Goal: Information Seeking & Learning: Learn about a topic

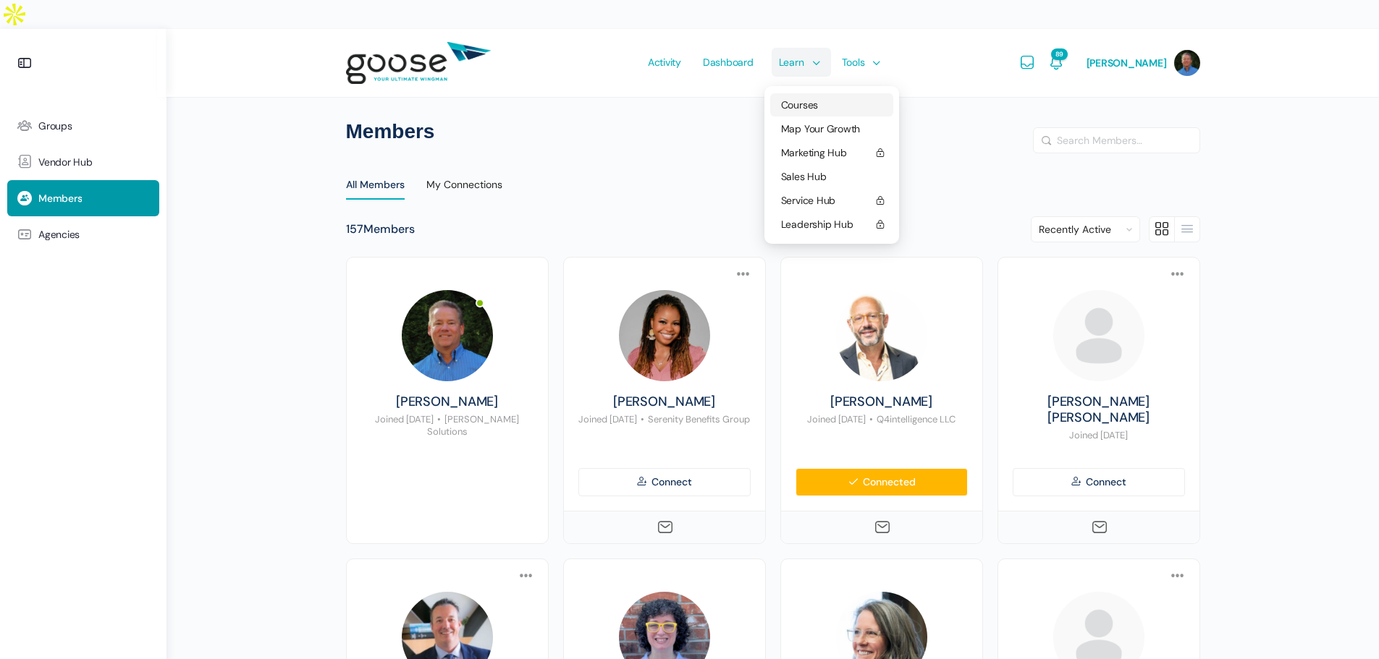
click at [803, 98] on span "Courses" at bounding box center [799, 104] width 37 height 13
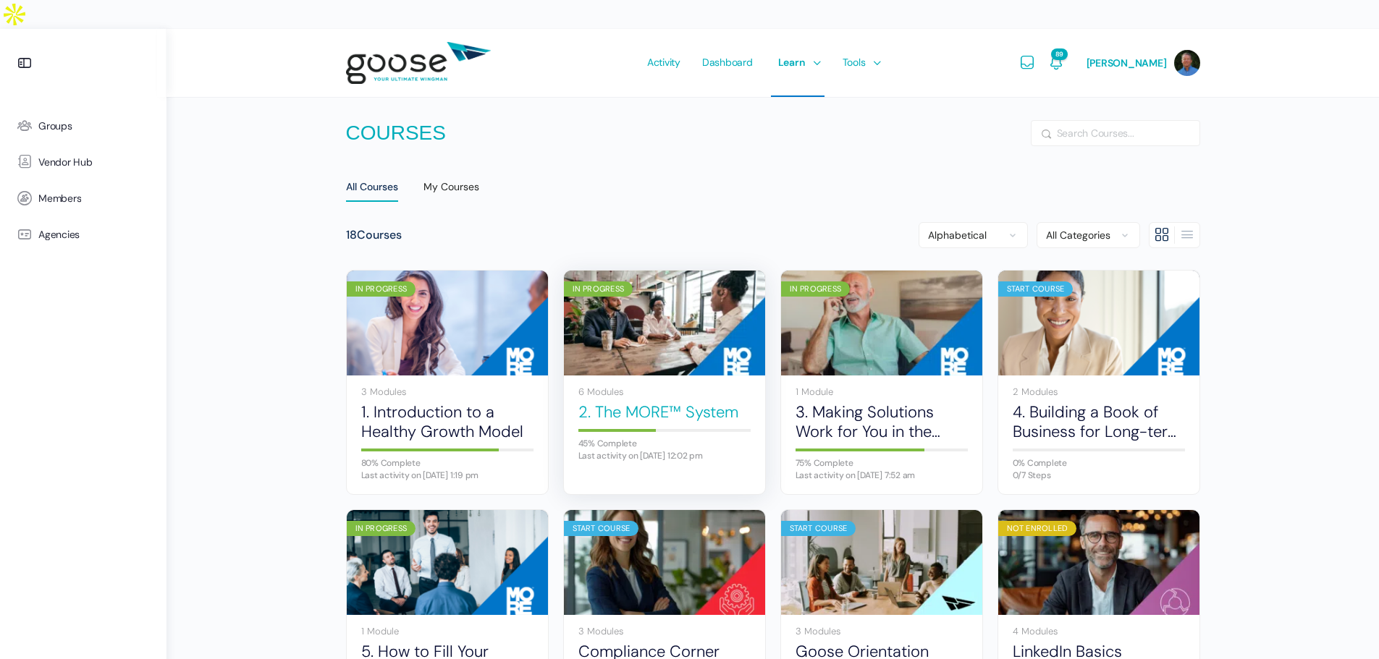
click at [635, 402] on link "2. The MORE™ System" at bounding box center [664, 412] width 172 height 20
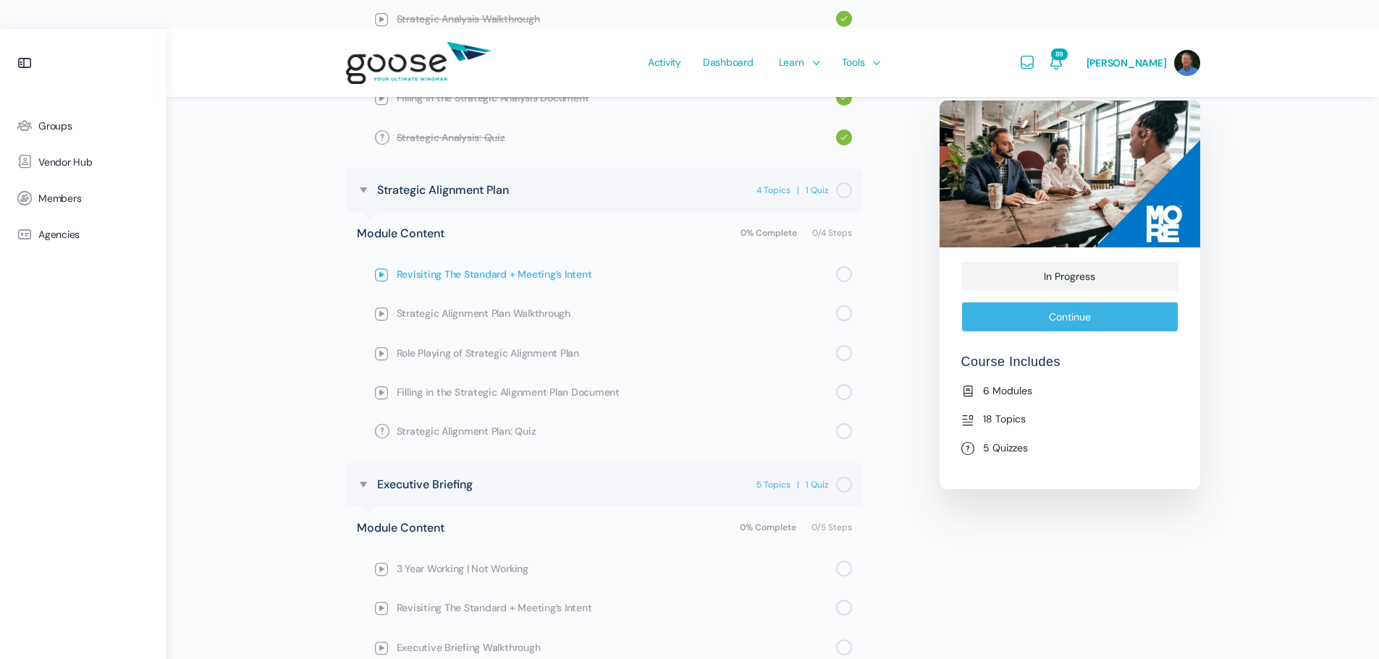
scroll to position [1230, 0]
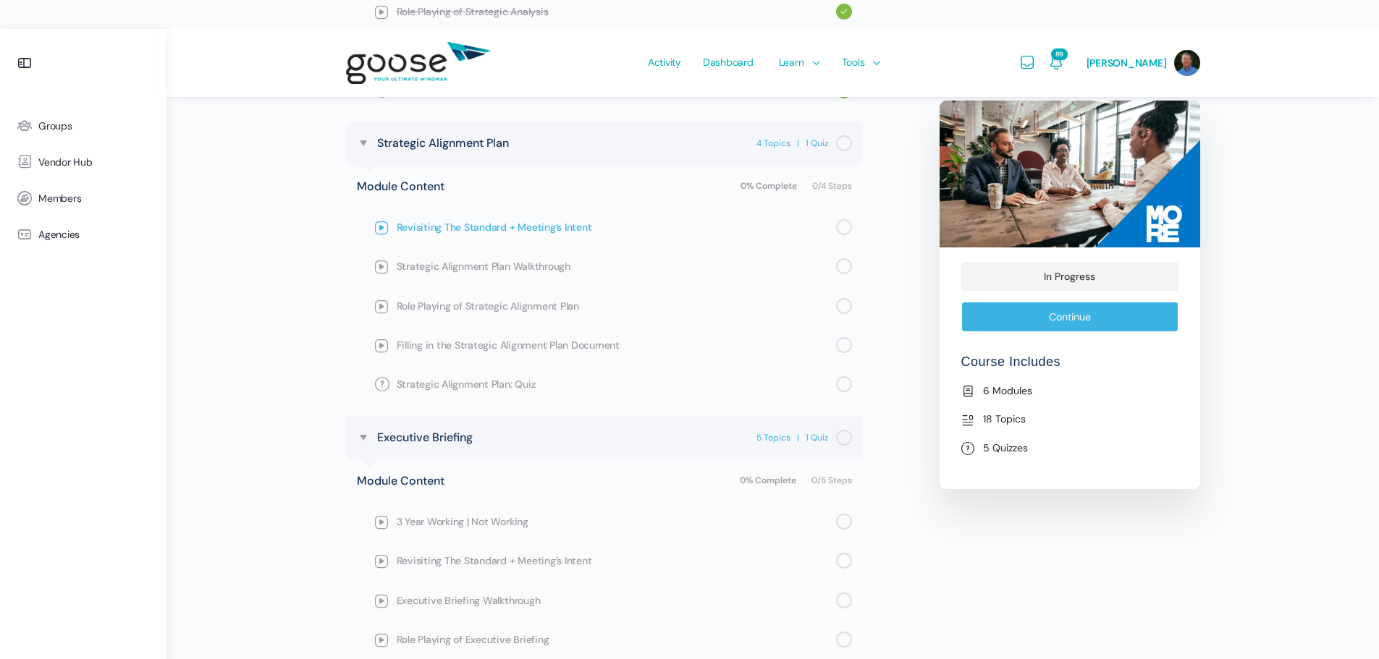
click at [472, 219] on span "Revisiting The Standard + Meeting’s Intent" at bounding box center [616, 227] width 439 height 16
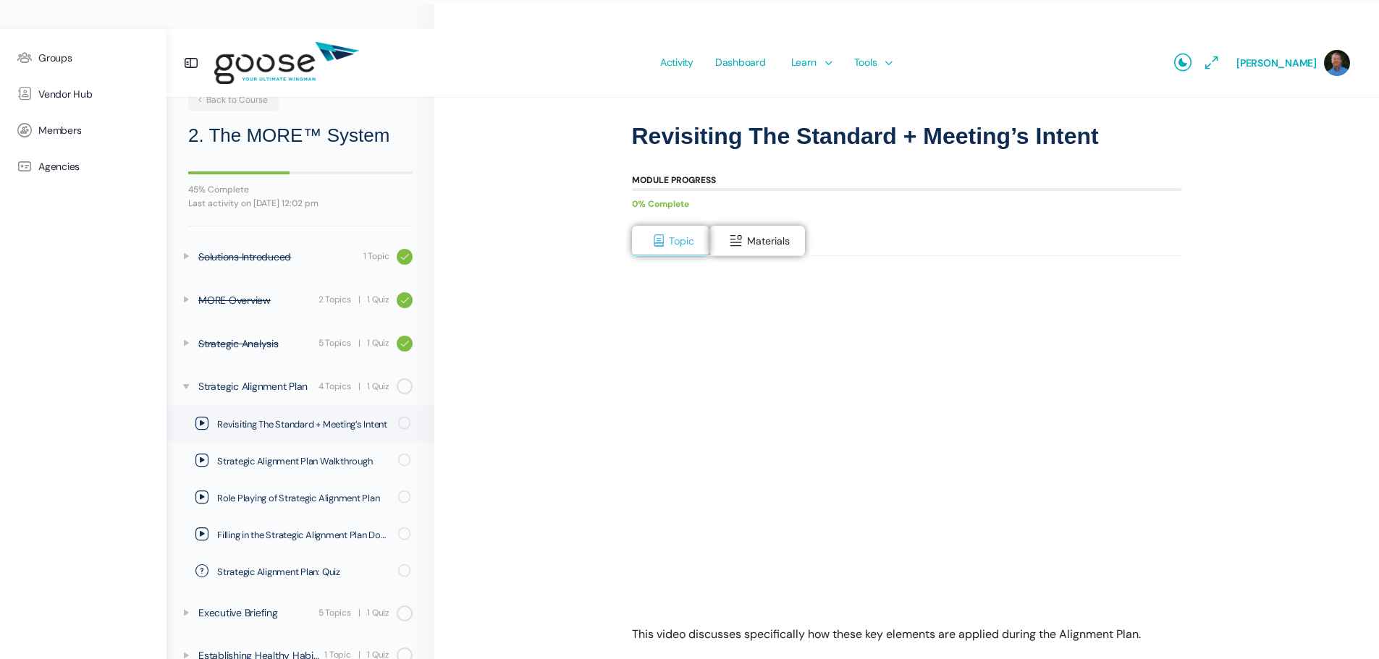
scroll to position [198, 0]
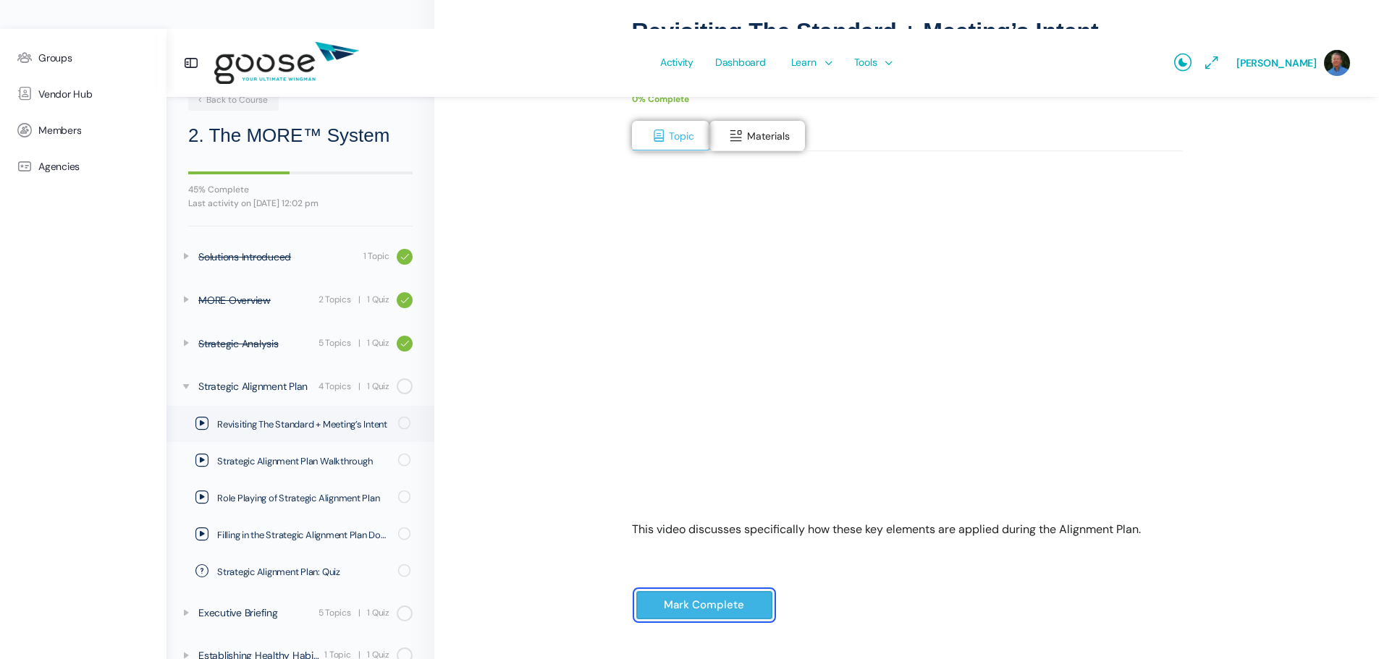
click at [668, 591] on input "Mark Complete" at bounding box center [704, 606] width 138 height 30
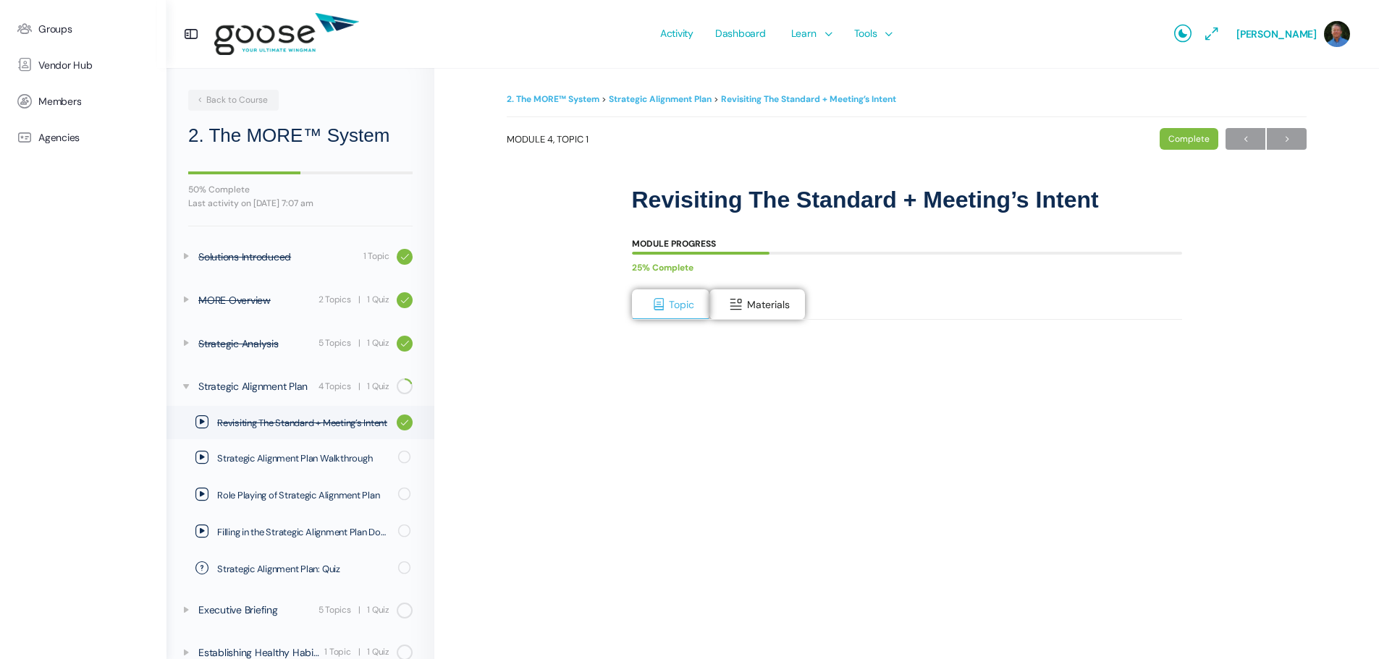
scroll to position [24, 0]
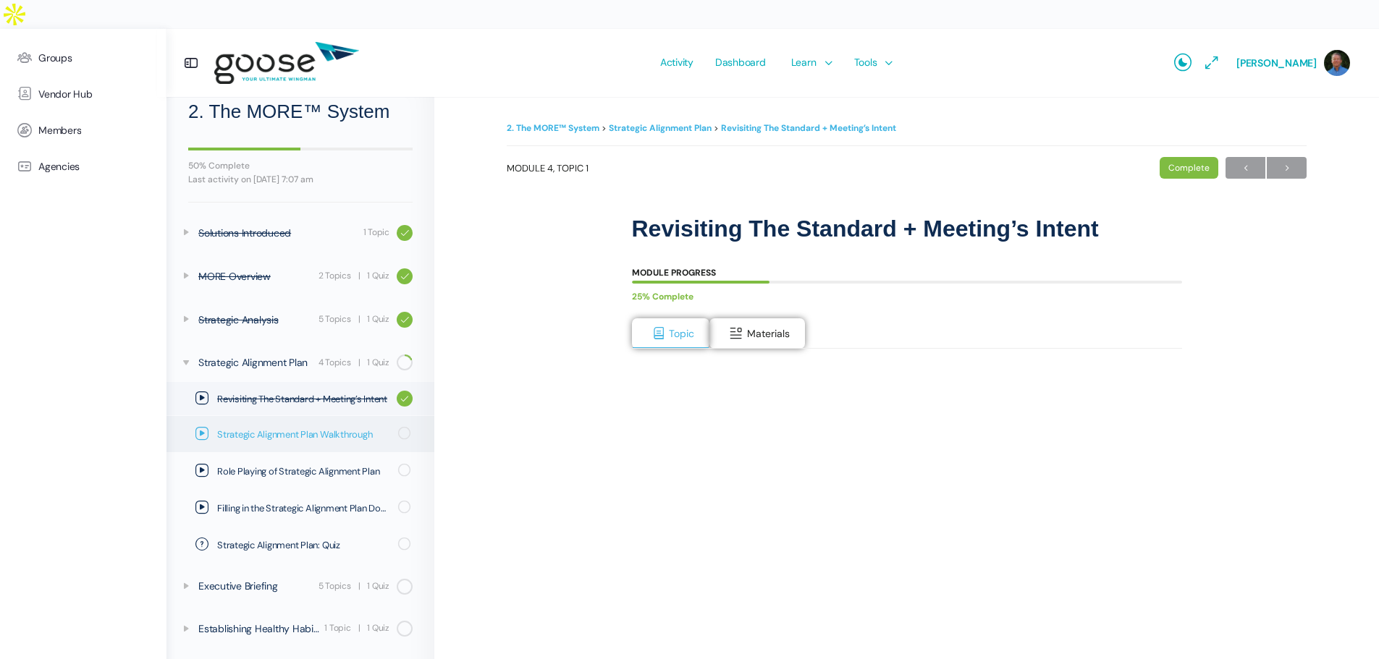
click at [313, 439] on span "Strategic Alignment Plan Walkthrough" at bounding box center [303, 435] width 172 height 14
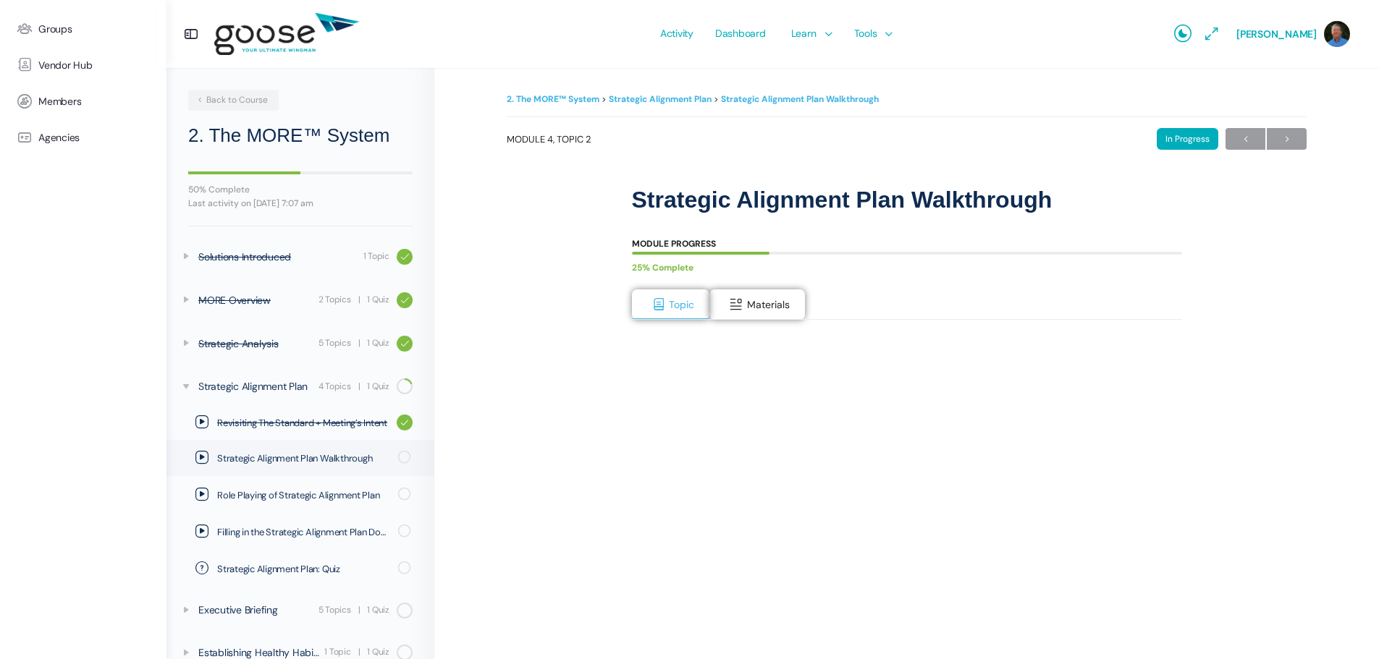
scroll to position [24, 0]
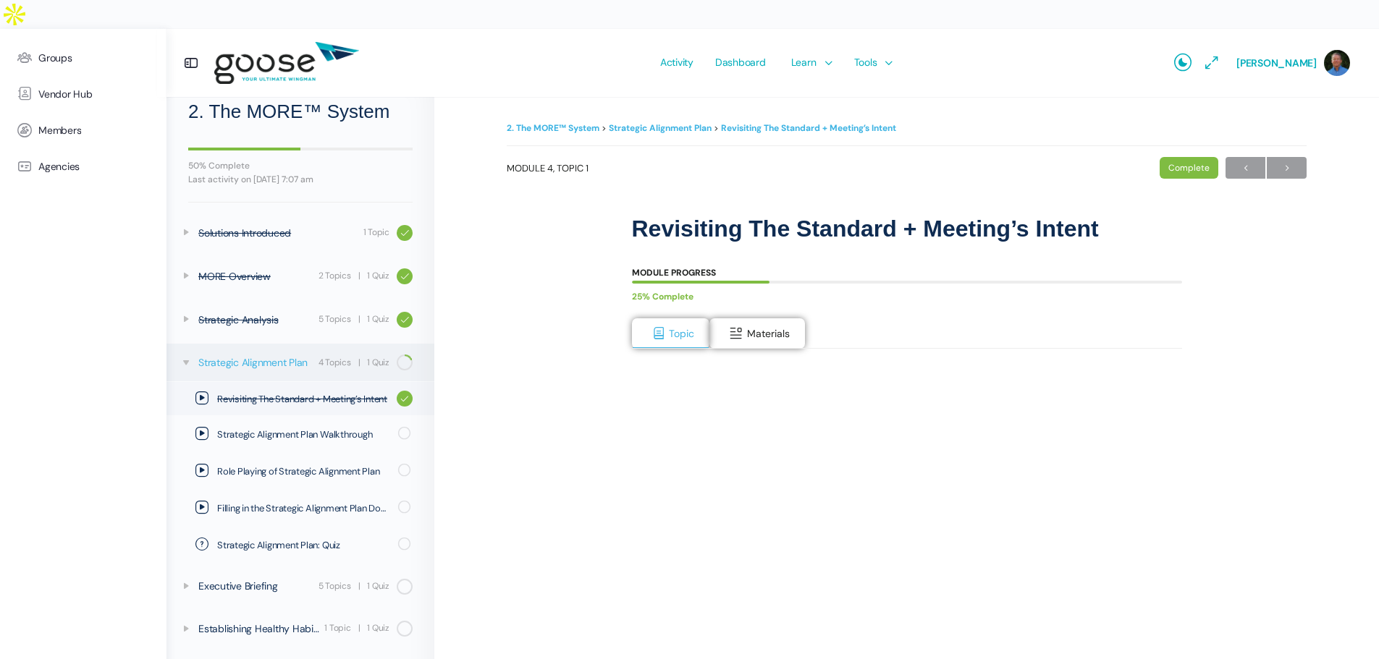
click at [244, 366] on div "Strategic Alignment Plan" at bounding box center [256, 363] width 116 height 16
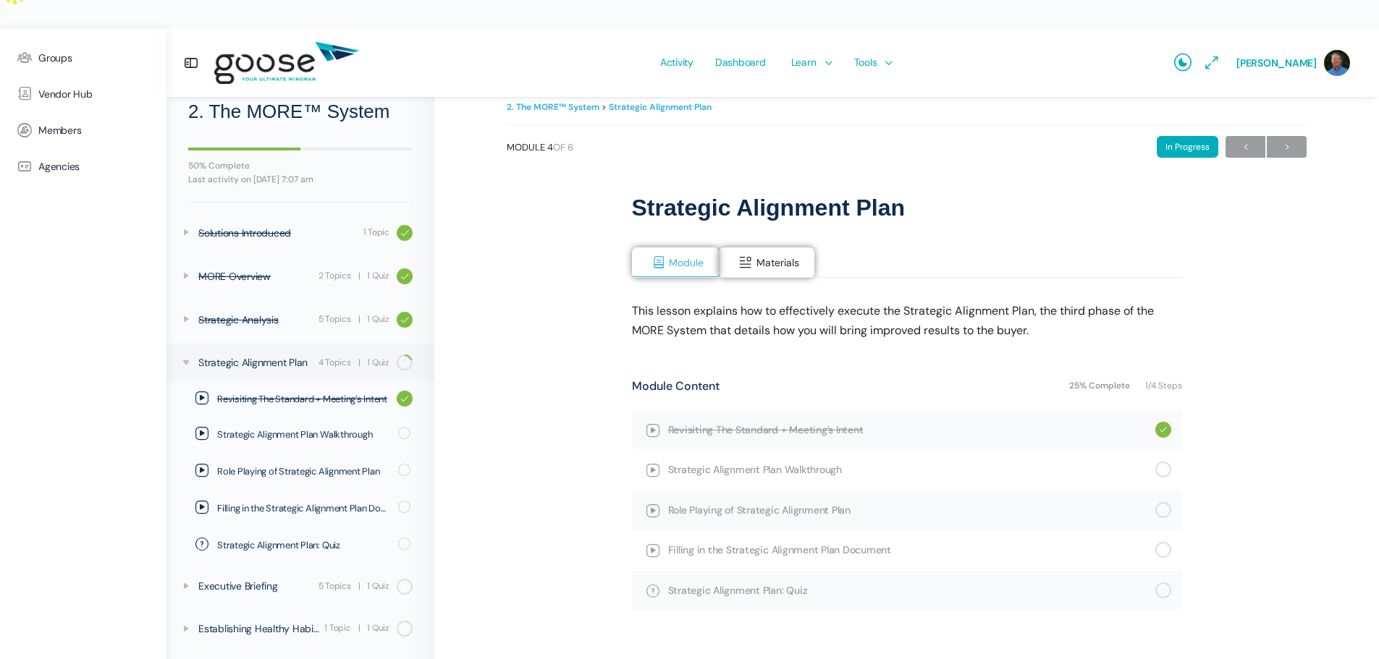
scroll to position [33, 0]
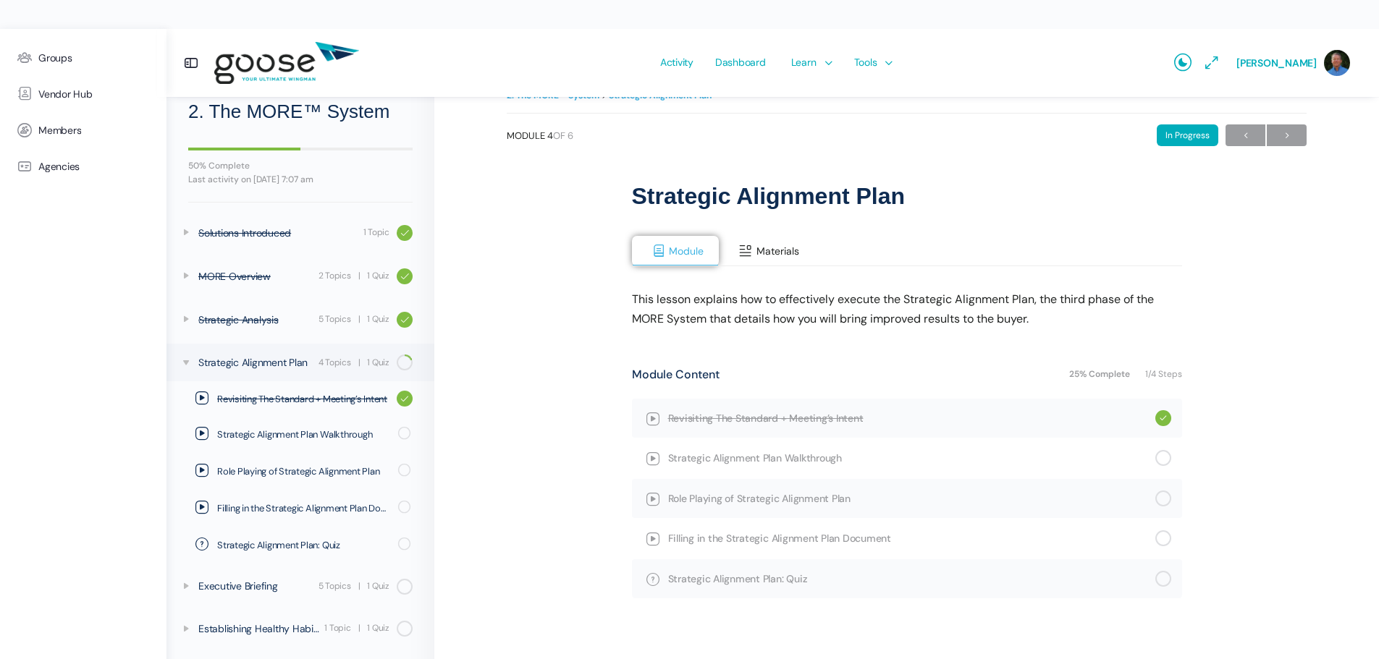
click at [768, 245] on span "Materials" at bounding box center [777, 251] width 43 height 13
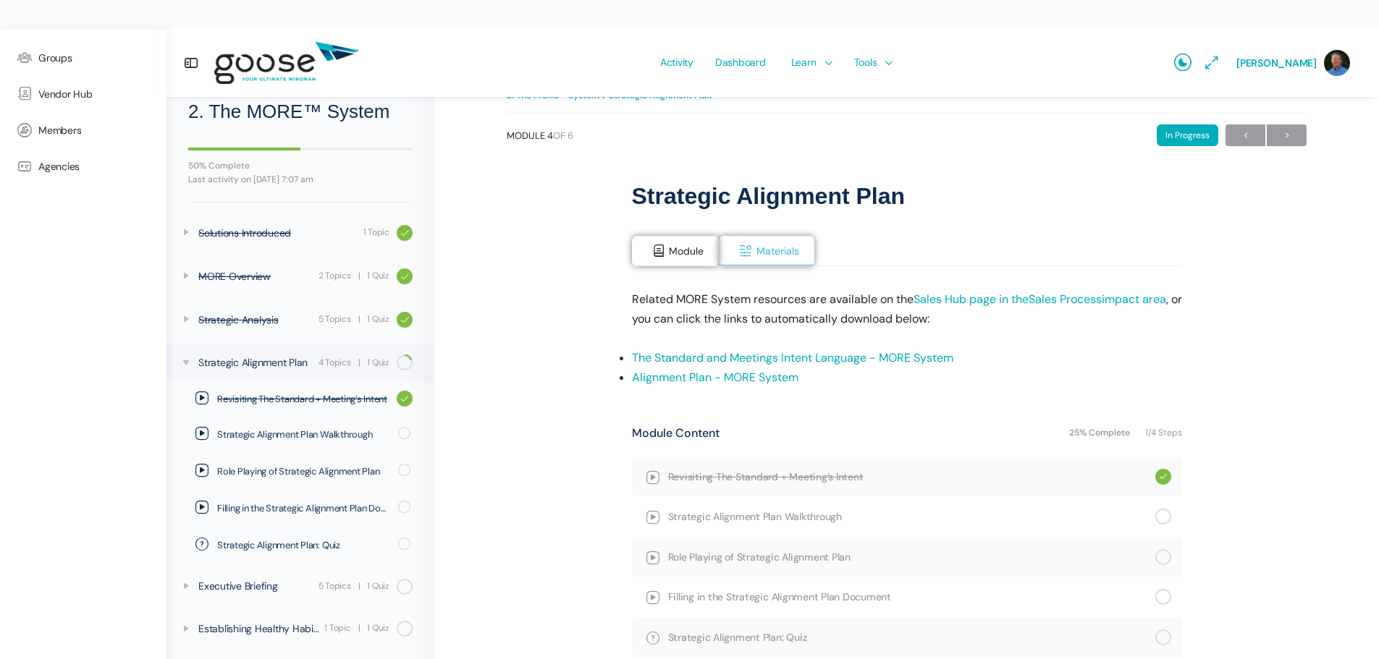
click at [690, 370] on link "Alignment Plan - MORE System" at bounding box center [715, 377] width 166 height 15
click at [751, 509] on span "Strategic Alignment Plan Walkthrough" at bounding box center [911, 517] width 487 height 16
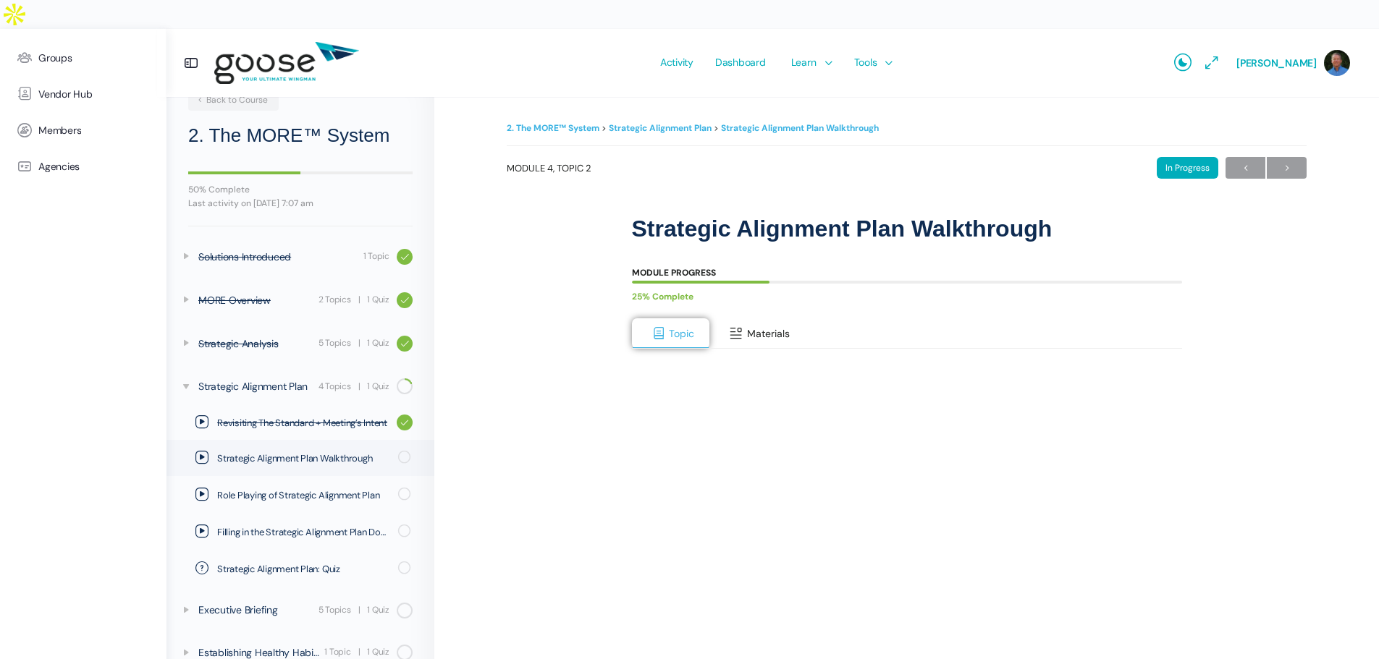
click at [743, 318] on button "Materials" at bounding box center [757, 333] width 96 height 30
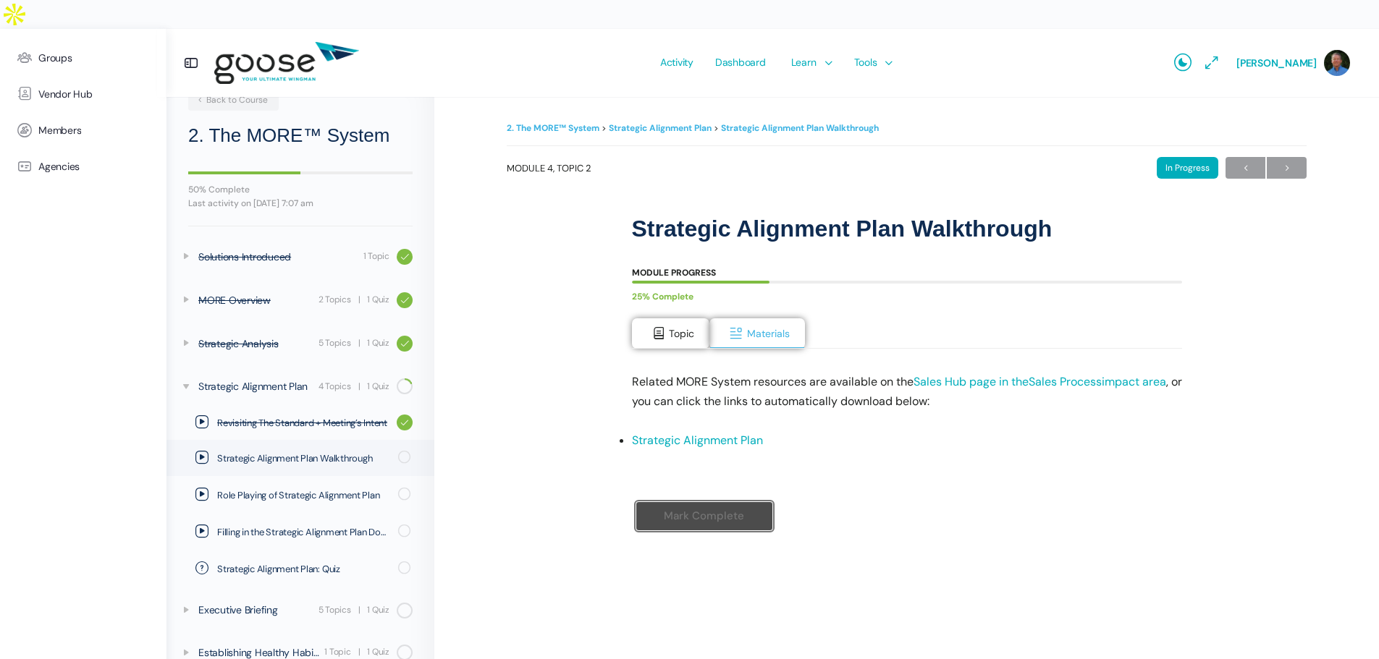
click at [701, 433] on link "Strategic Alignment Plan" at bounding box center [697, 440] width 131 height 15
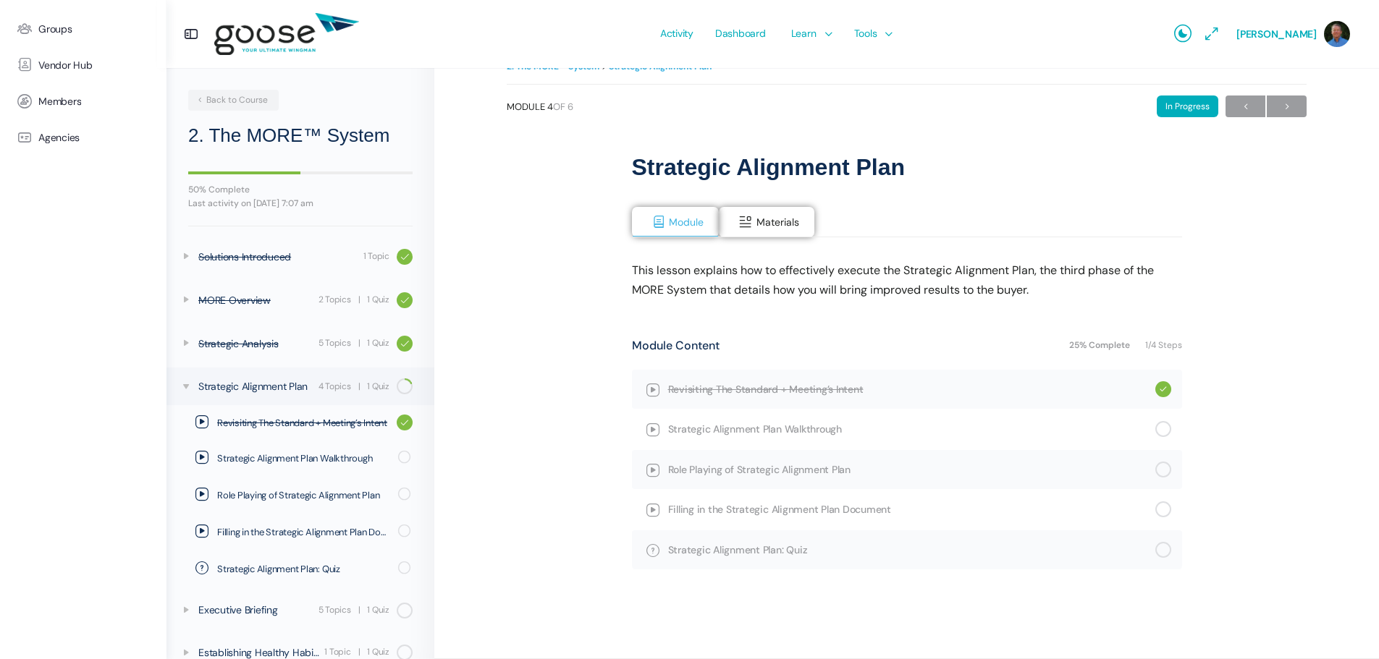
scroll to position [24, 0]
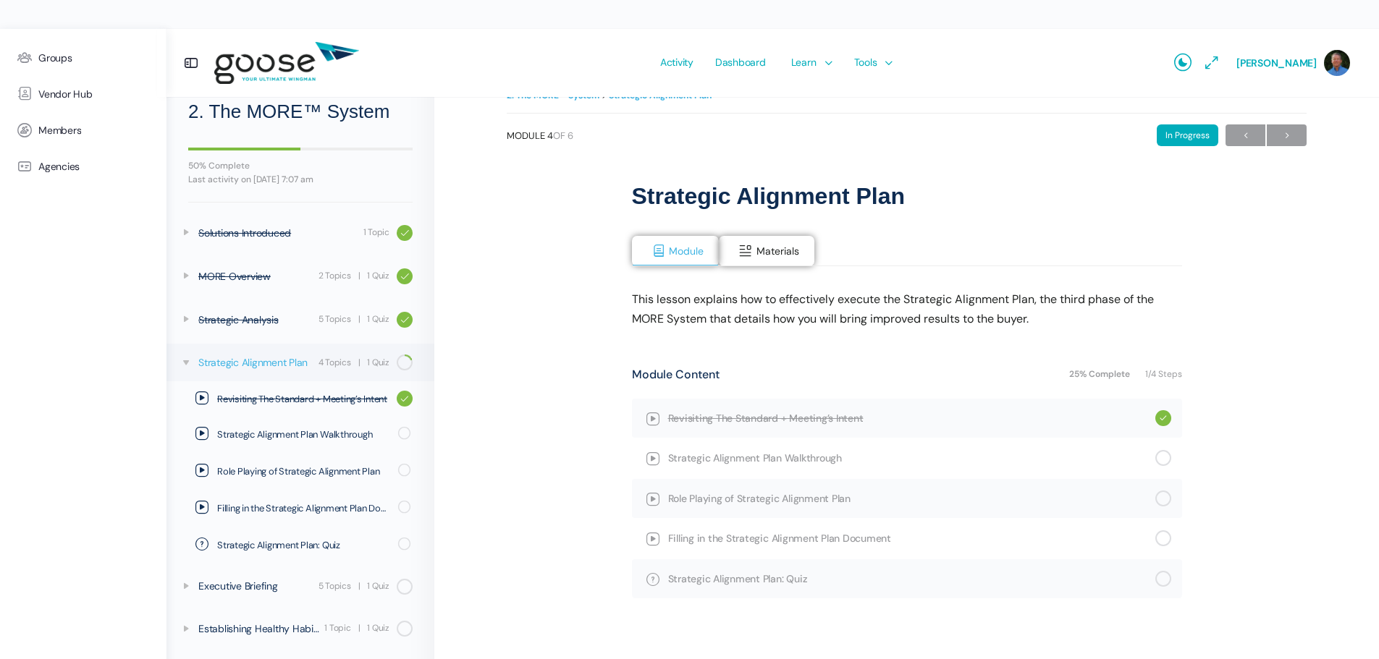
click at [261, 360] on div "Strategic Alignment Plan" at bounding box center [256, 363] width 116 height 16
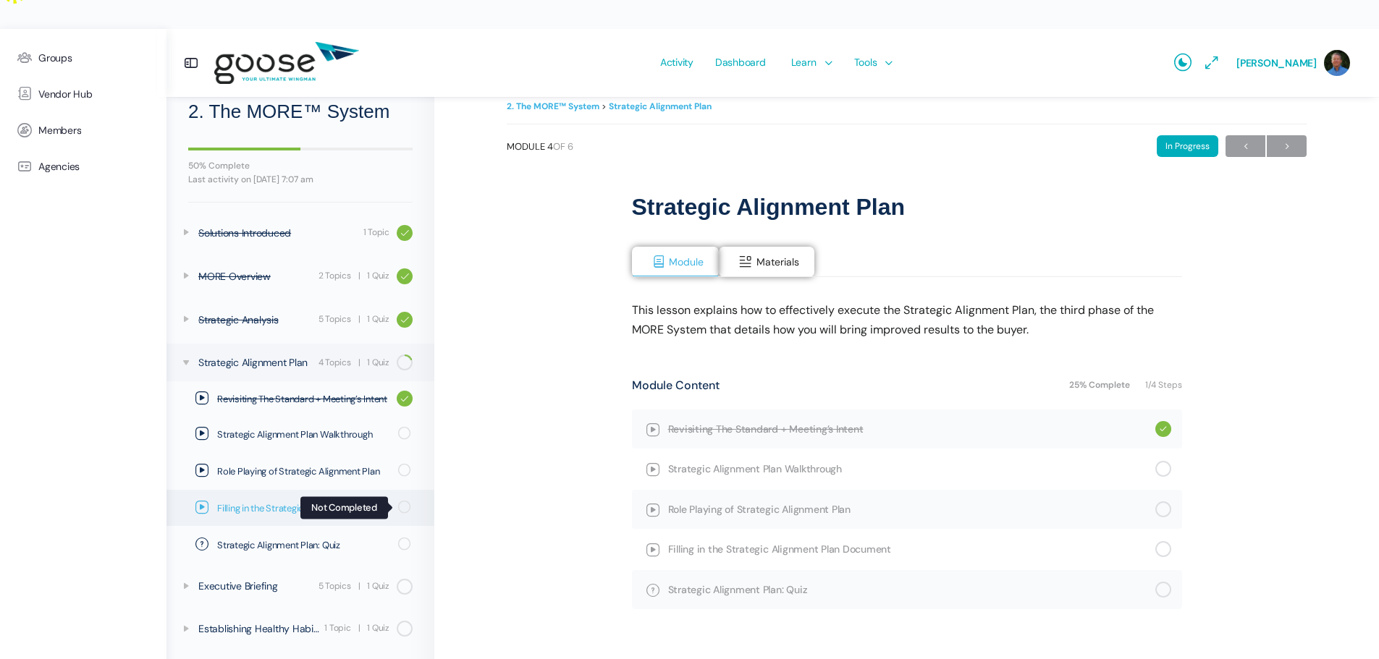
scroll to position [33, 0]
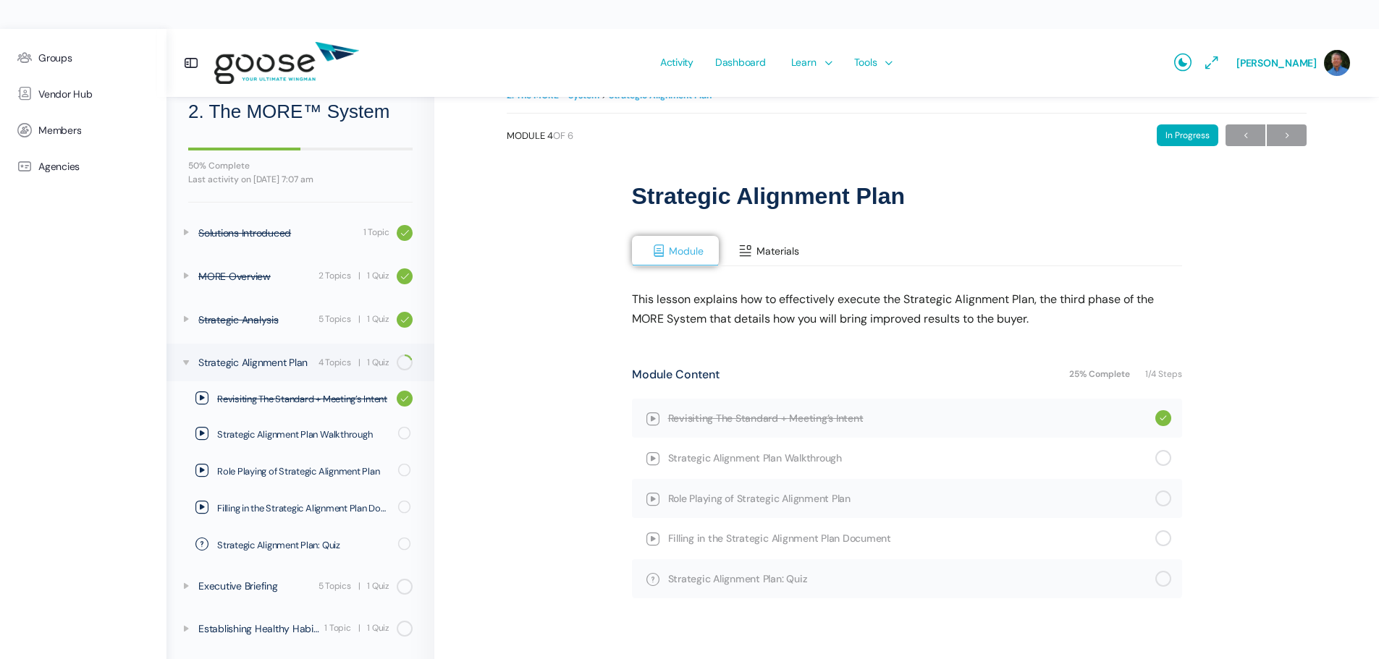
click at [753, 236] on button "Materials" at bounding box center [767, 251] width 96 height 30
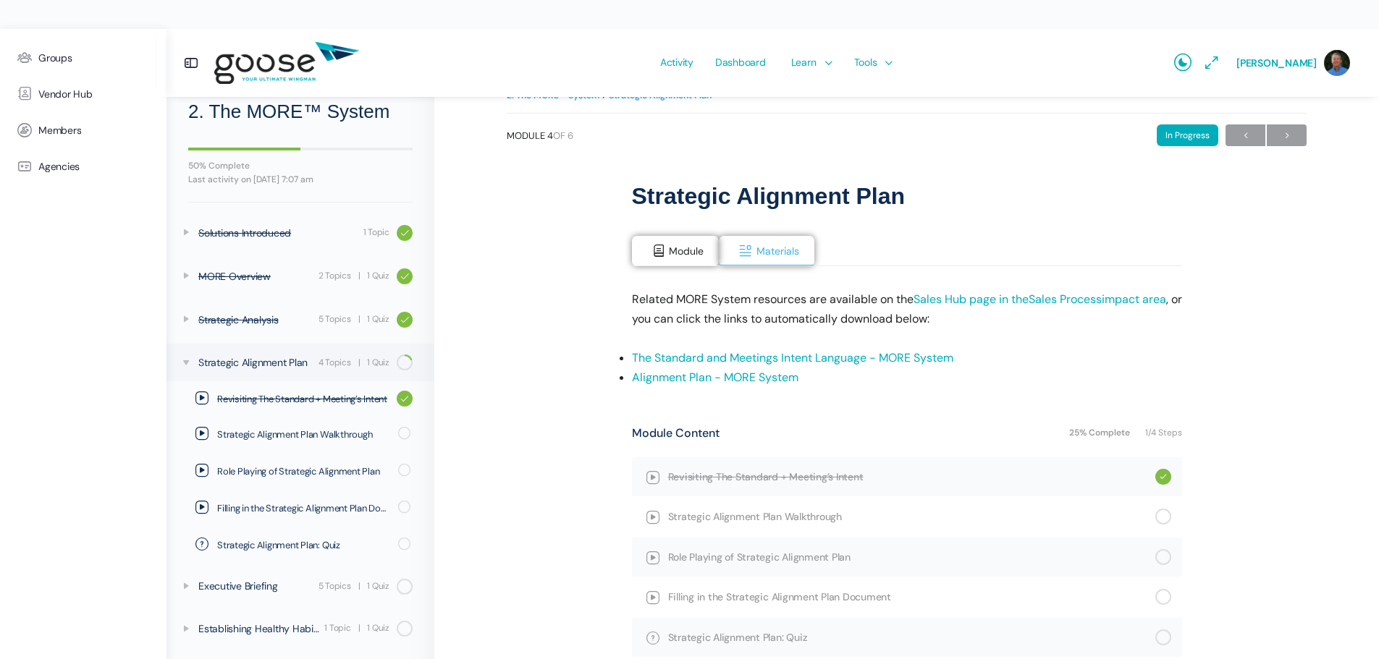
click at [697, 370] on link "Alignment Plan - MORE System" at bounding box center [715, 377] width 166 height 15
click at [762, 245] on span "Materials" at bounding box center [777, 251] width 43 height 13
click at [769, 245] on span "Materials" at bounding box center [777, 251] width 43 height 13
click at [278, 361] on div "Strategic Alignment Plan" at bounding box center [256, 363] width 116 height 16
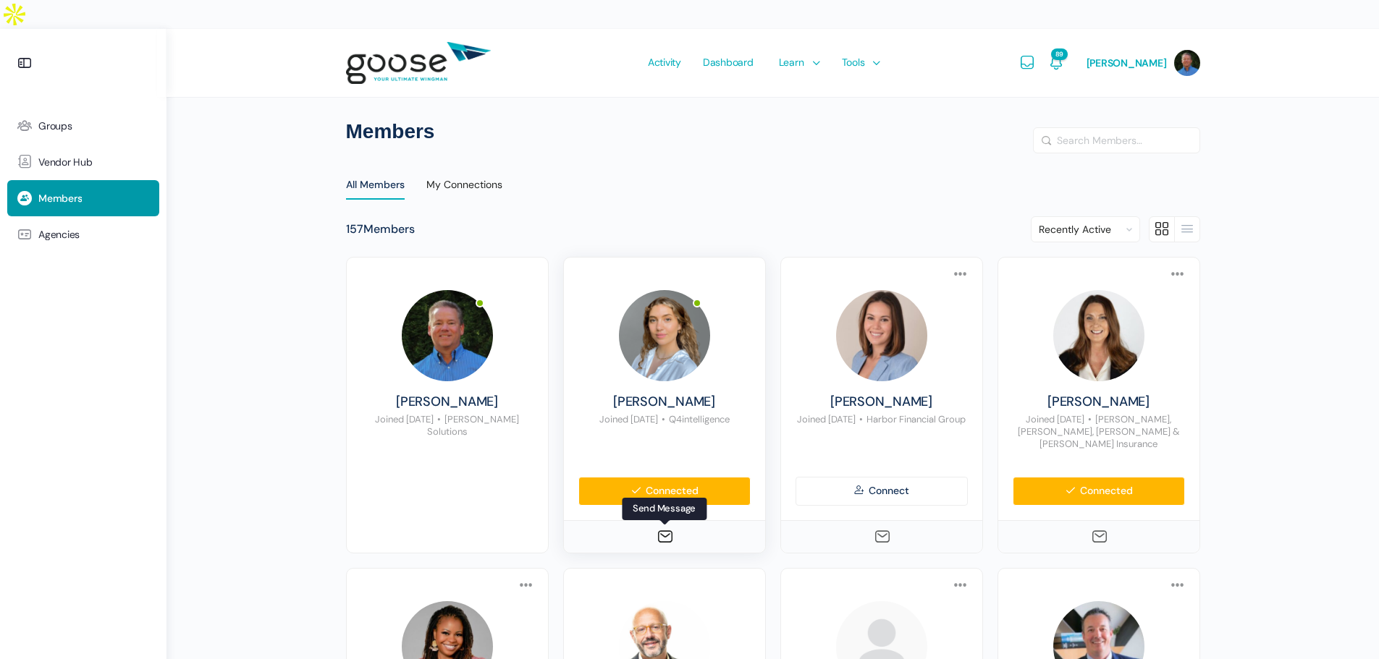
click at [663, 528] on icon at bounding box center [664, 536] width 17 height 17
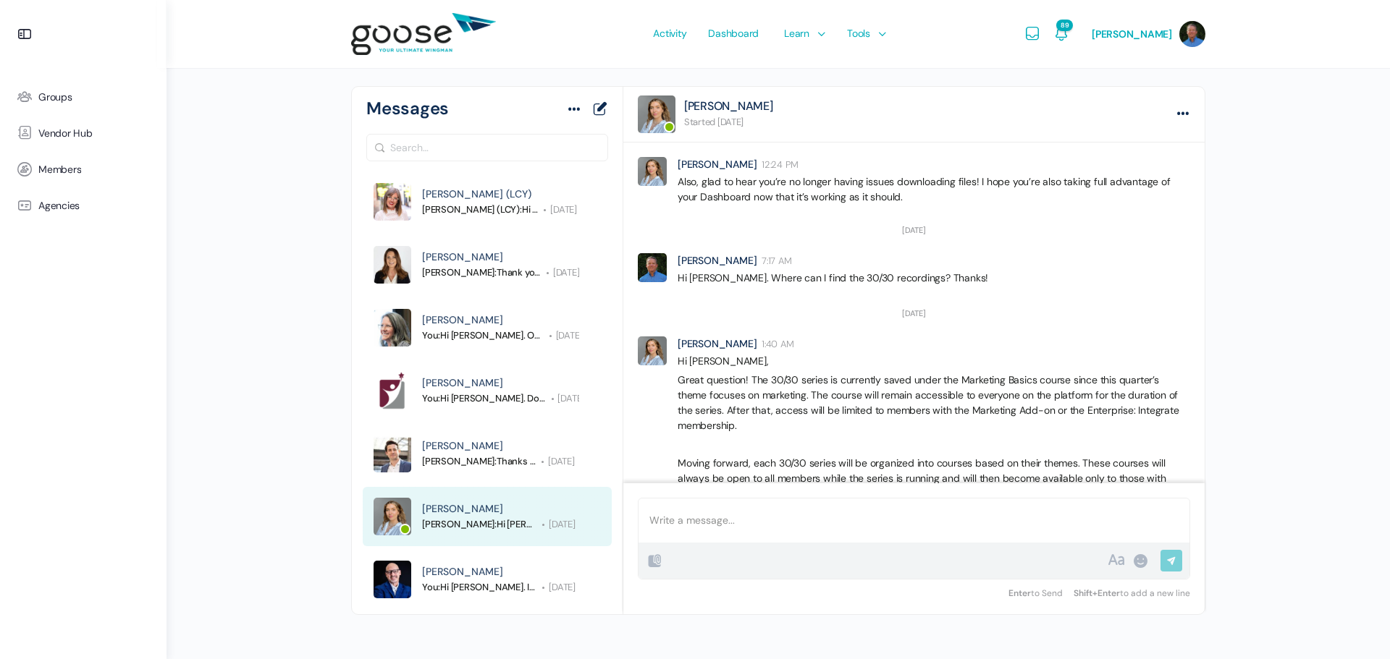
scroll to position [1207, 0]
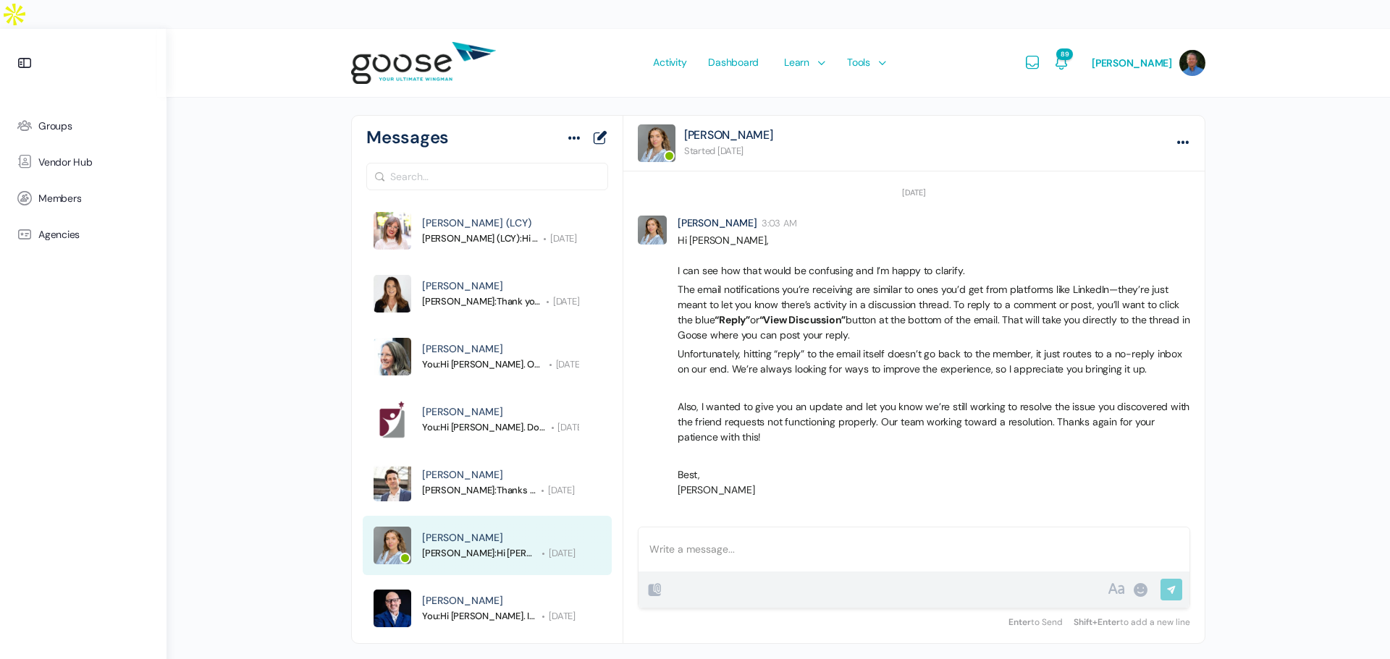
click at [675, 528] on div at bounding box center [913, 550] width 551 height 44
click at [672, 581] on div "B I • 1. “ # 0101 ✓ ×" at bounding box center [877, 589] width 462 height 17
click at [657, 581] on icon at bounding box center [654, 589] width 17 height 17
click at [880, 581] on div "B I • 1. “ # 0101 ✓ ×" at bounding box center [877, 589] width 462 height 17
click at [875, 542] on p "Hi Eliza. When I attempt to access the" at bounding box center [913, 549] width 529 height 15
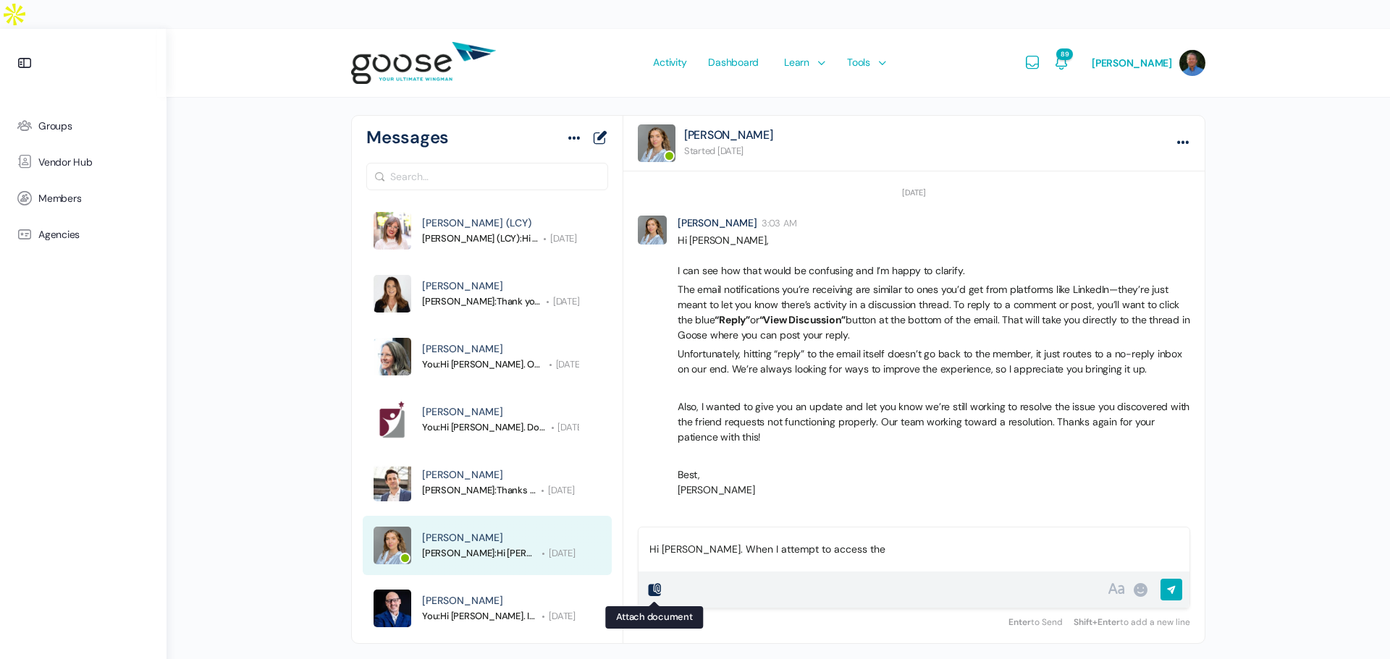
click at [652, 581] on icon at bounding box center [654, 589] width 17 height 17
click at [655, 581] on icon at bounding box center [654, 589] width 17 height 17
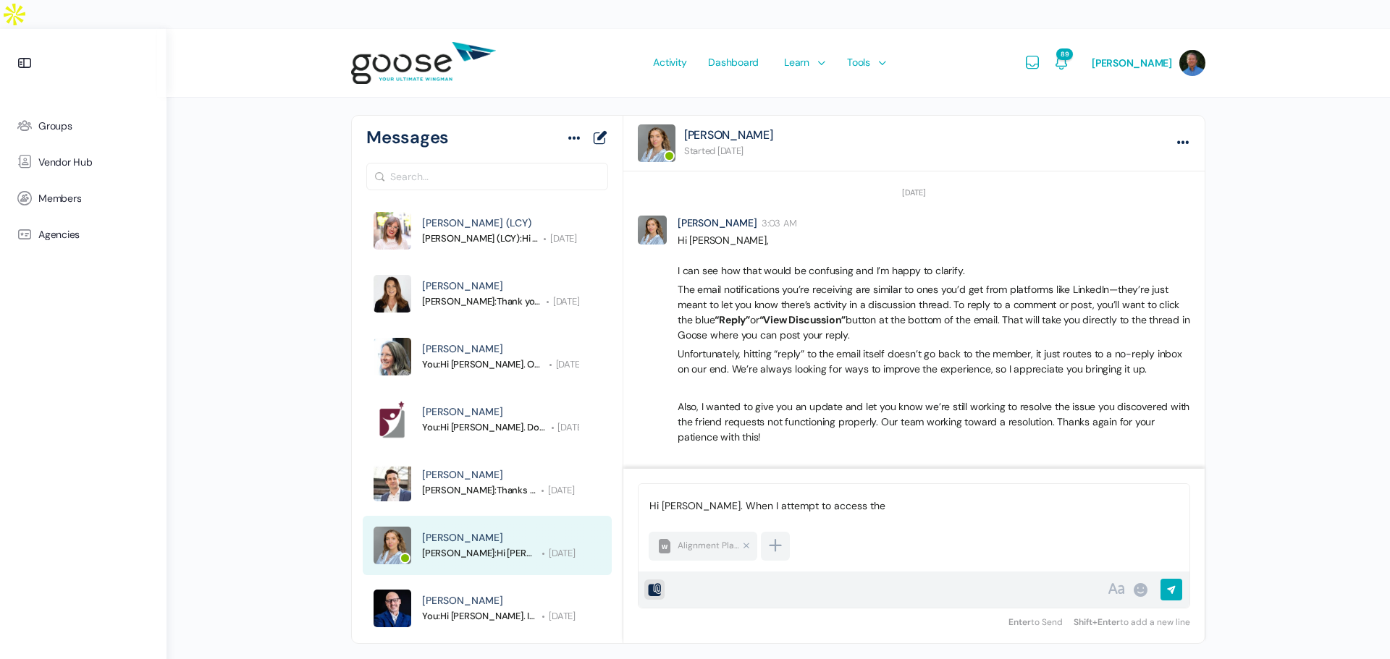
click at [705, 532] on div "Alignment Plan - MORE System.docx 0.4 MB" at bounding box center [702, 546] width 109 height 29
click at [746, 539] on link "Remove file" at bounding box center [746, 546] width 14 height 14
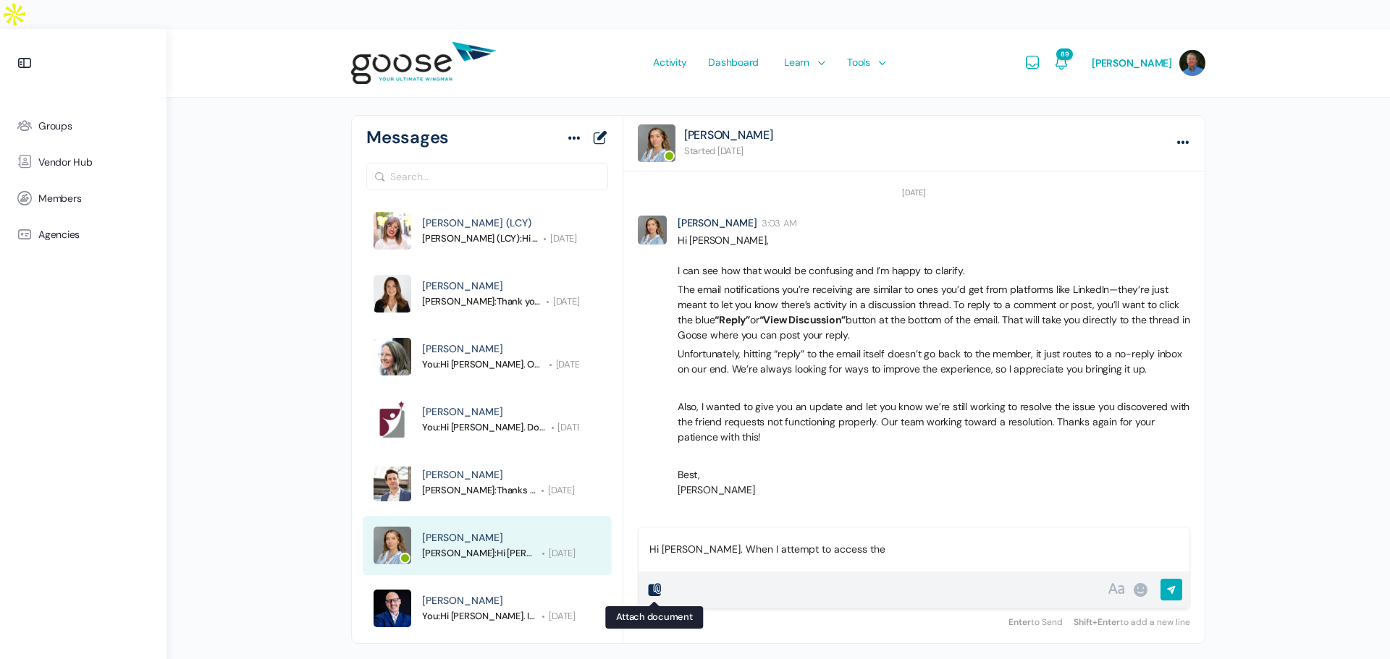
click at [654, 581] on icon at bounding box center [654, 589] width 17 height 17
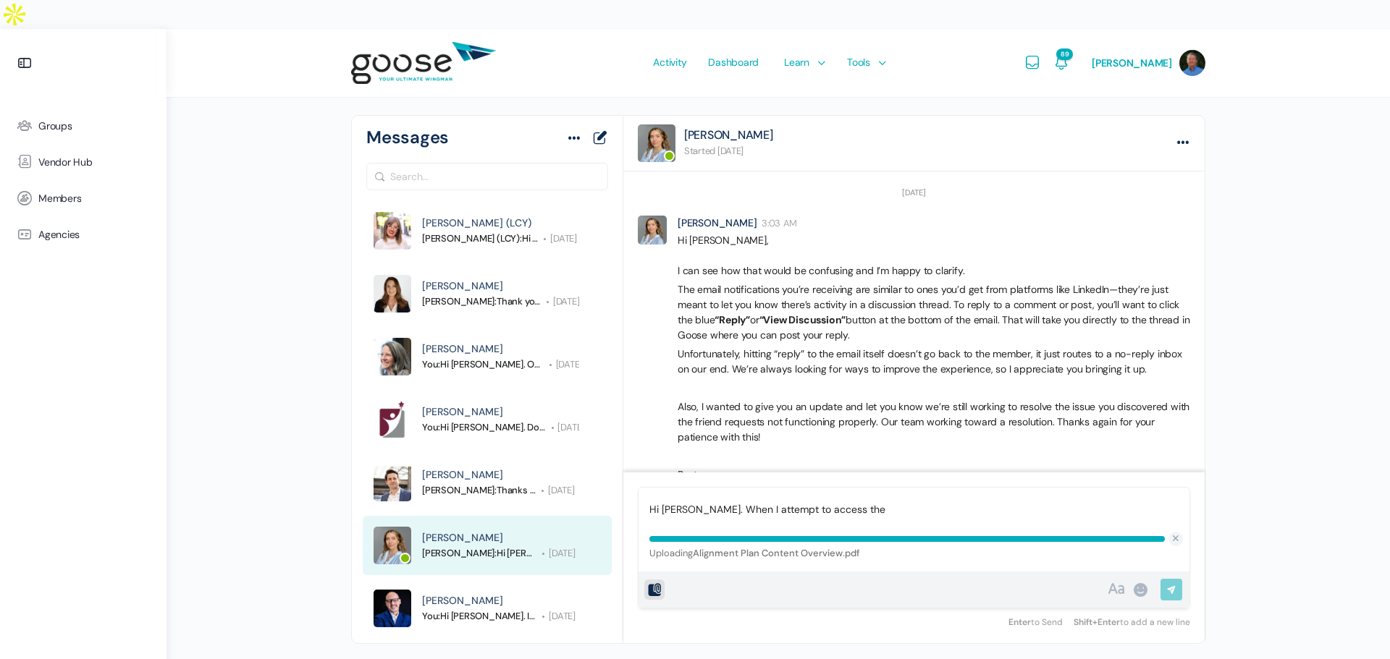
click at [839, 502] on p "Hi Eliza. When I attempt to access the" at bounding box center [913, 509] width 529 height 15
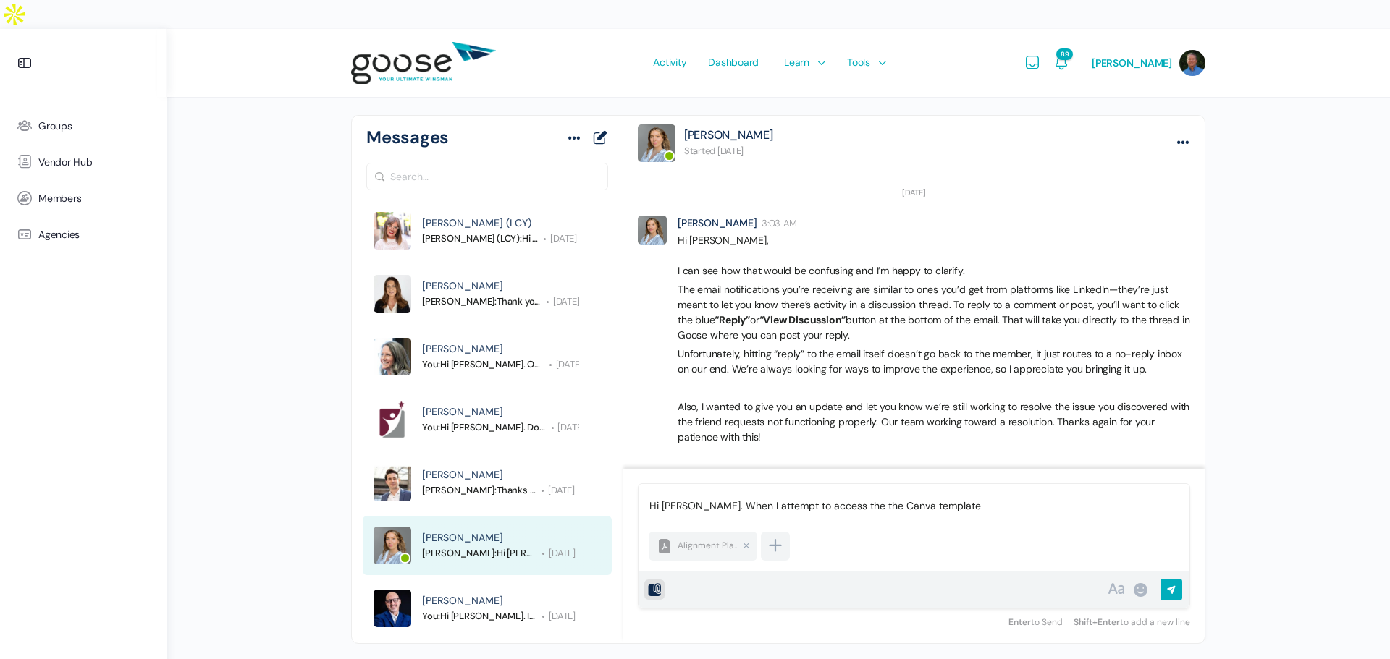
click at [843, 499] on p "Hi Eliza. When I attempt to access the the Canva template" at bounding box center [913, 506] width 529 height 15
click at [913, 499] on p "Hi Eliza. When I attempt to access the Canva template" at bounding box center [913, 506] width 529 height 15
click at [716, 483] on p "Hi Eliza. When I attempt to access the Canva template for the Strategic Alignme…" at bounding box center [913, 498] width 529 height 30
click at [821, 528] on div "Upload Failed Alignment Plan Content Overview.pdf 0.9 MB Error Remove file Uplo…" at bounding box center [914, 546] width 538 height 36
click at [824, 483] on p "Hi Eliza. When I attempt to access the Canva template for the Strategic Alignme…" at bounding box center [913, 498] width 529 height 30
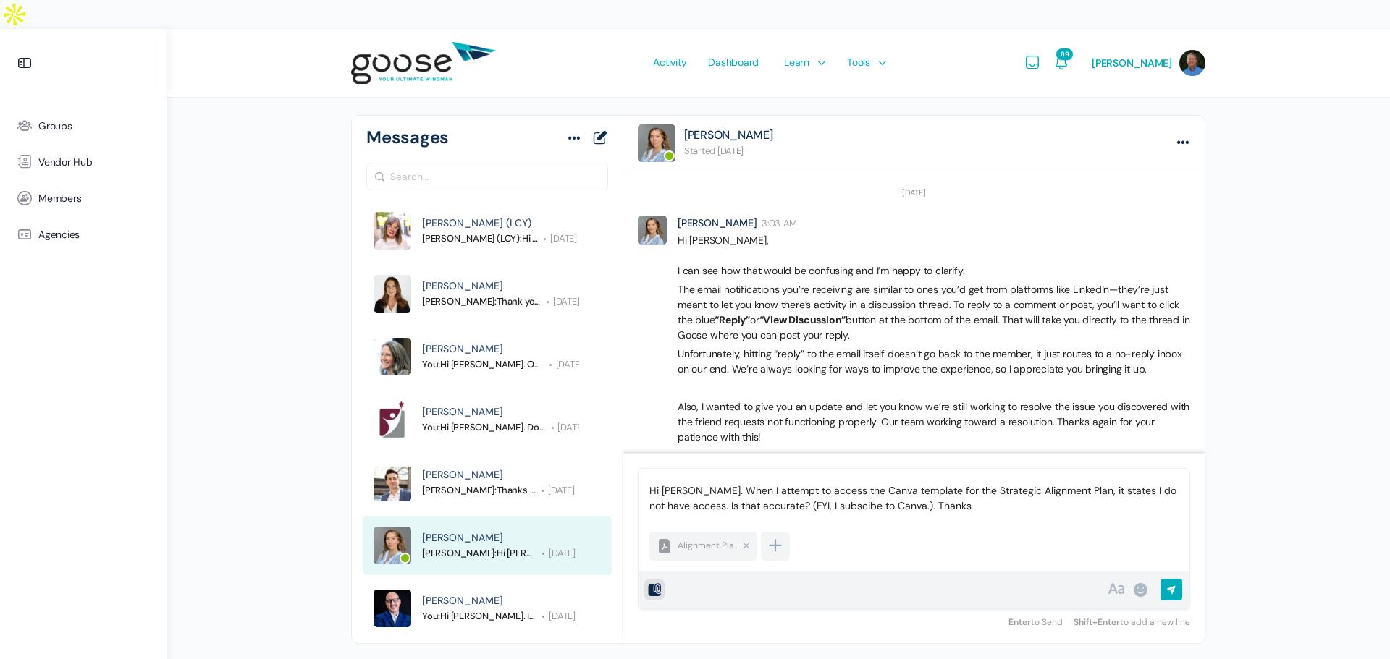
click at [845, 469] on div "Hi Eliza. When I attempt to access the Canva template for the Strategic Alignme…" at bounding box center [913, 498] width 551 height 59
click at [1173, 579] on input "Send Reply" at bounding box center [1171, 591] width 22 height 25
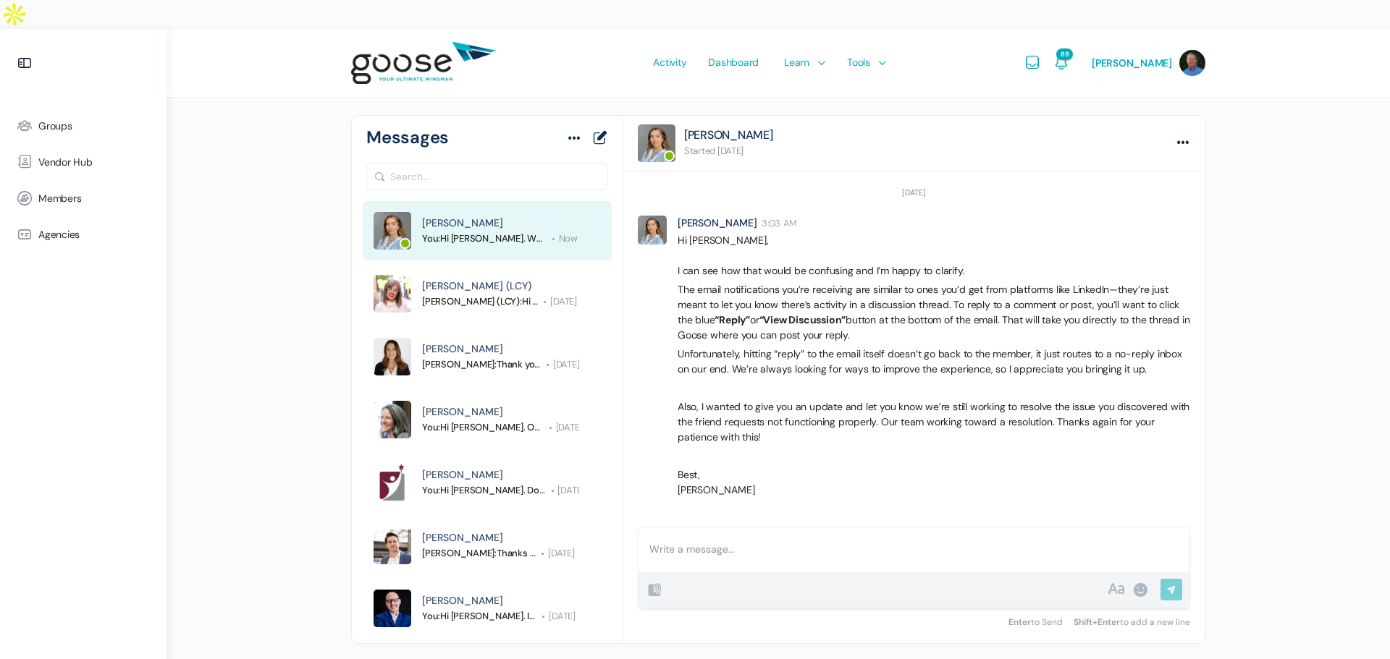
scroll to position [1527, 0]
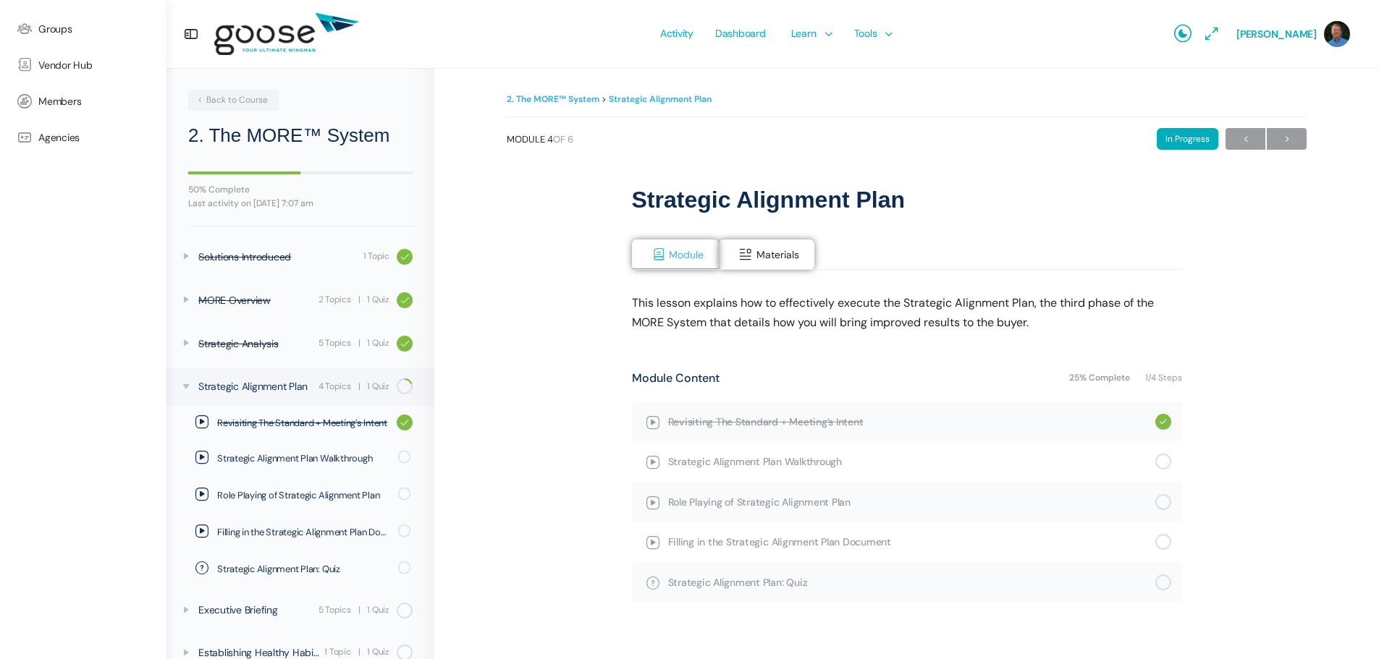
scroll to position [24, 0]
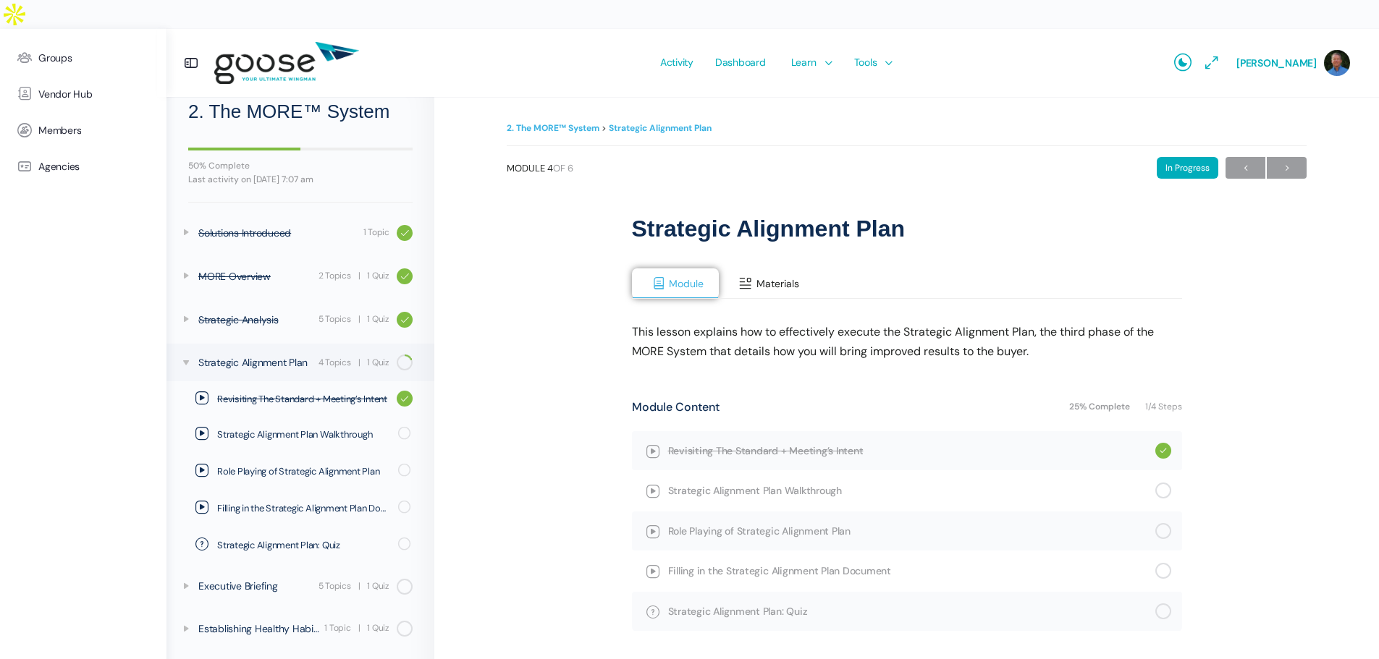
click at [766, 277] on span "Materials" at bounding box center [777, 283] width 43 height 13
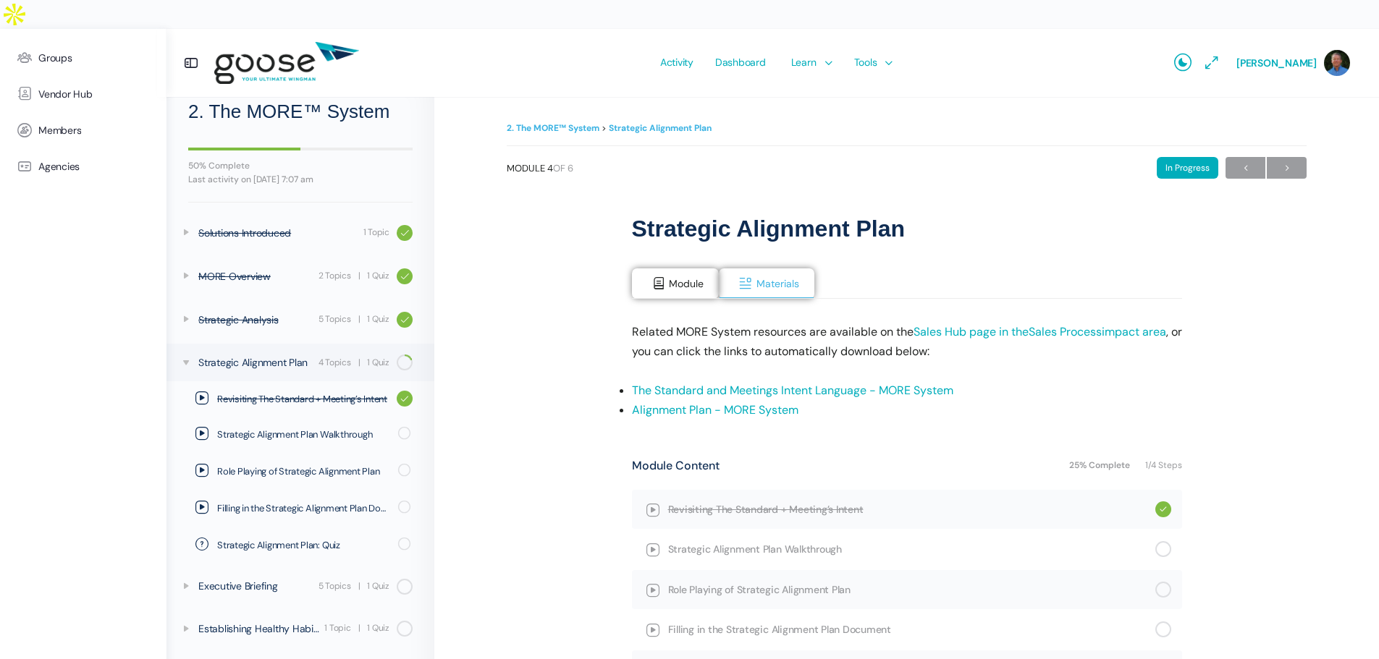
click at [714, 402] on link "Alignment Plan - MORE System" at bounding box center [715, 409] width 166 height 15
click at [292, 434] on span "Strategic Alignment Plan Walkthrough" at bounding box center [303, 435] width 172 height 14
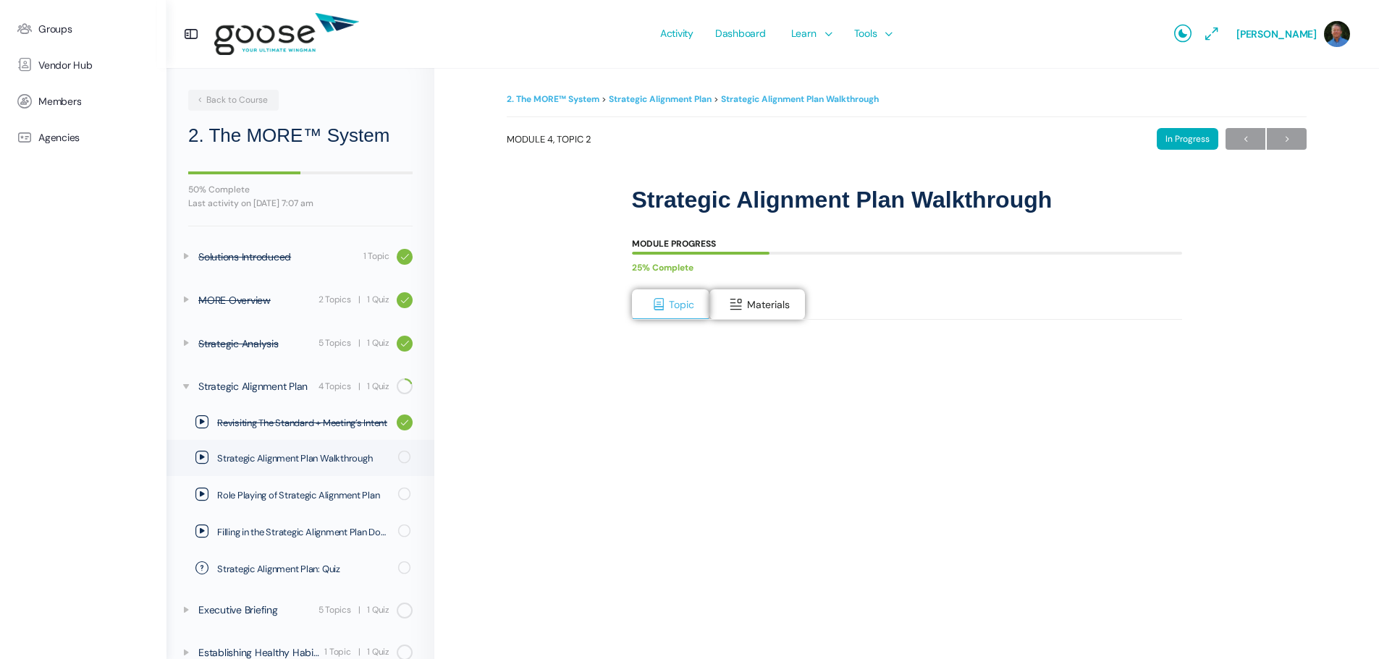
scroll to position [24, 0]
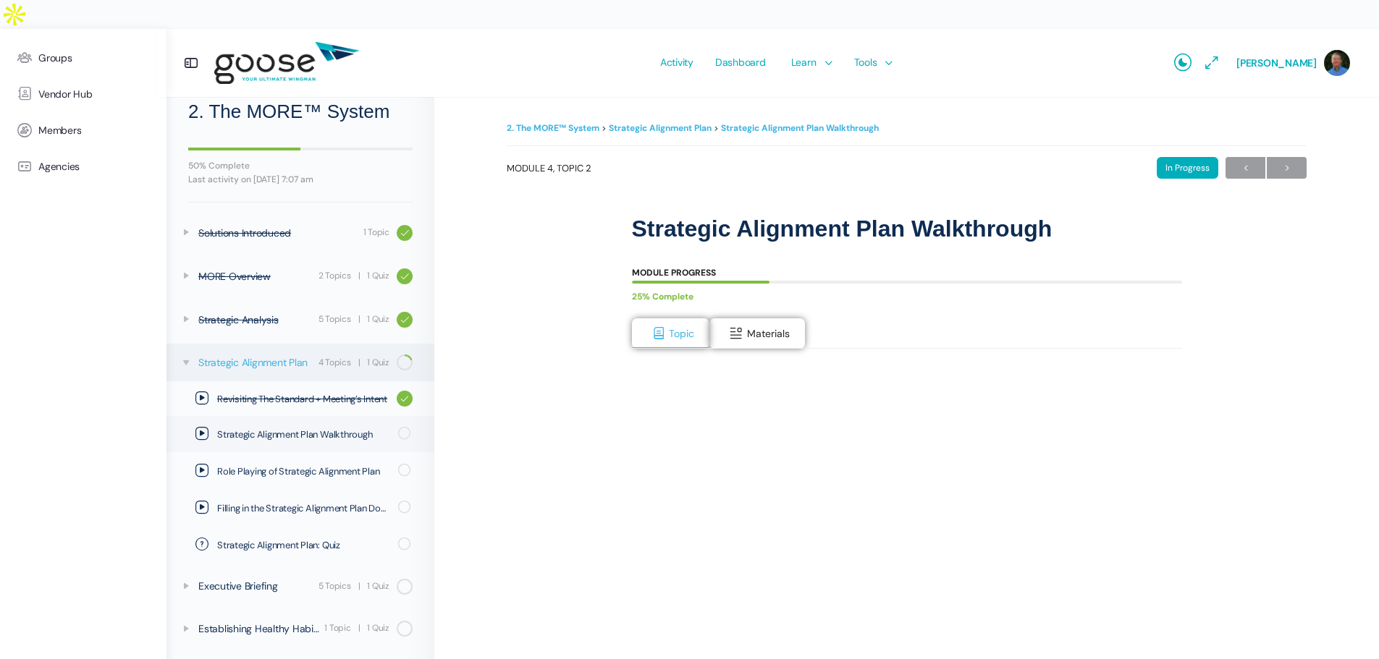
click at [251, 363] on div "Strategic Alignment Plan" at bounding box center [256, 363] width 116 height 16
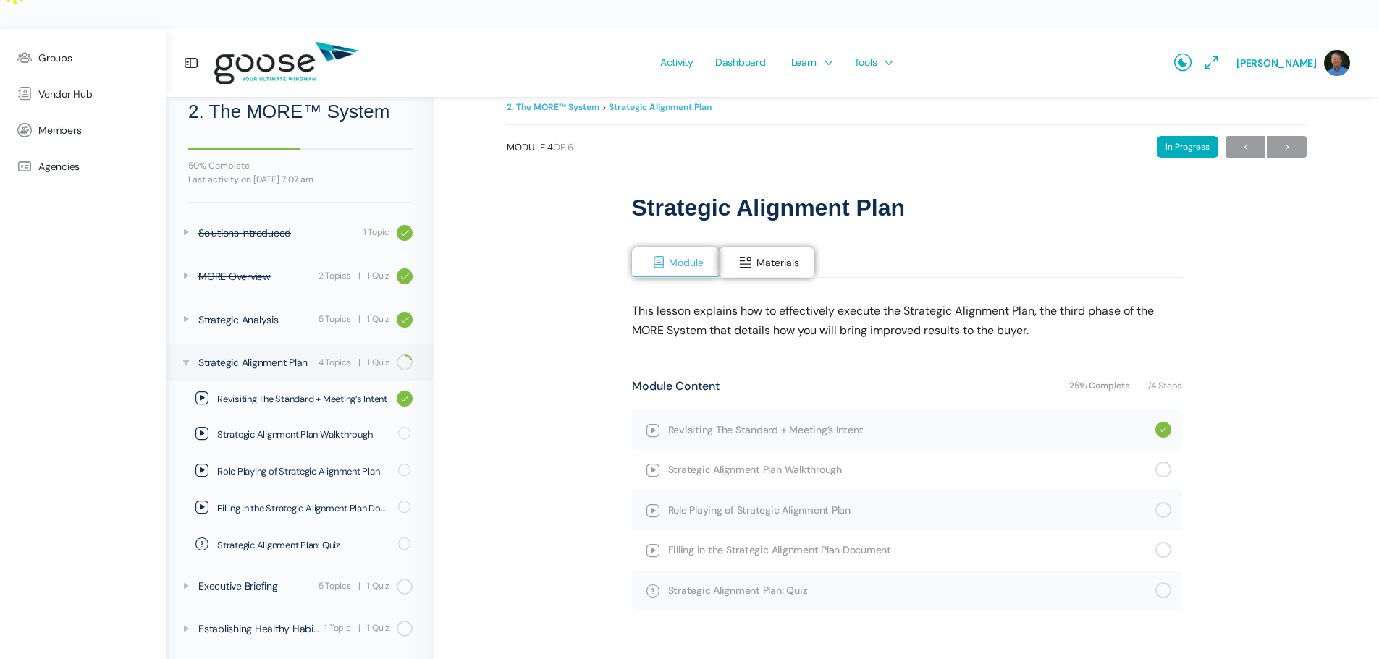
scroll to position [33, 0]
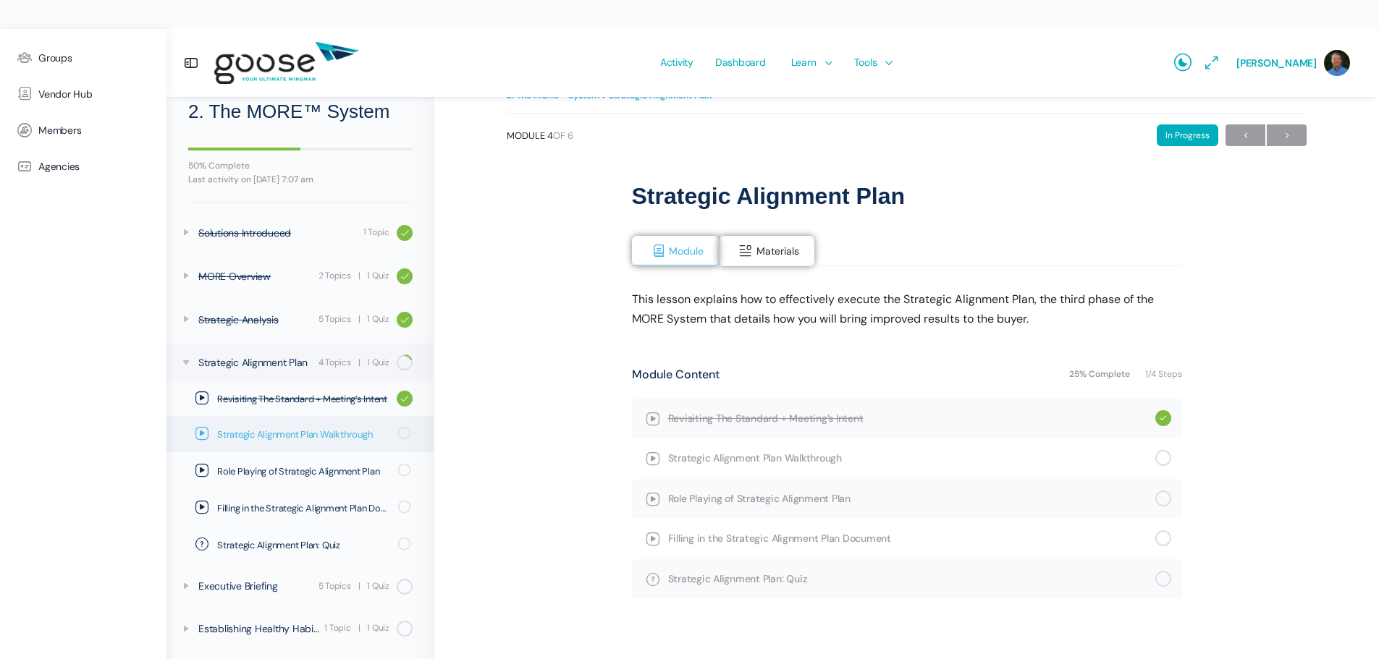
click at [331, 437] on span "Strategic Alignment Plan Walkthrough" at bounding box center [303, 435] width 172 height 14
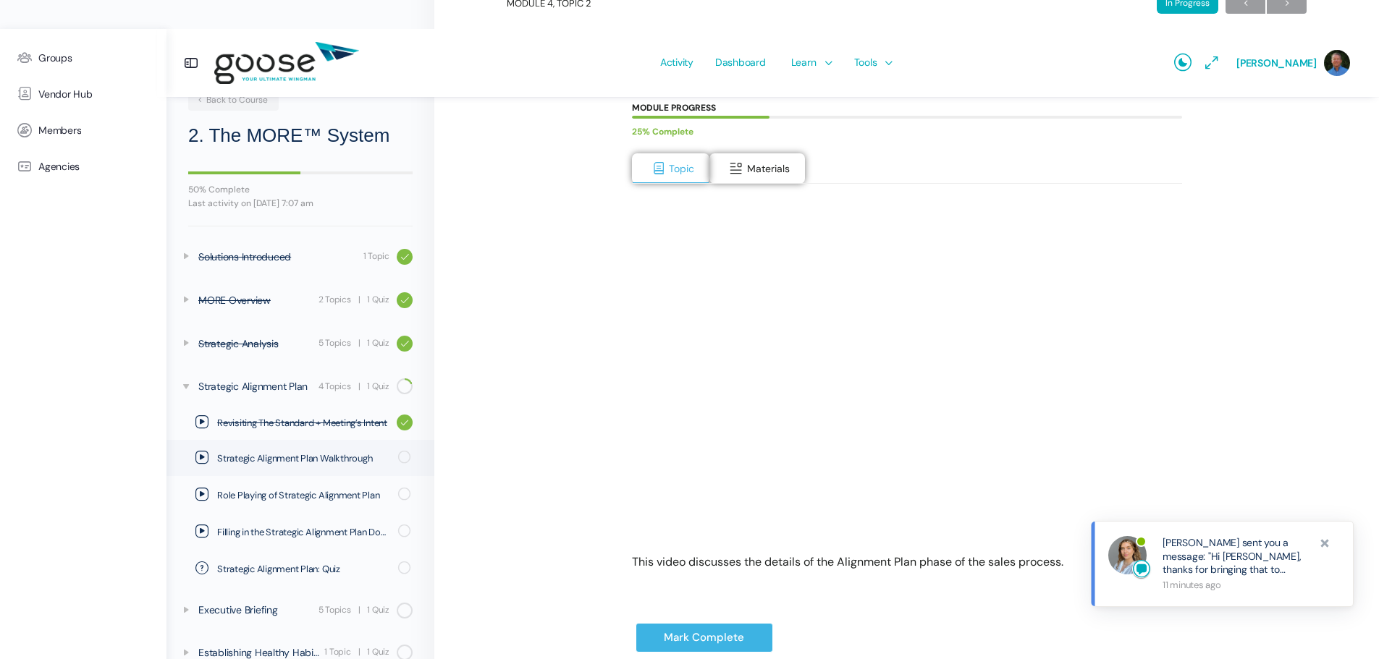
scroll to position [198, 0]
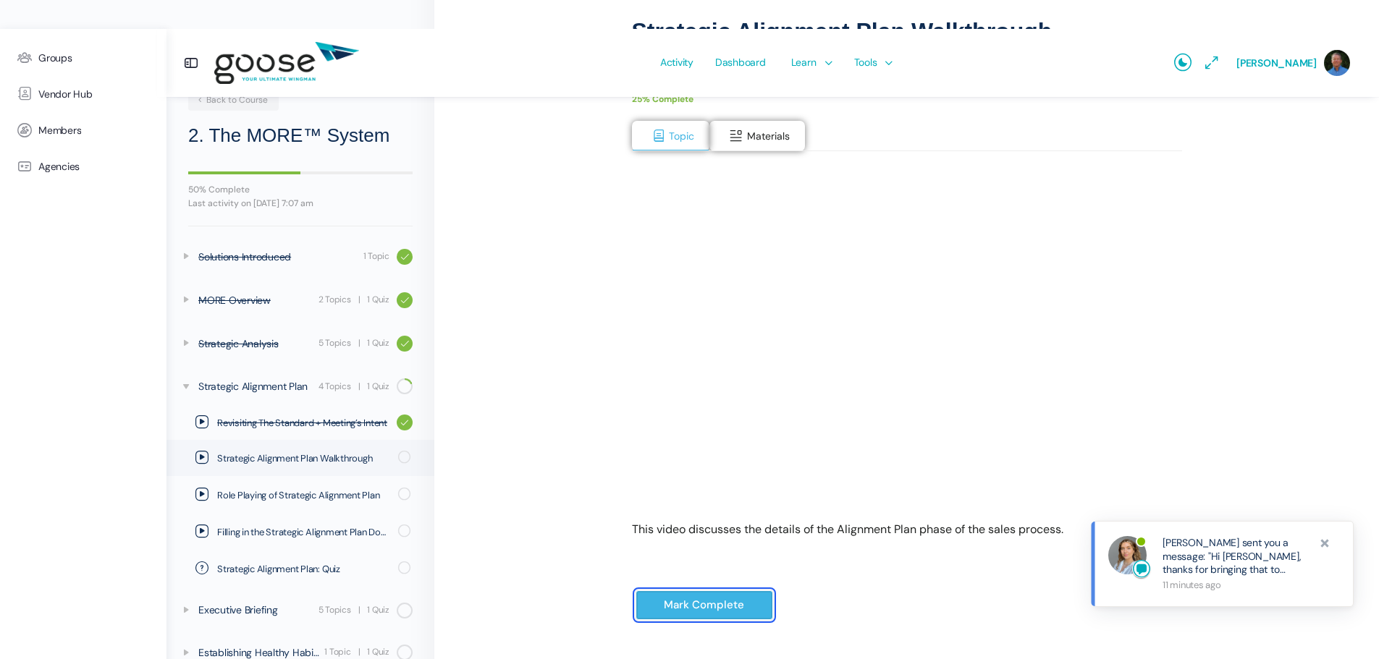
click at [709, 591] on input "Mark Complete" at bounding box center [704, 606] width 138 height 30
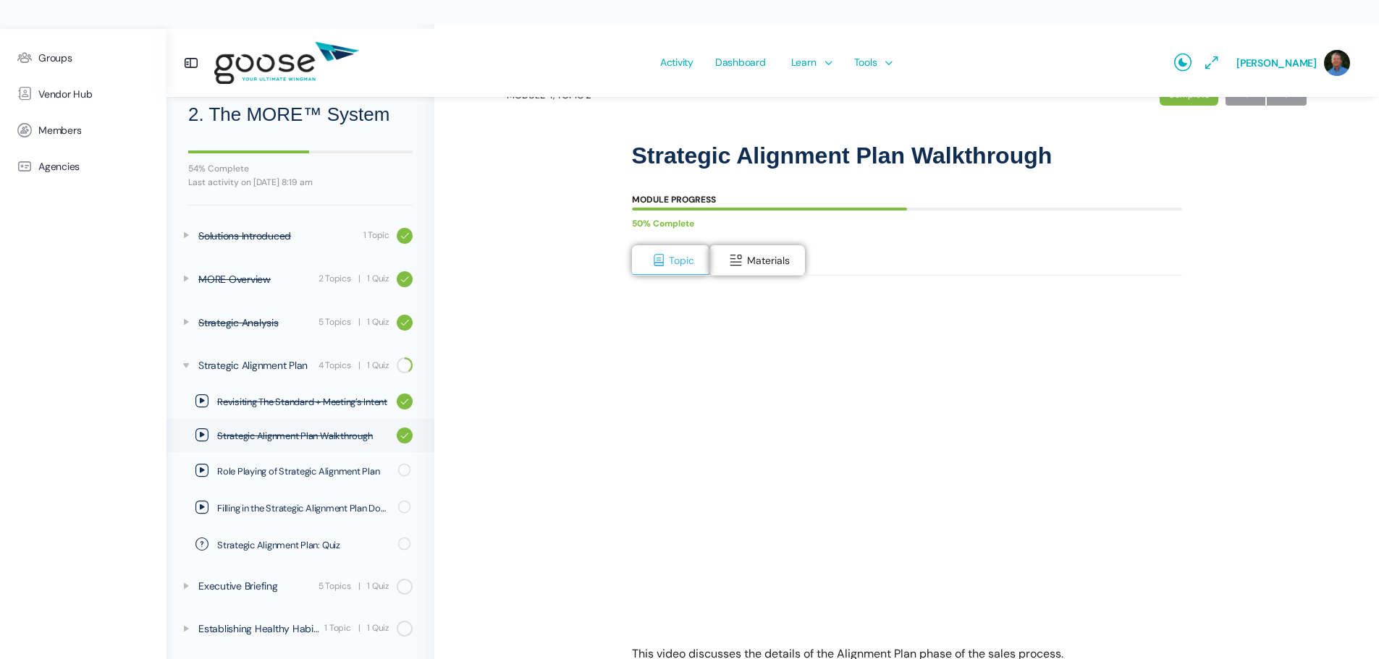
scroll to position [72, 0]
click at [319, 467] on span "Role Playing of Strategic Alignment Plan" at bounding box center [303, 472] width 172 height 14
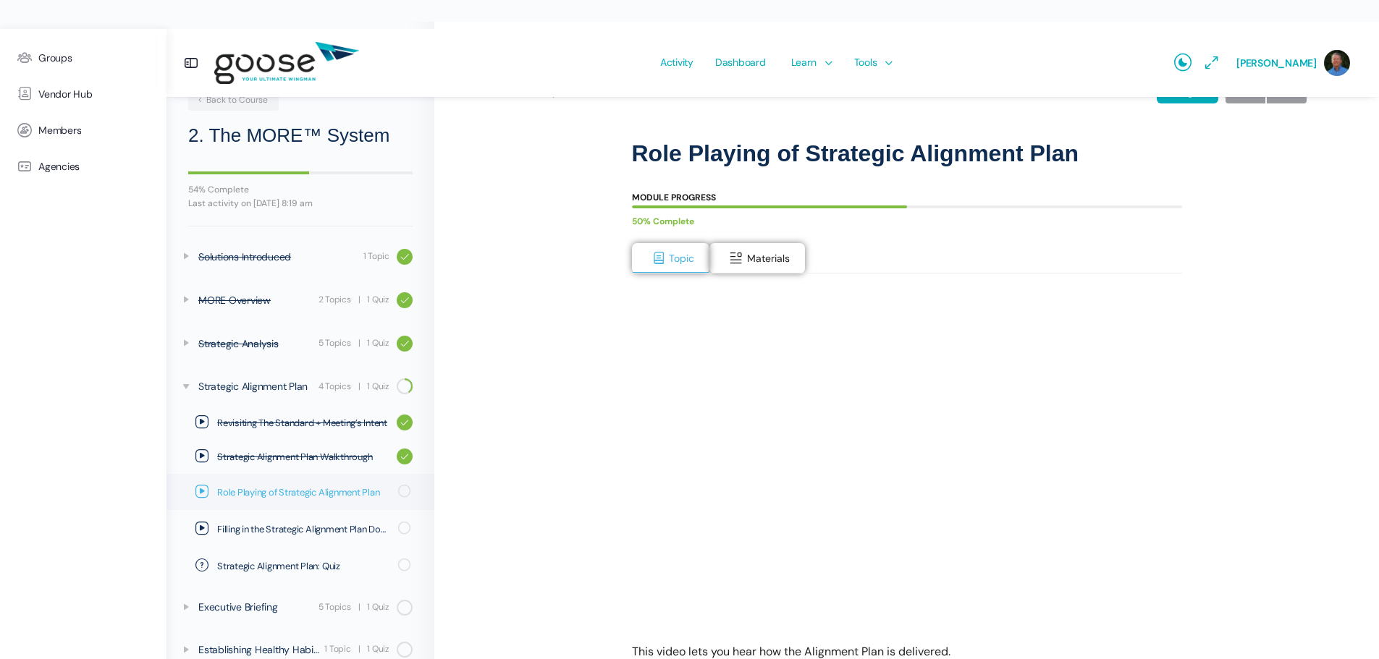
click at [274, 493] on span "Role Playing of Strategic Alignment Plan" at bounding box center [303, 493] width 172 height 14
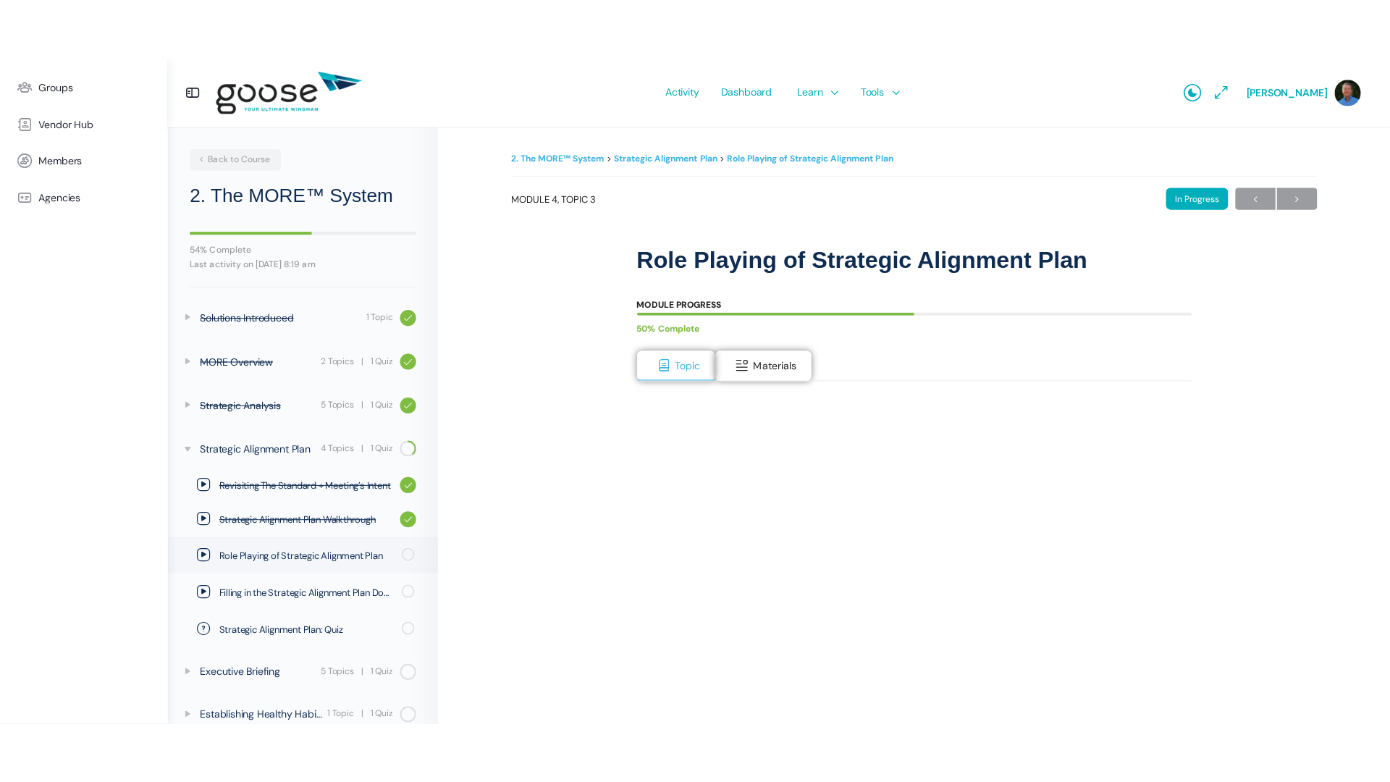
scroll to position [21, 0]
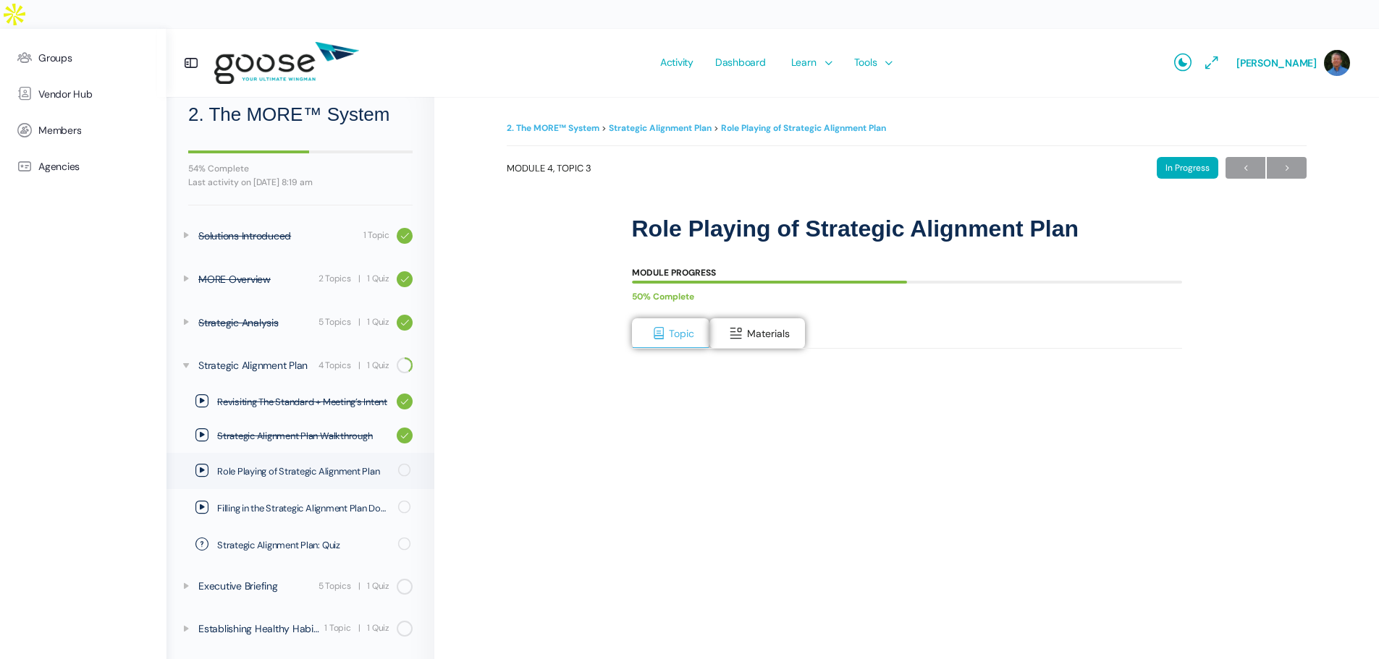
click at [523, 534] on div "2. The MORE™ System Strategic Alignment Plan Role Playing of Strategic Alignmen…" at bounding box center [907, 488] width 800 height 738
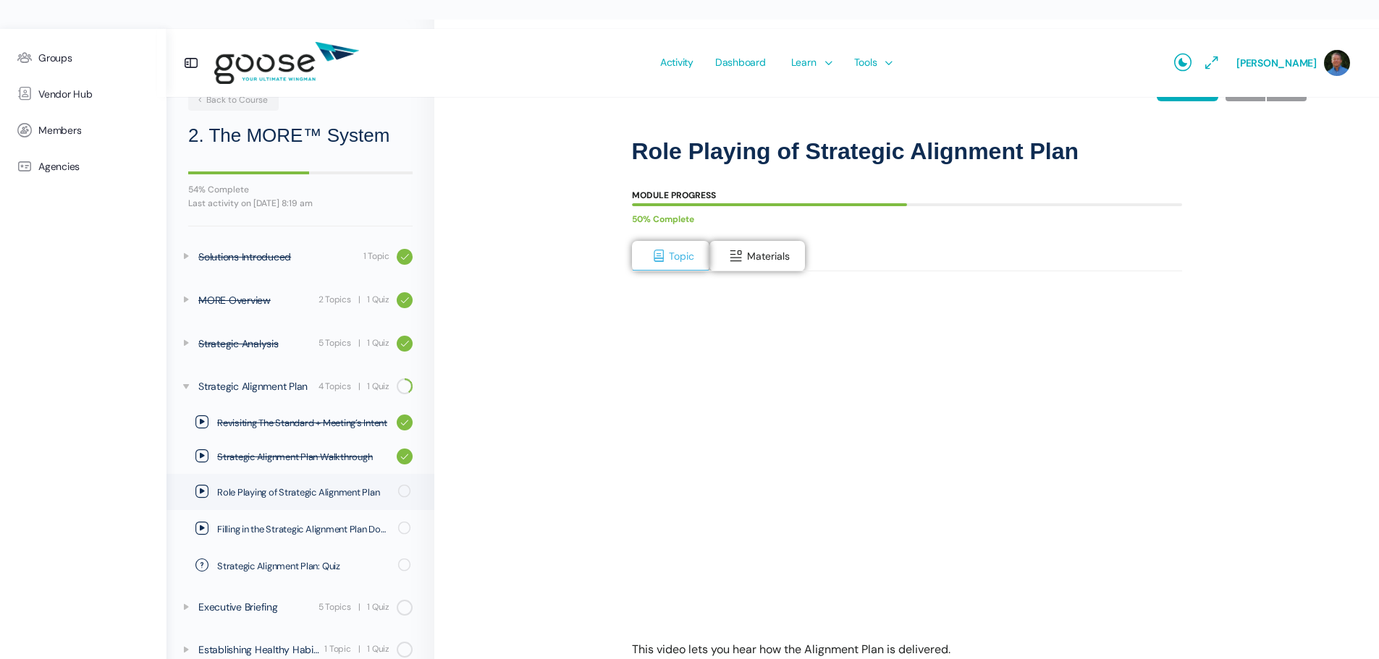
scroll to position [198, 0]
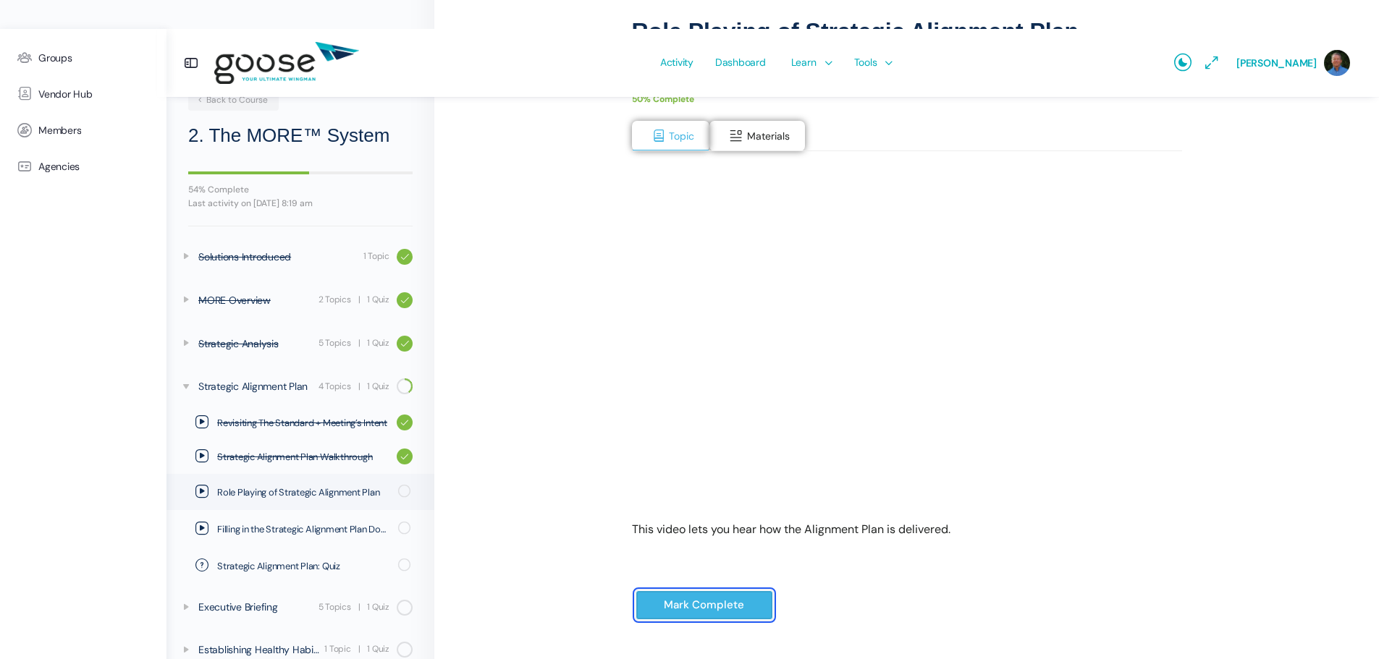
click at [667, 591] on input "Mark Complete" at bounding box center [704, 606] width 138 height 30
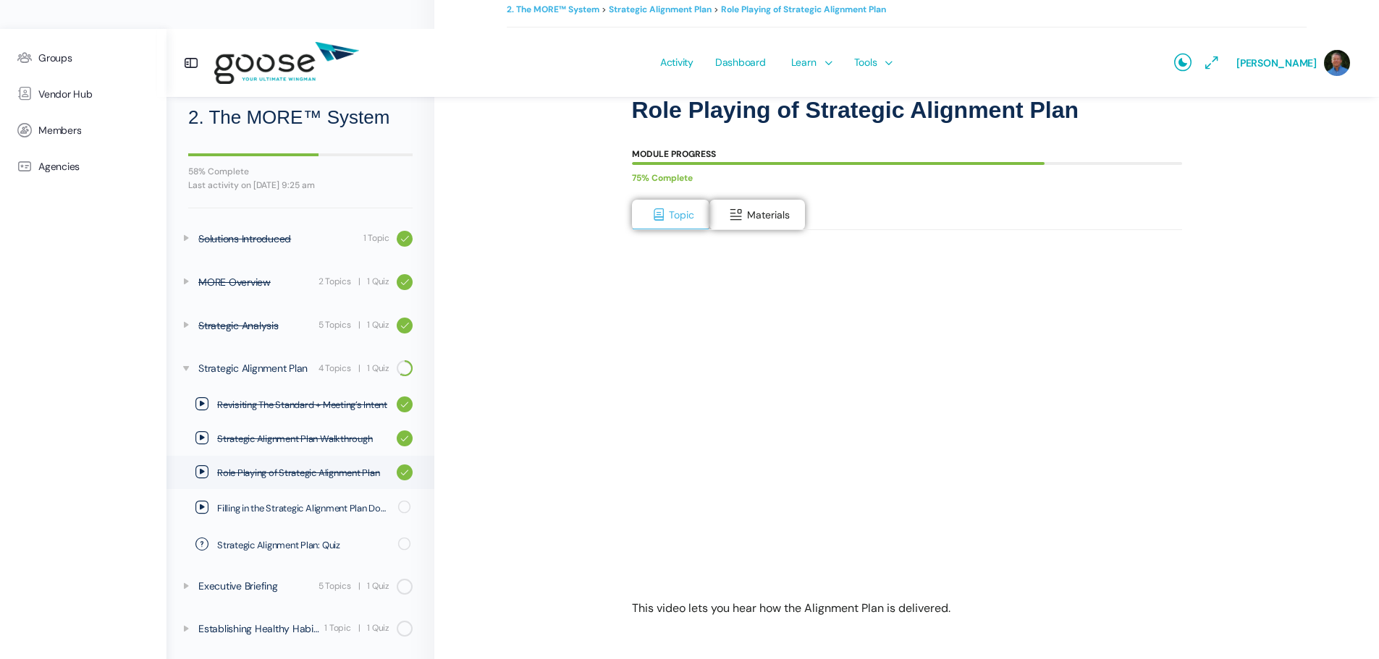
scroll to position [145, 0]
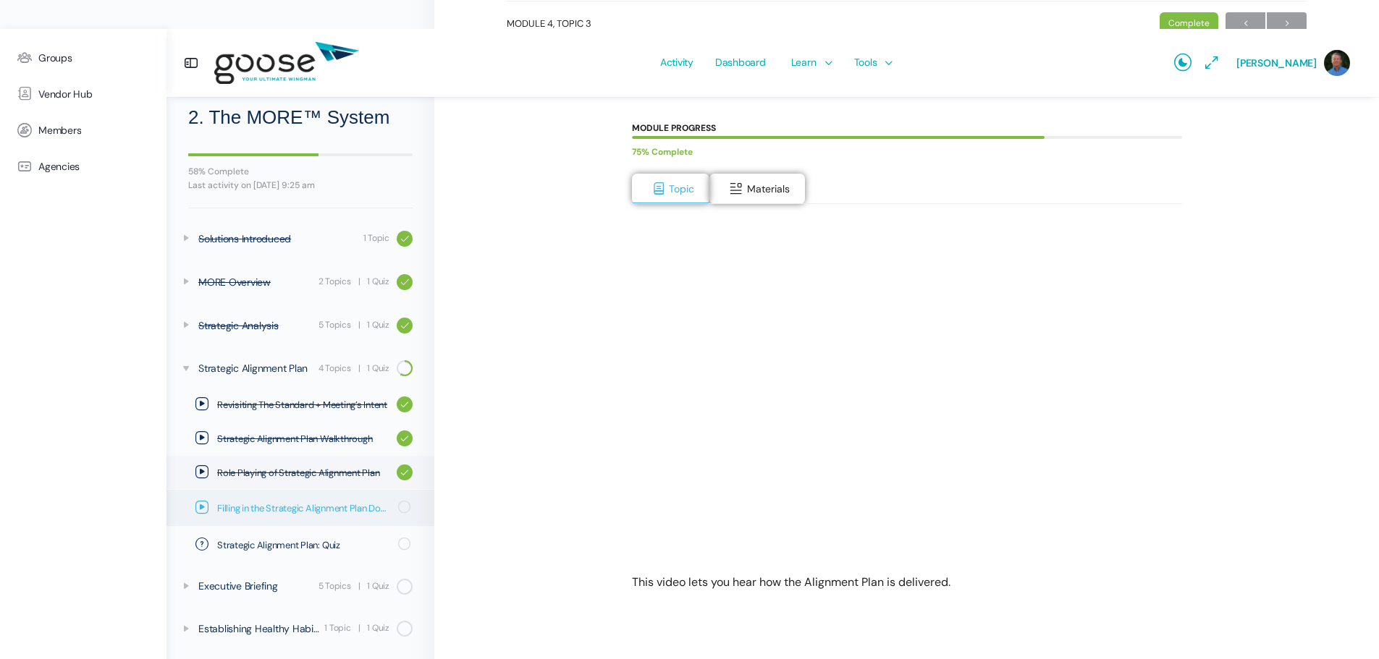
click at [319, 506] on span "Filling in the Strategic Alignment Plan Document" at bounding box center [303, 509] width 172 height 14
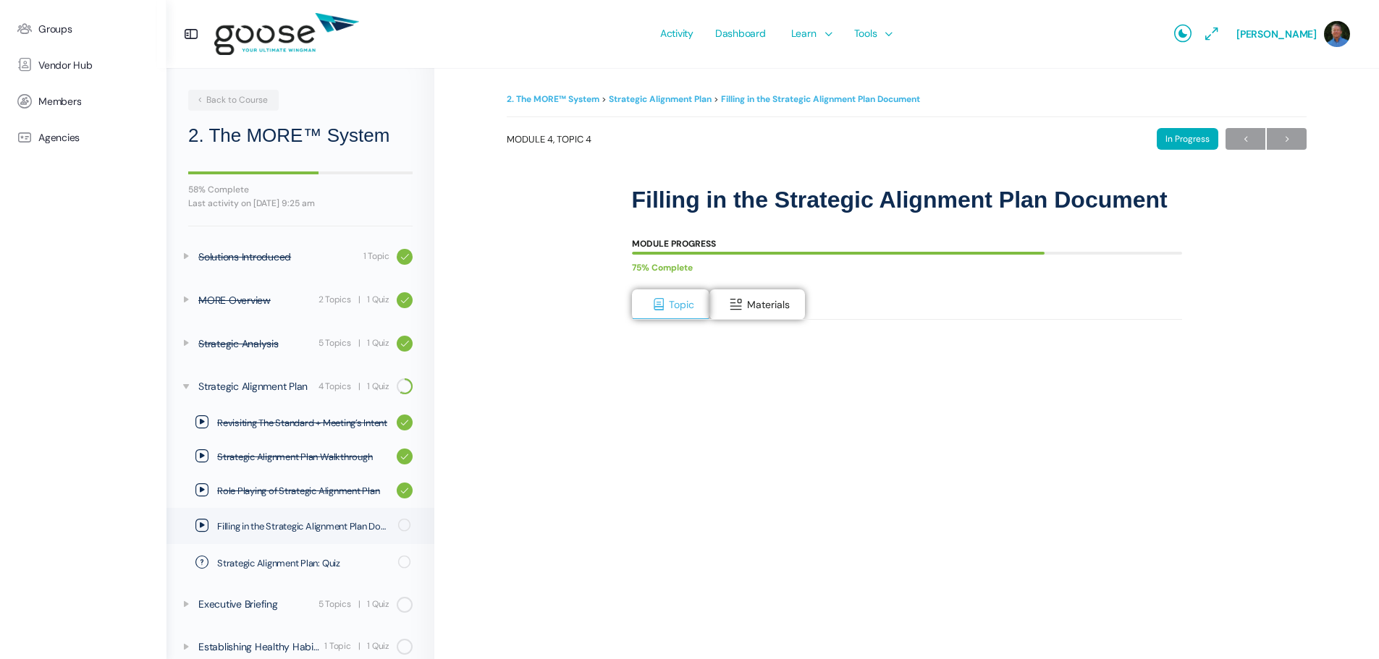
scroll to position [18, 0]
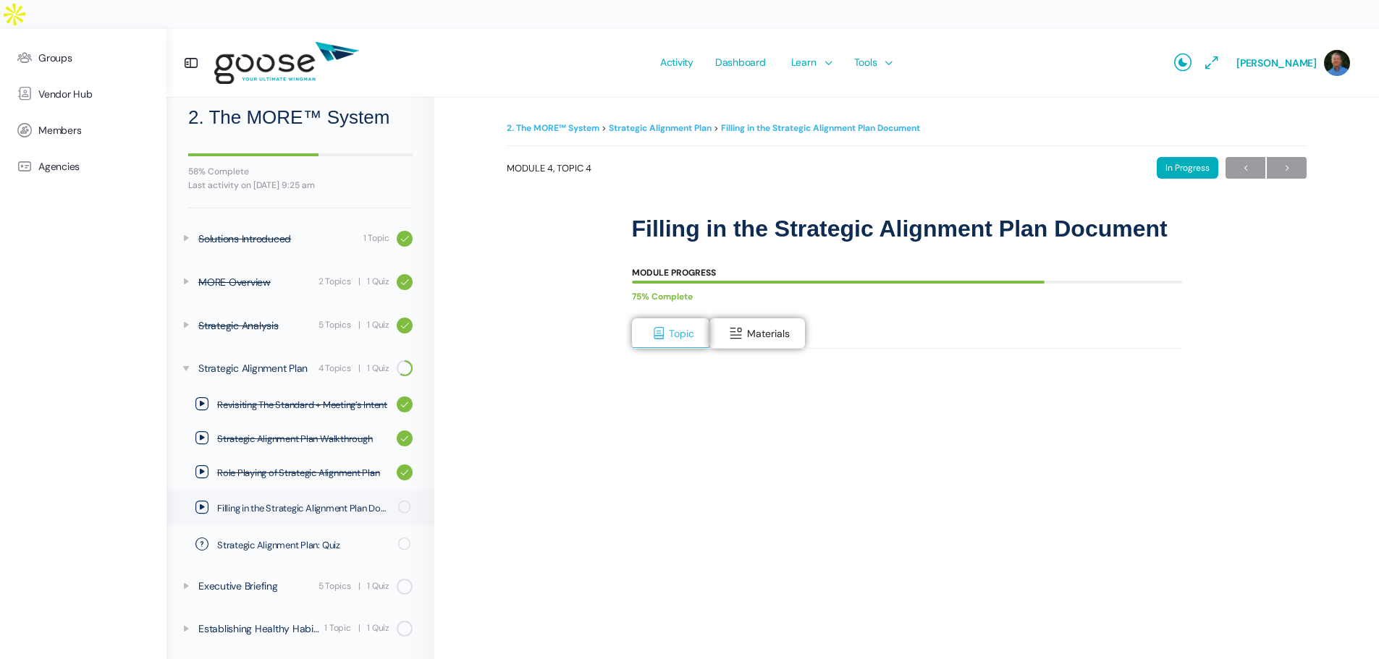
click at [612, 394] on div "2. The MORE™ System Strategic Alignment Plan Filling in the Strategic Alignment…" at bounding box center [907, 488] width 800 height 738
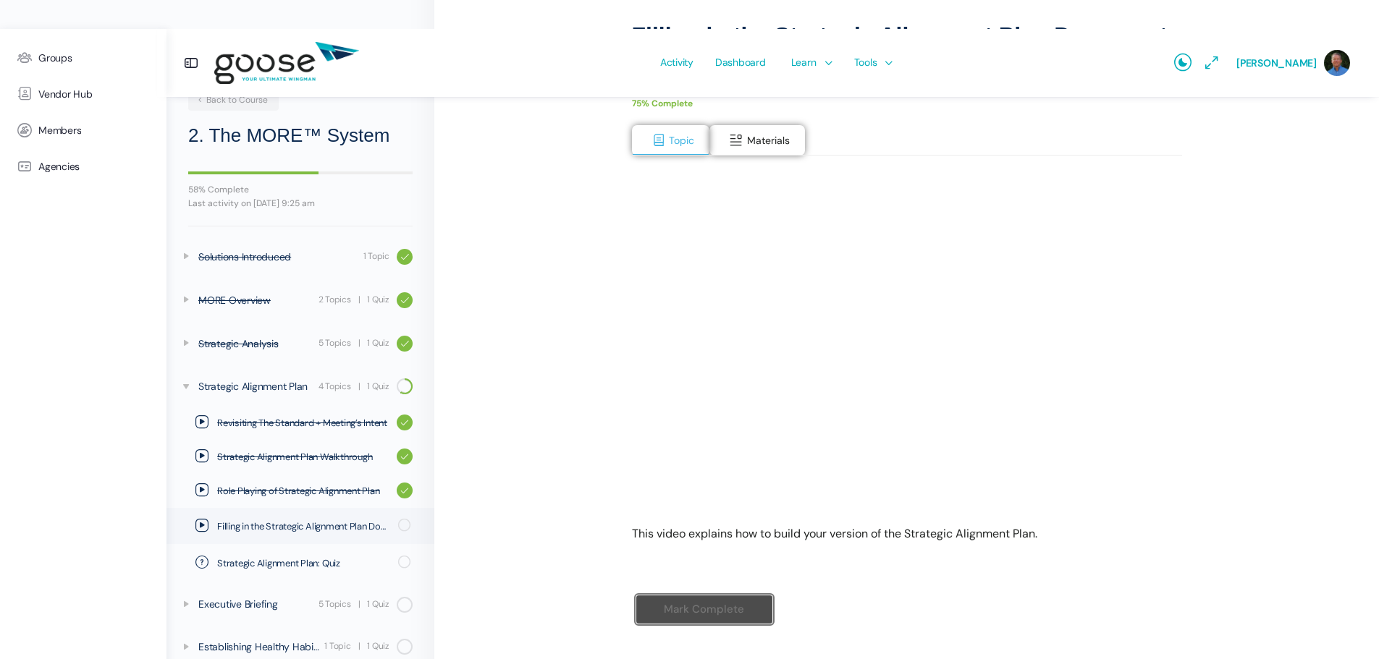
scroll to position [198, 0]
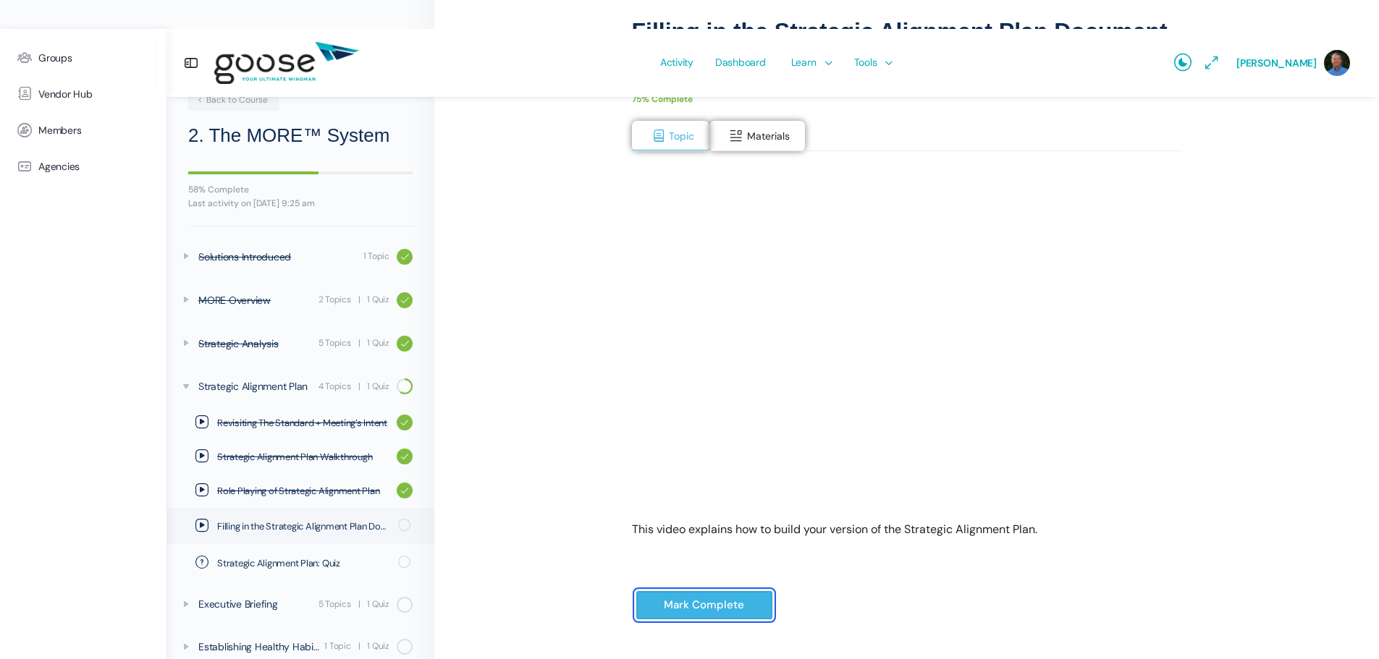
click at [690, 591] on input "Mark Complete" at bounding box center [704, 606] width 138 height 30
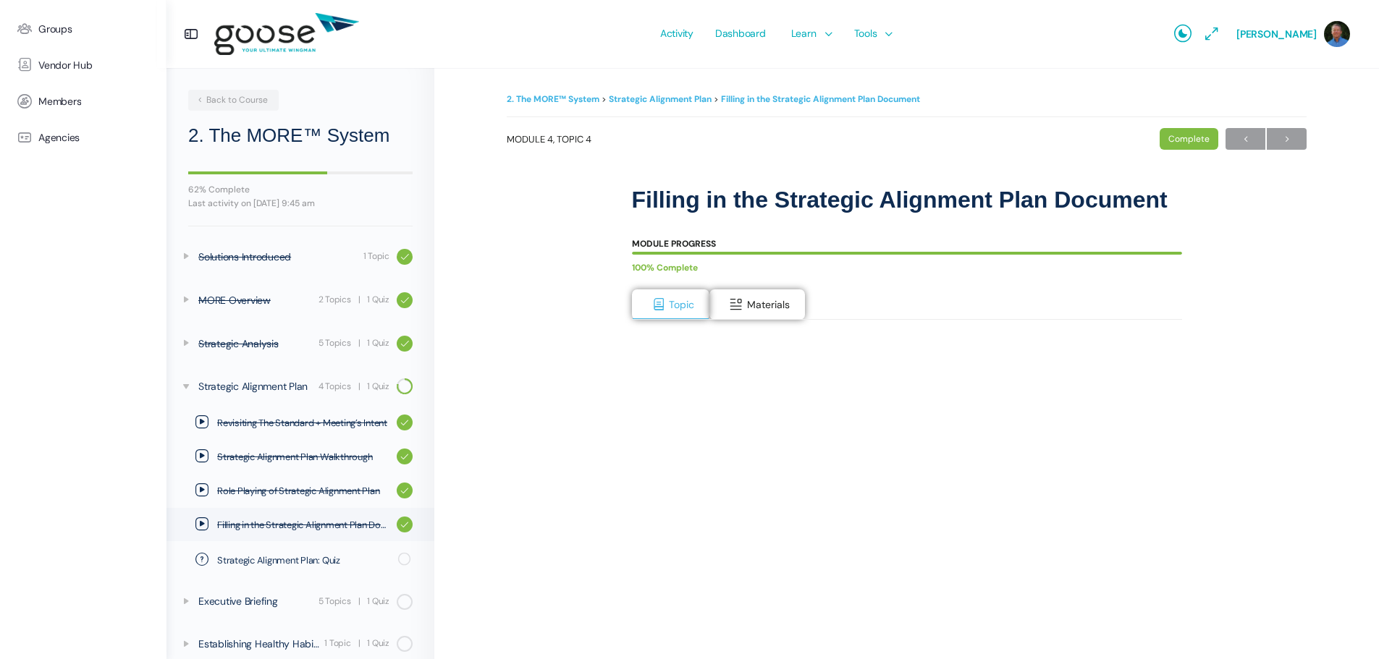
scroll to position [15, 0]
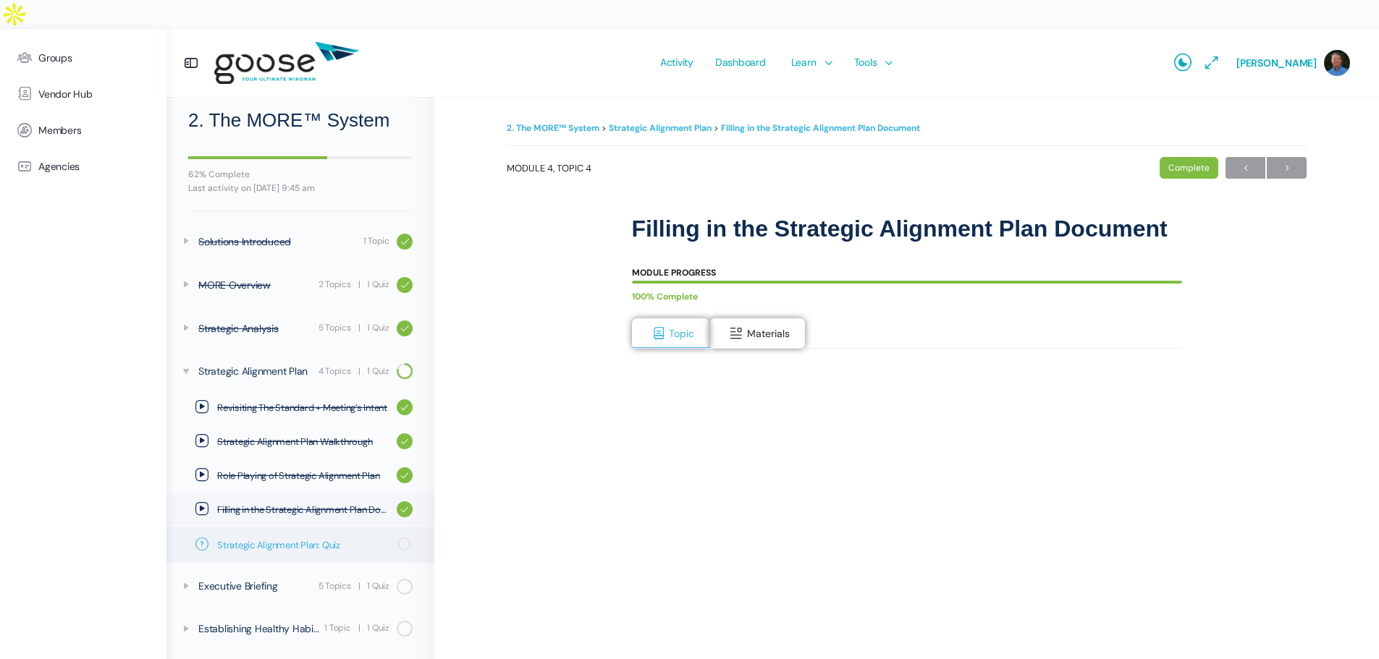
click at [355, 538] on span "Strategic Alignment Plan: Quiz" at bounding box center [303, 545] width 172 height 14
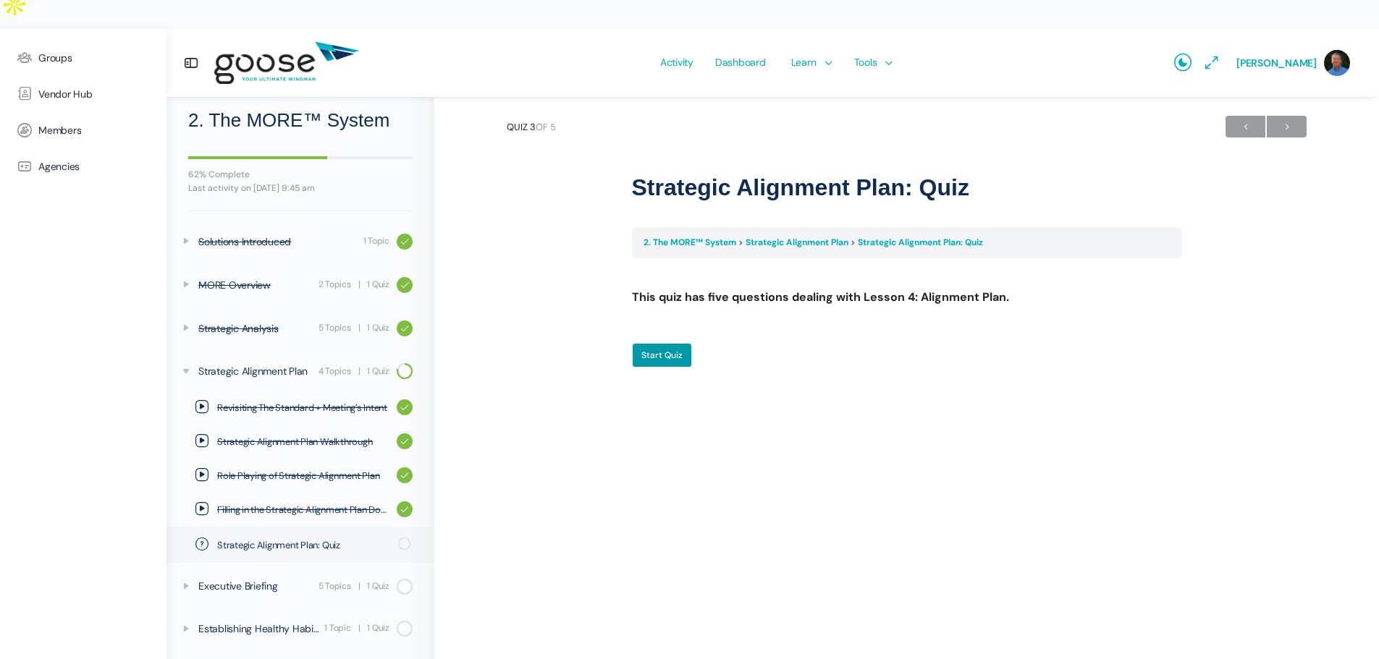
scroll to position [13, 0]
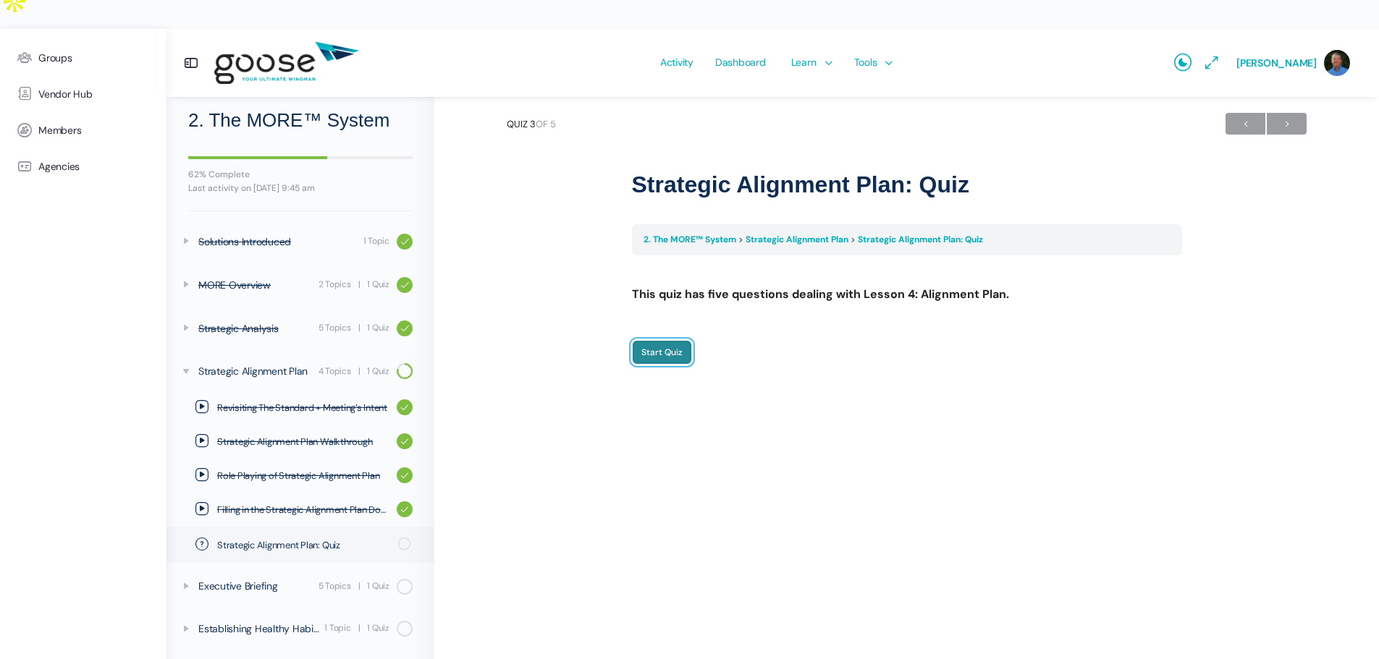
click at [672, 340] on input "Start Quiz" at bounding box center [662, 352] width 60 height 25
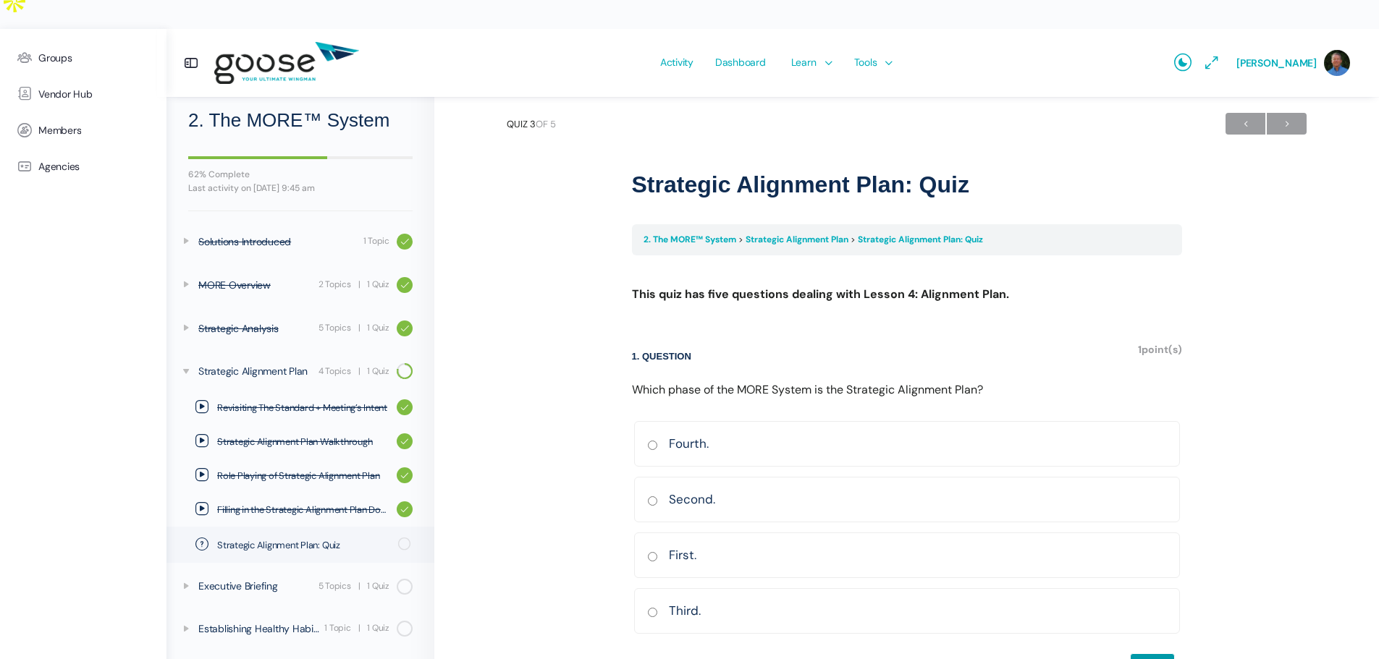
click at [654, 608] on input "Third. Correct Incorrect Correct answer" at bounding box center [652, 612] width 11 height 9
radio input "true"
click at [1155, 654] on input "Check" at bounding box center [1152, 666] width 45 height 25
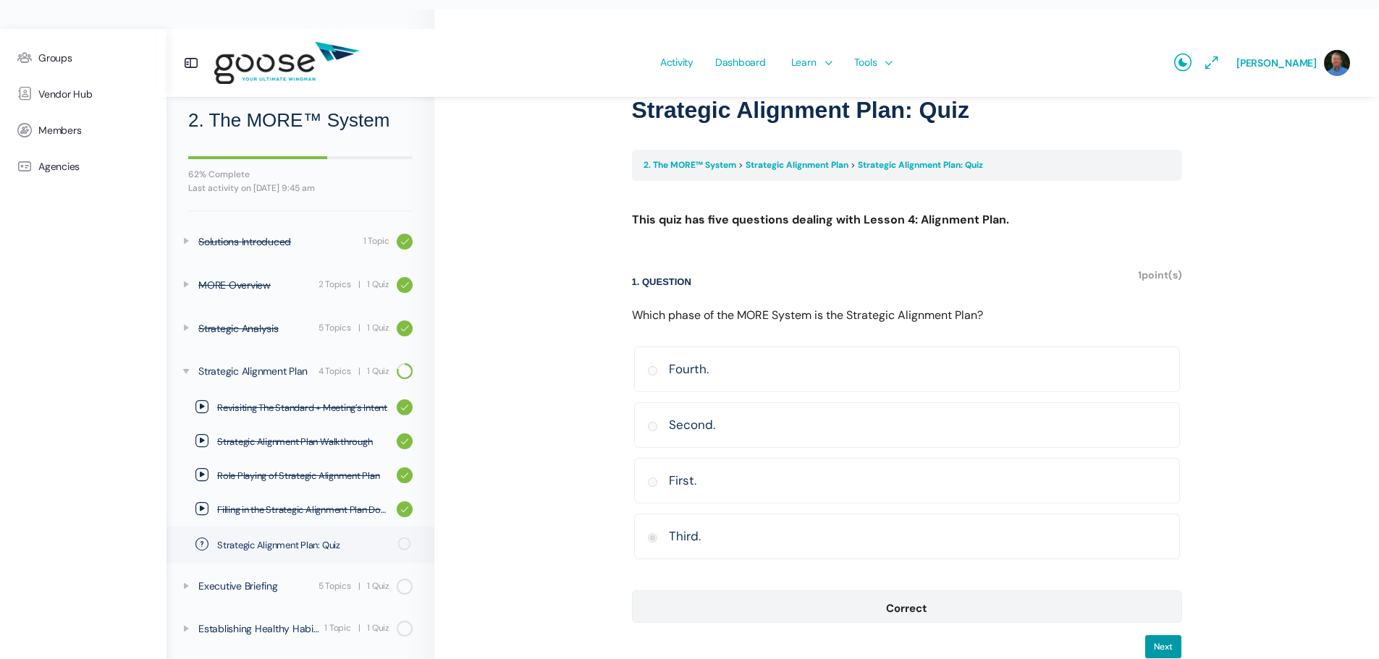
scroll to position [88, 0]
click at [1167, 634] on input "Next" at bounding box center [1163, 646] width 38 height 25
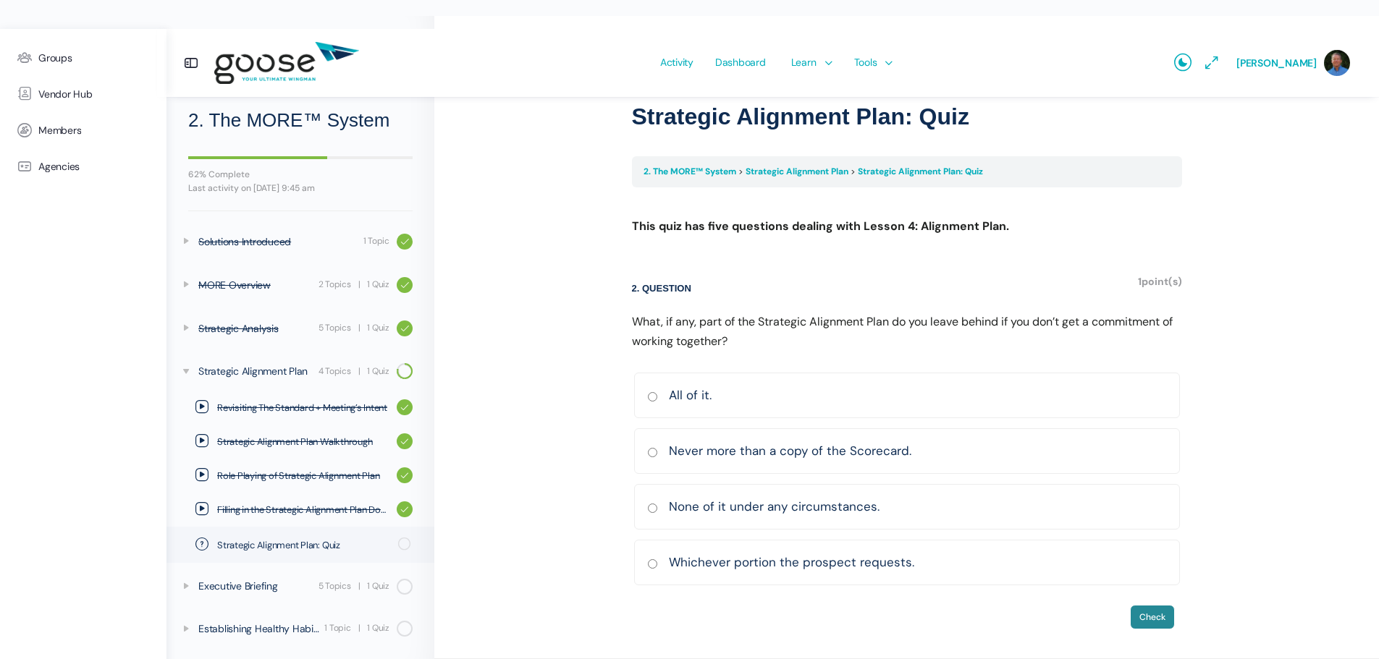
scroll to position [52, 0]
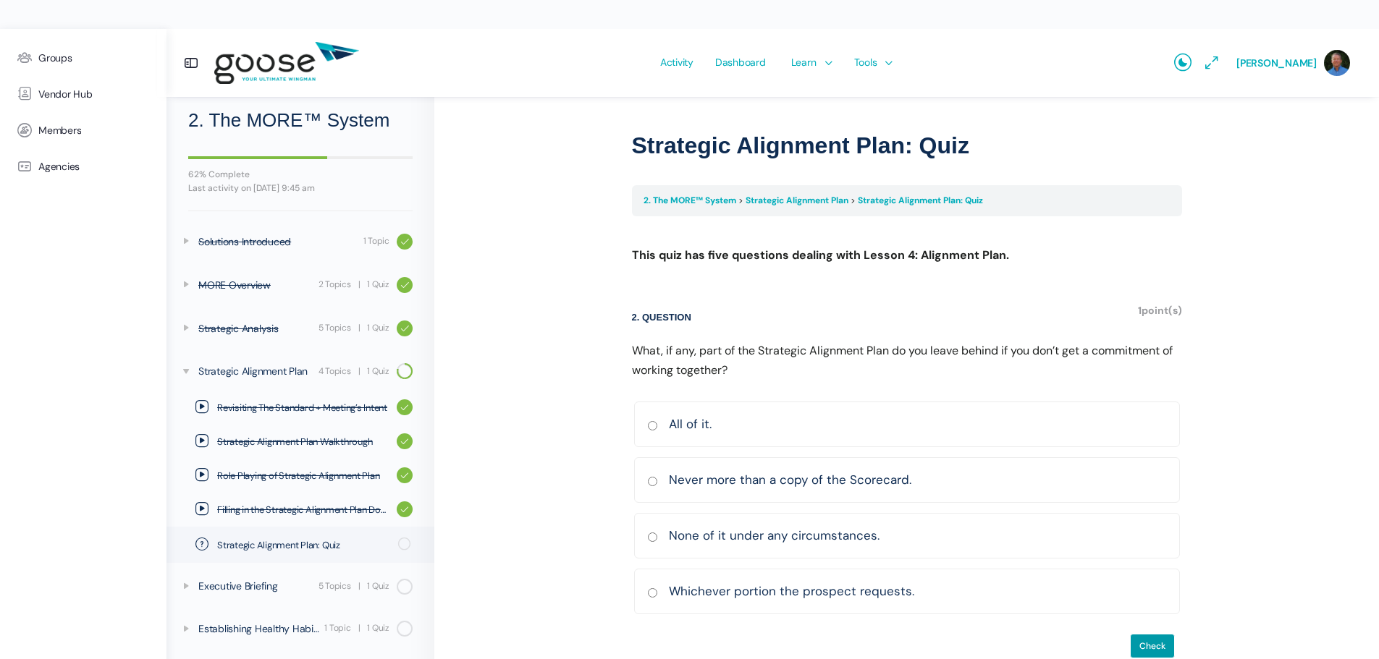
click at [651, 477] on input "Never more than a copy of the Scorecard. Correct Incorrect Correct answer" at bounding box center [652, 481] width 11 height 9
radio input "true"
click at [1141, 634] on input "Check" at bounding box center [1152, 646] width 45 height 25
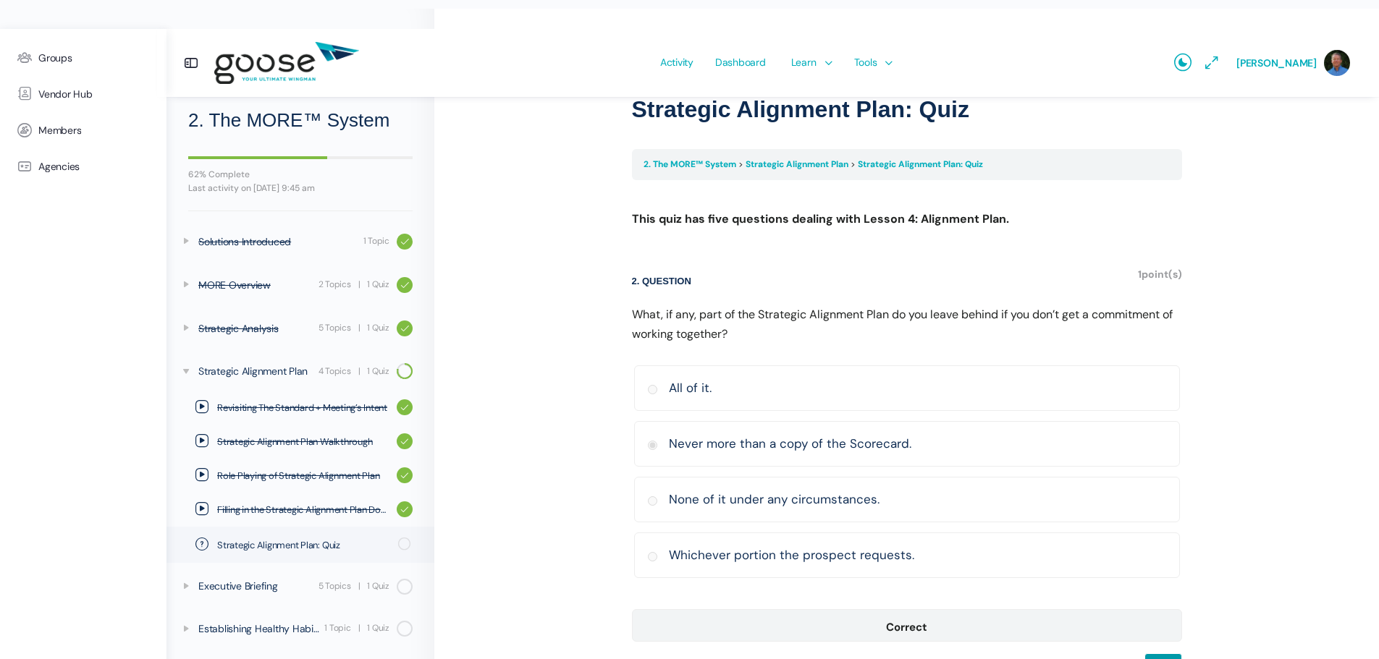
scroll to position [108, 0]
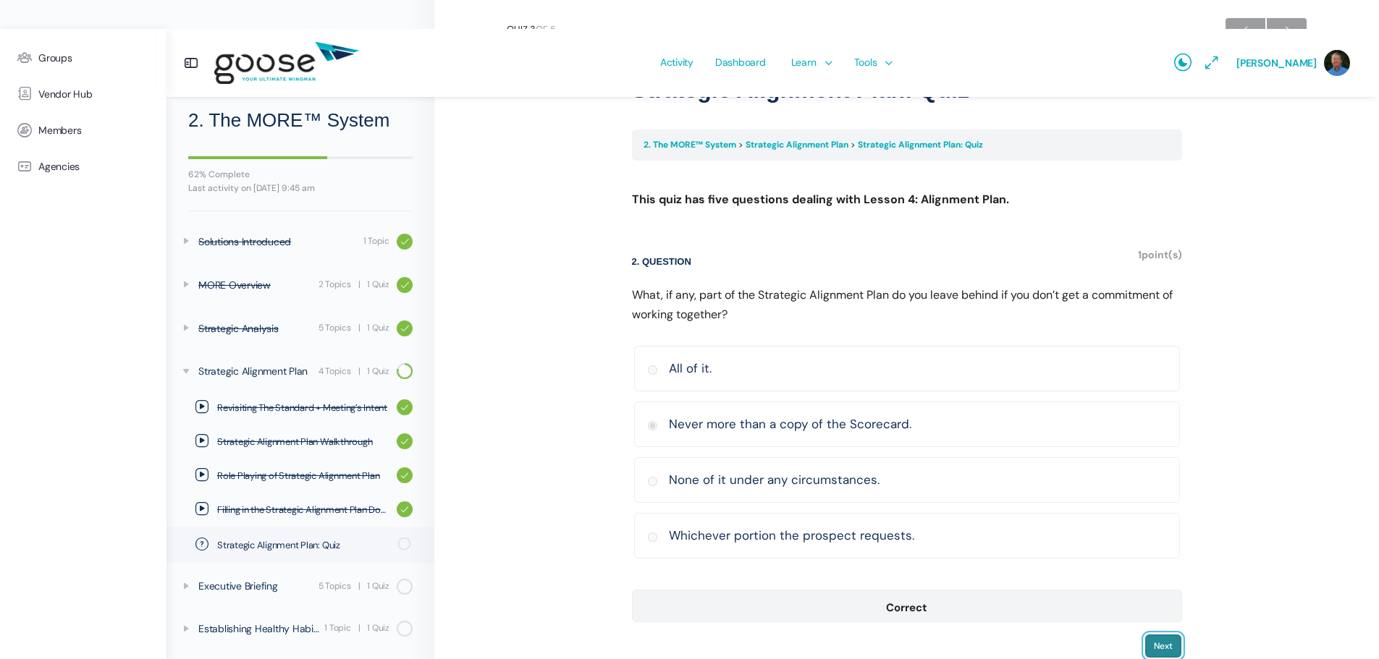
click at [1168, 634] on input "Next" at bounding box center [1163, 646] width 38 height 25
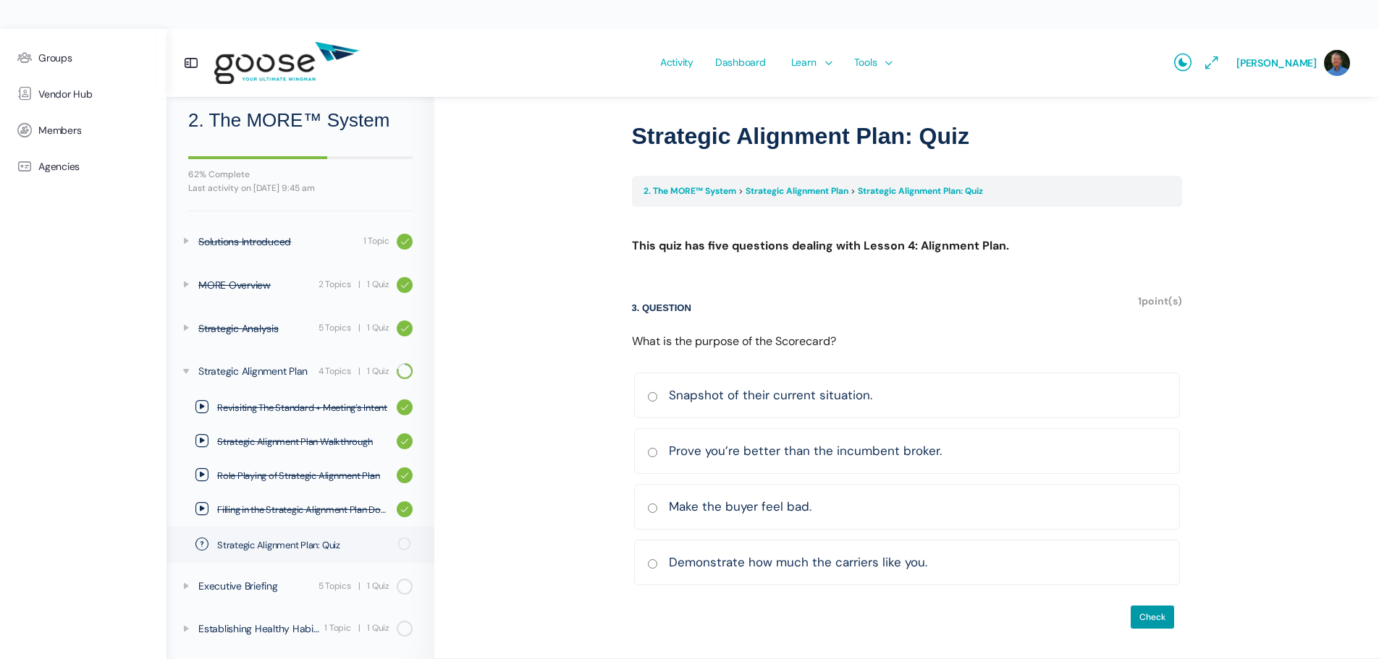
scroll to position [33, 0]
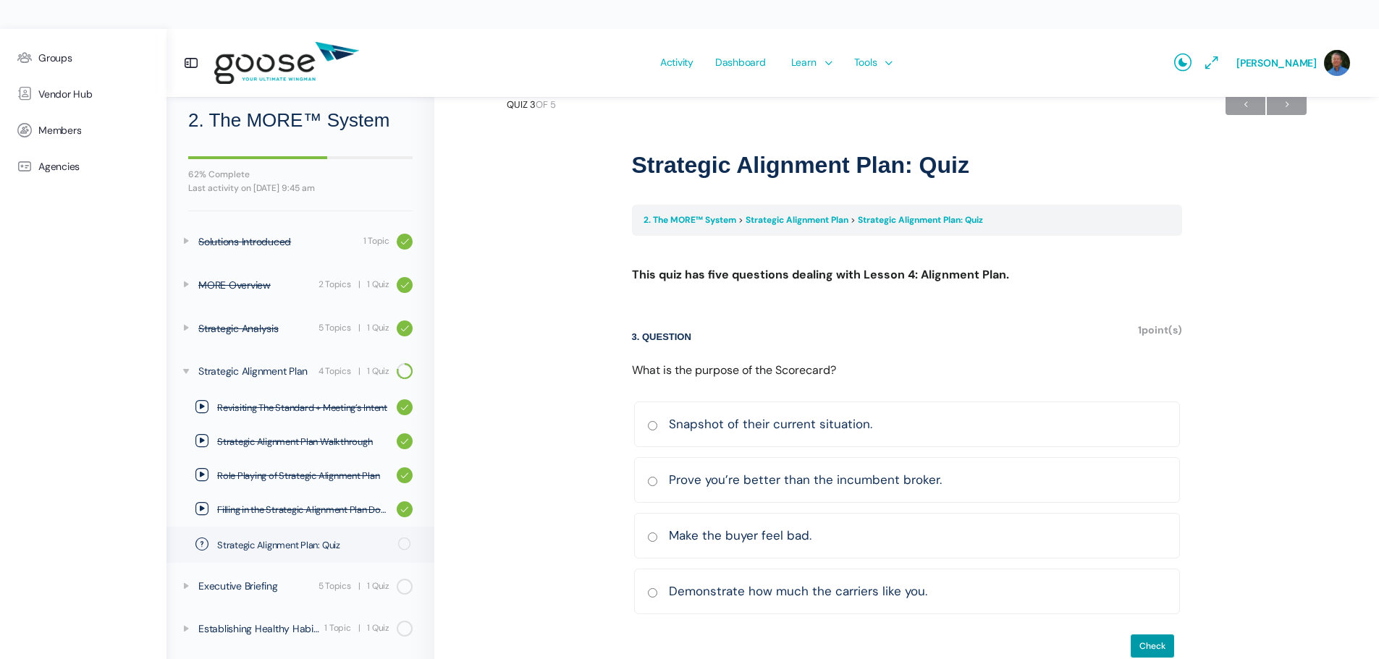
click at [654, 421] on input "Snapshot of their current situation. Correct Incorrect Correct answer" at bounding box center [652, 425] width 11 height 9
radio input "true"
click at [1155, 634] on input "Check" at bounding box center [1152, 646] width 45 height 25
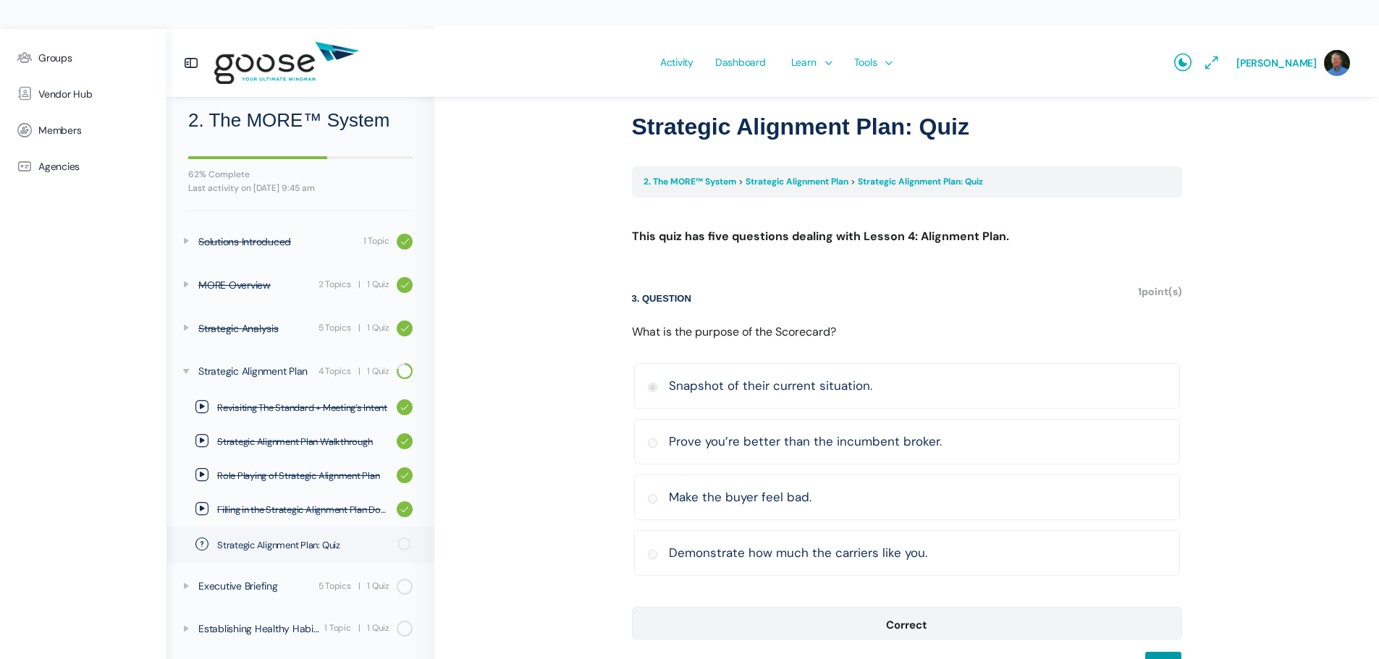
scroll to position [88, 0]
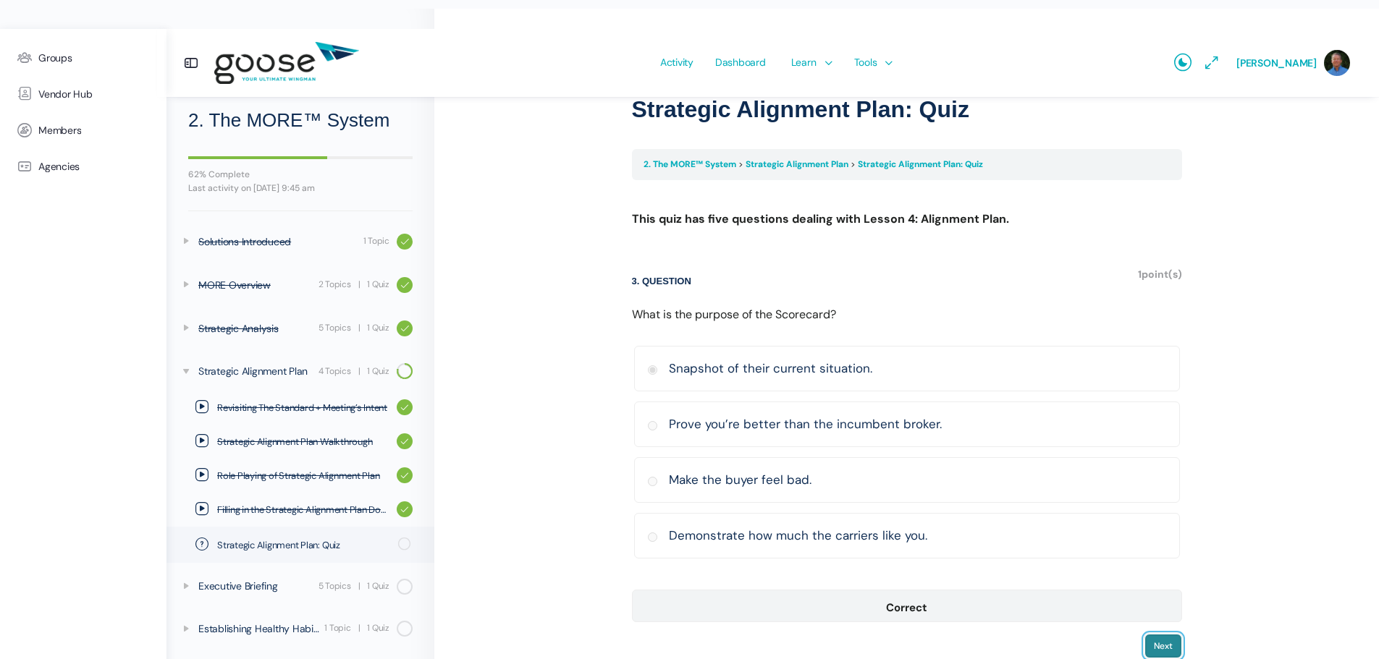
click at [1164, 634] on input "Next" at bounding box center [1163, 646] width 38 height 25
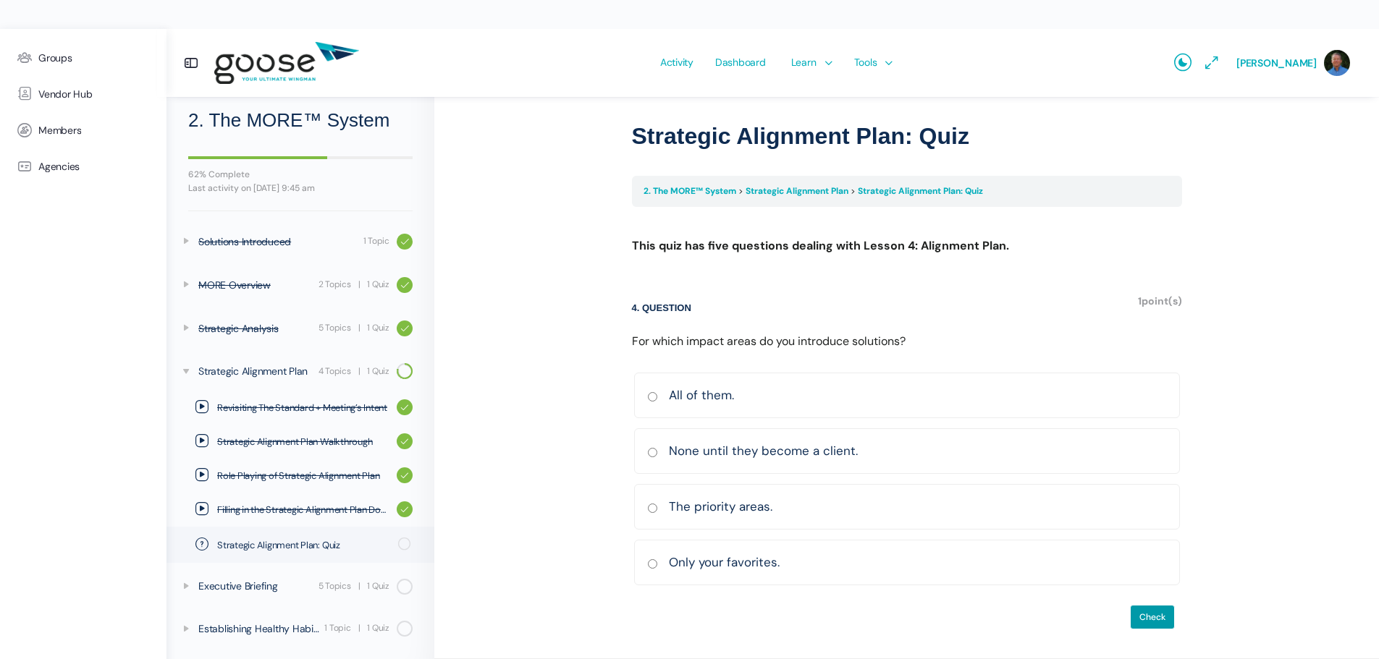
scroll to position [33, 0]
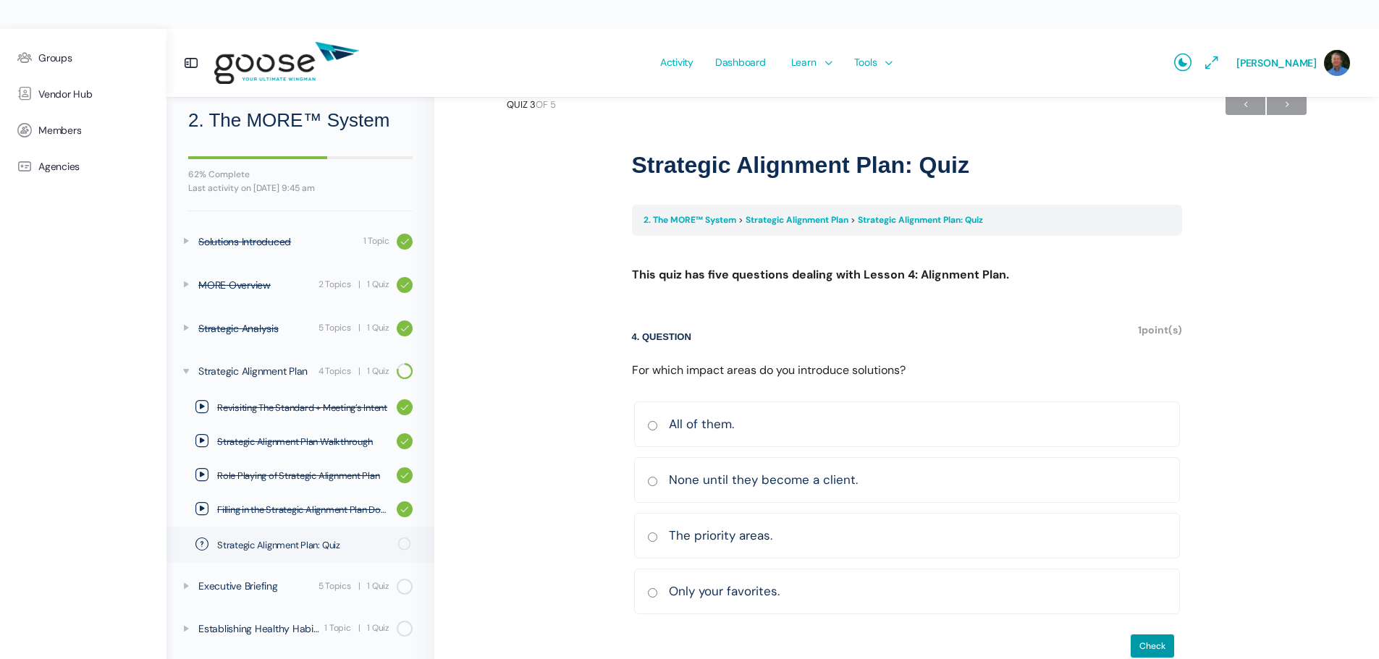
click at [655, 533] on input "The priority areas. Correct Incorrect Correct answer" at bounding box center [652, 537] width 11 height 9
radio input "true"
click at [1147, 634] on input "Check" at bounding box center [1152, 646] width 45 height 25
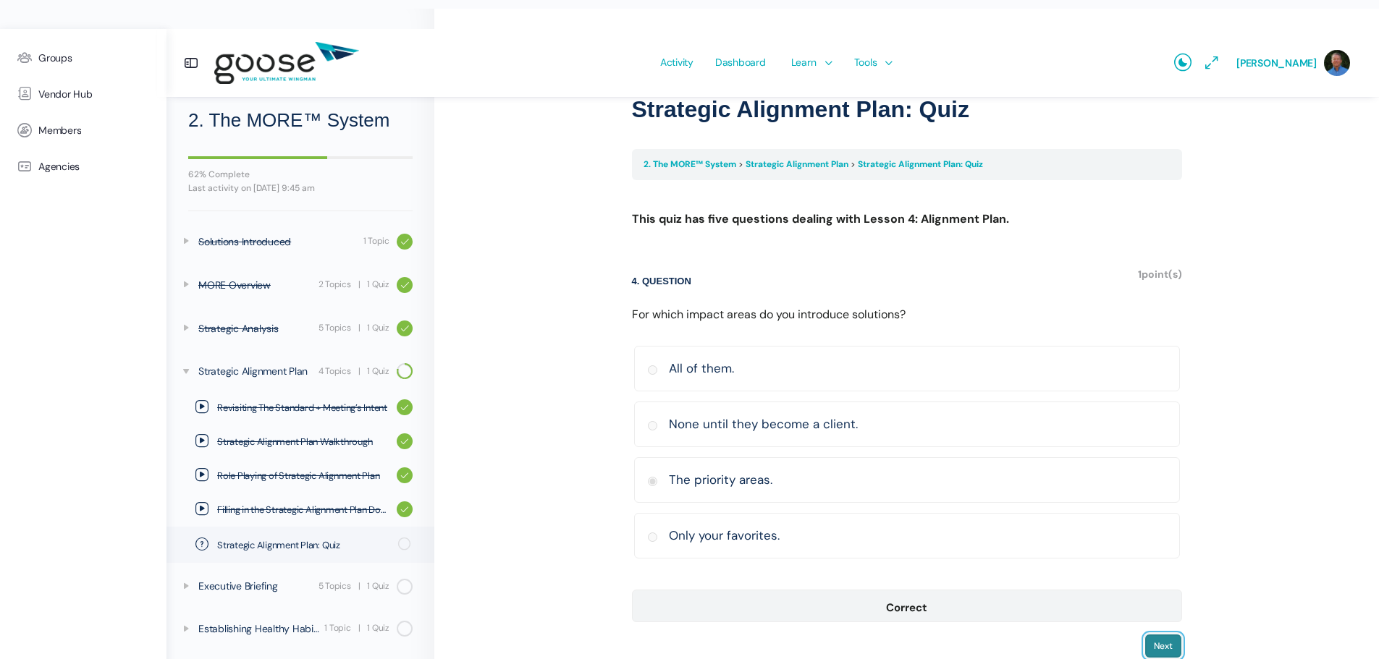
click at [1164, 634] on input "Next" at bounding box center [1163, 646] width 38 height 25
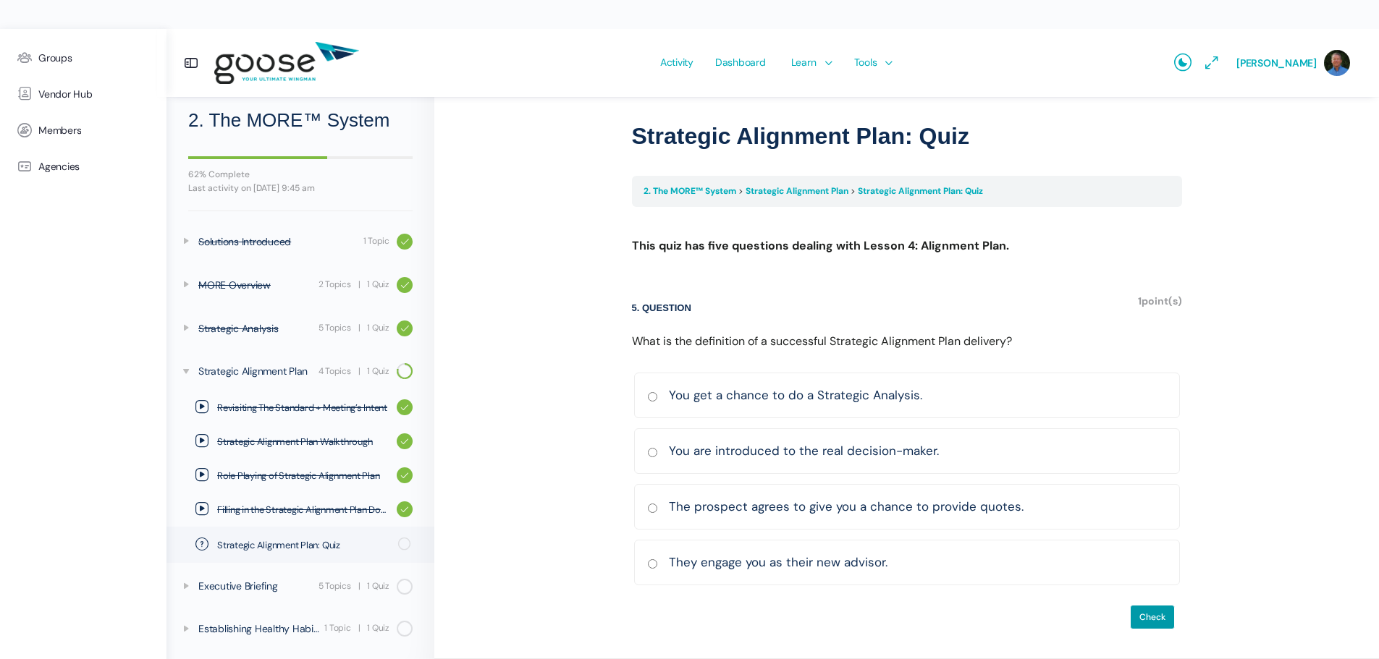
scroll to position [33, 0]
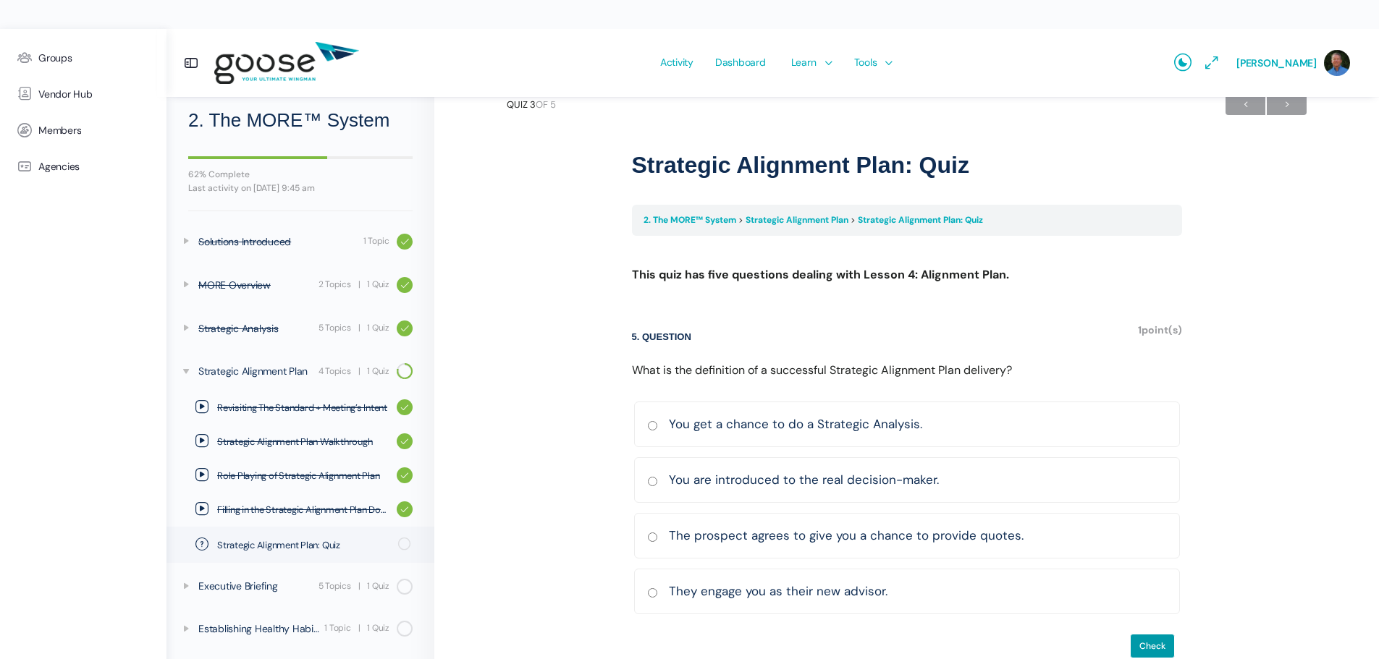
click at [652, 588] on input "They engage you as their new advisor. Correct Incorrect Correct answer" at bounding box center [652, 592] width 11 height 9
radio input "true"
click at [1154, 634] on input "Check" at bounding box center [1152, 646] width 45 height 25
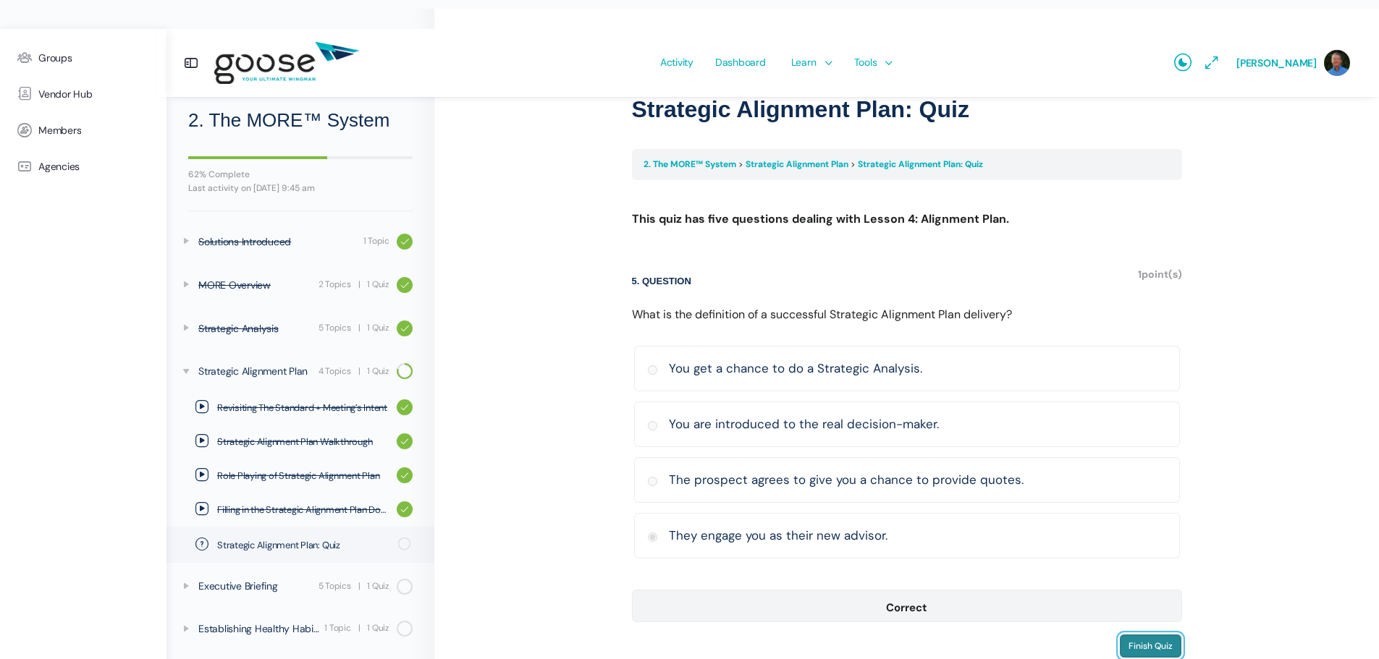
click at [1169, 634] on input "Finish Quiz" at bounding box center [1150, 646] width 63 height 25
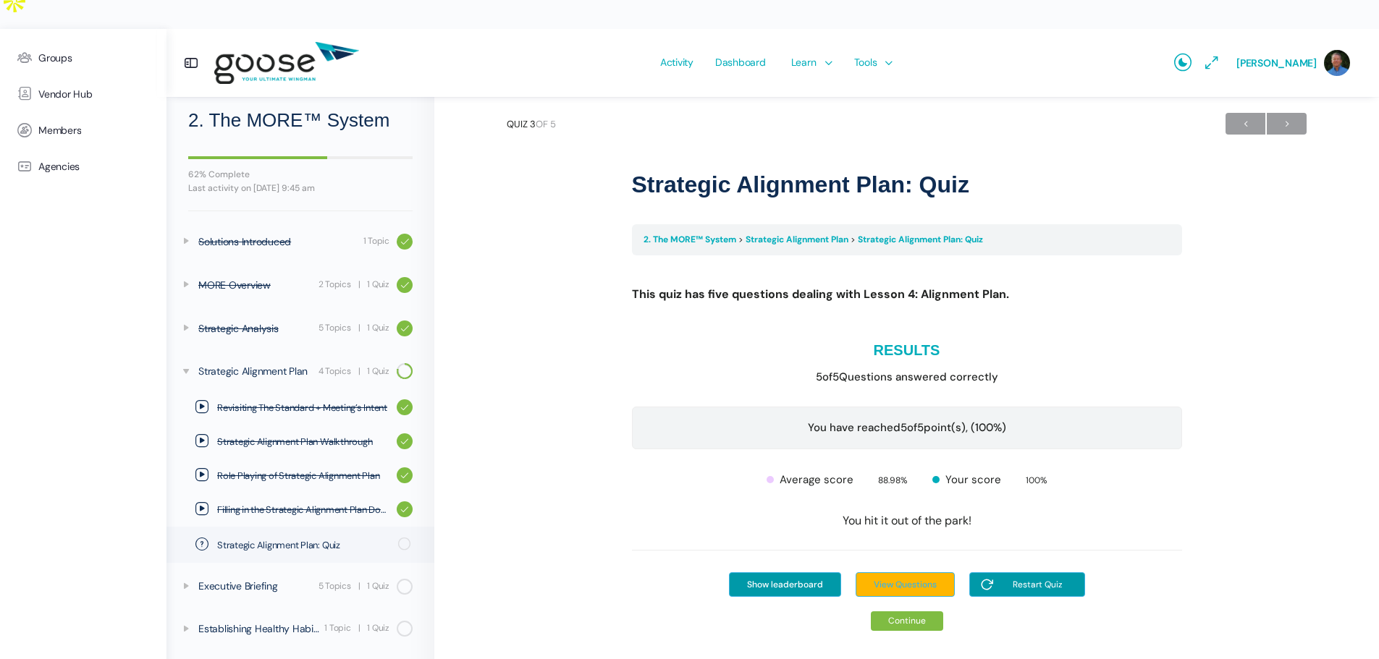
scroll to position [14, 0]
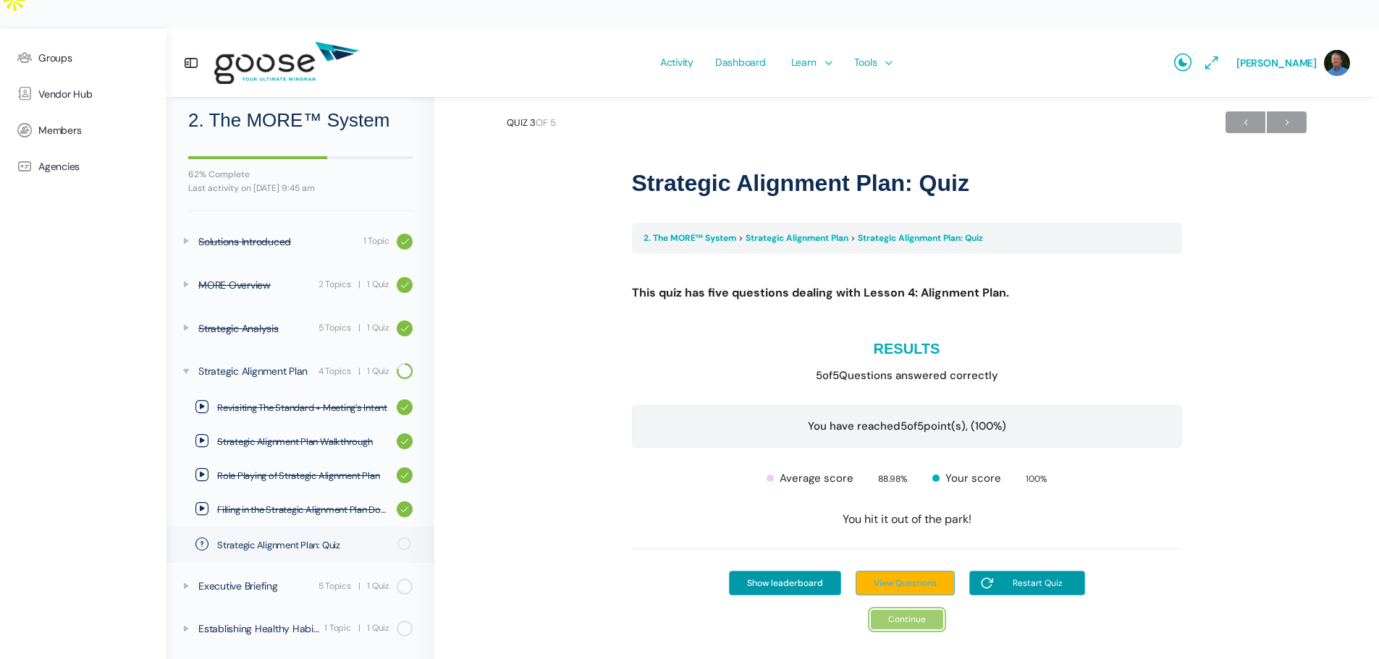
click at [890, 610] on link "Continue" at bounding box center [907, 620] width 72 height 20
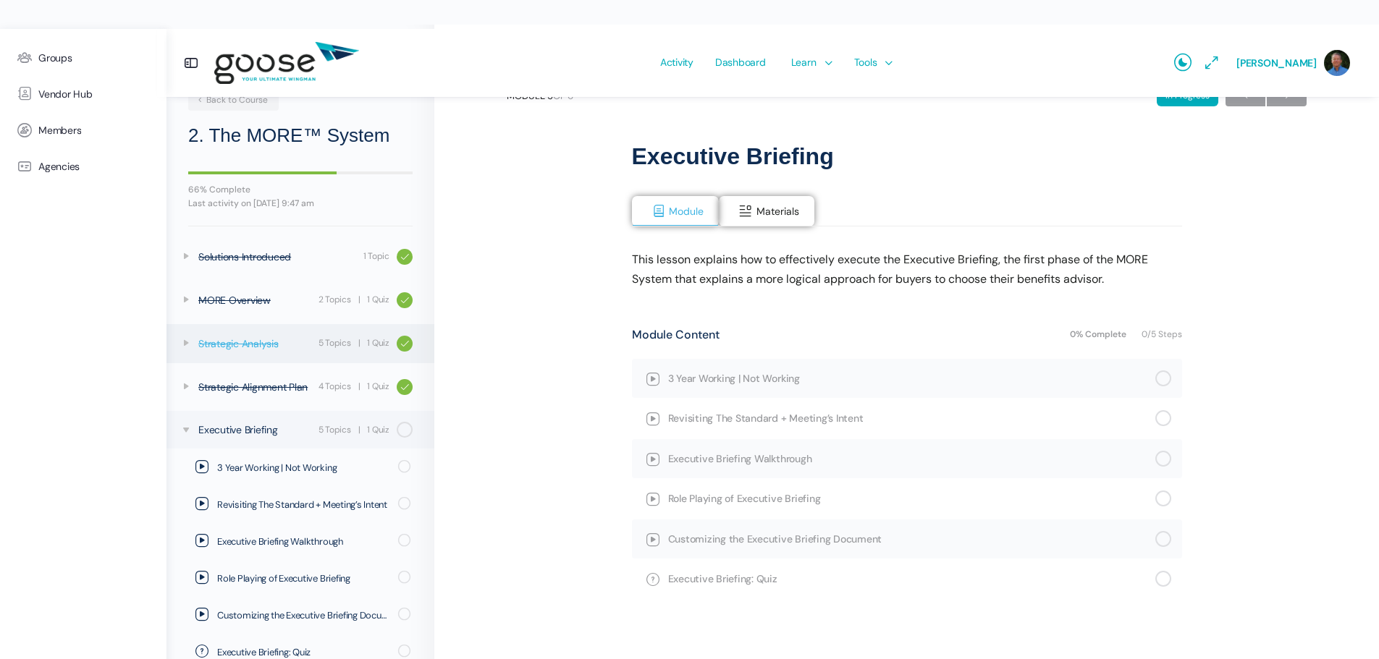
scroll to position [65, 0]
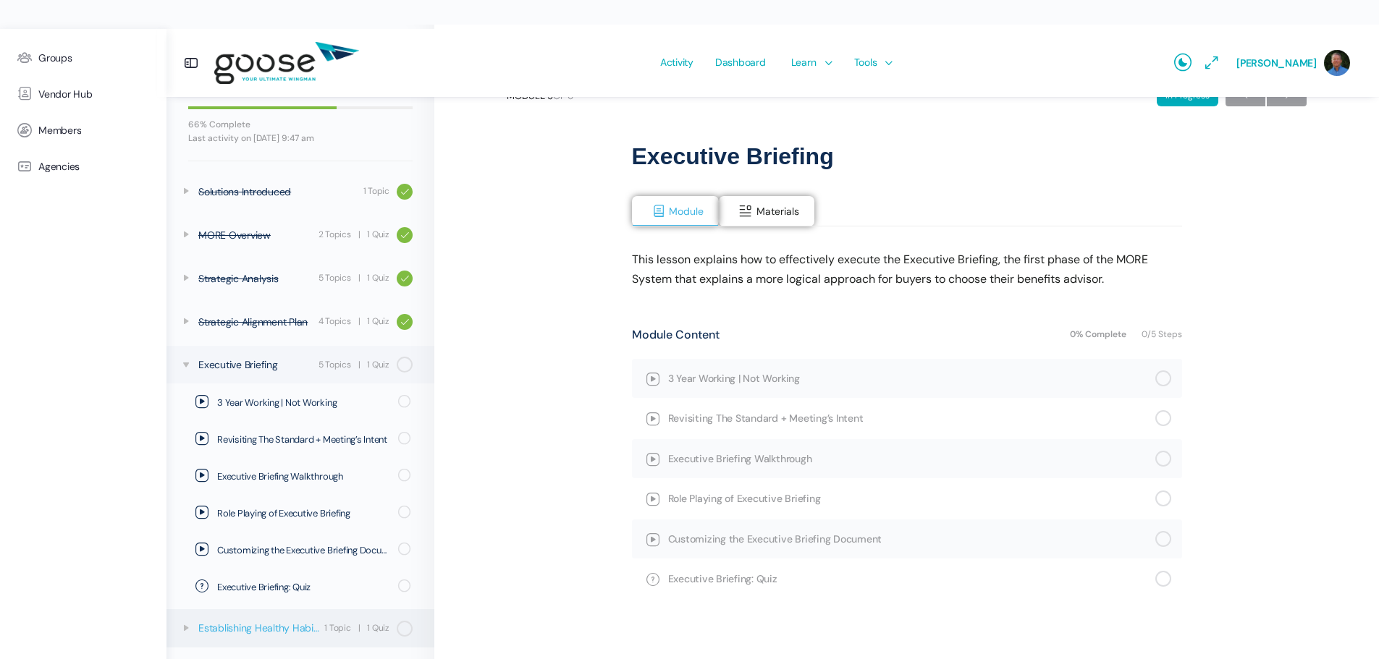
click at [279, 629] on div "Establishing Healthy Habits" at bounding box center [259, 628] width 122 height 16
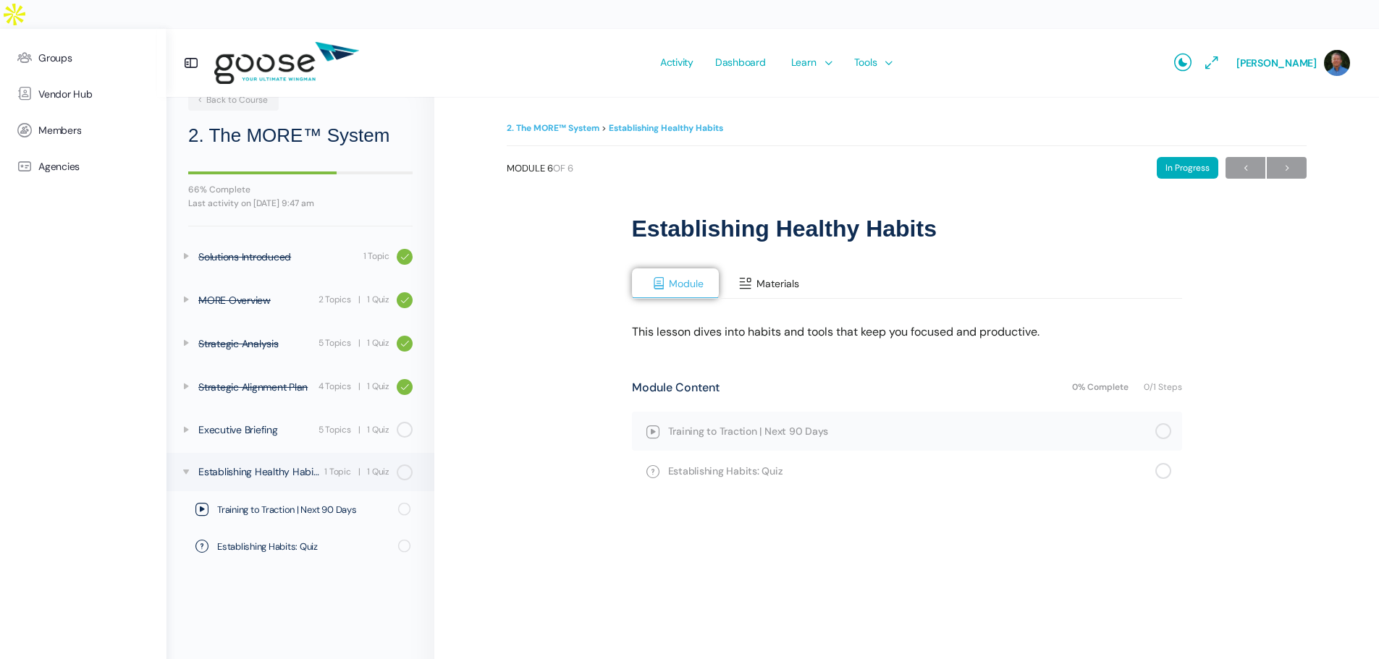
click at [754, 269] on button "Materials" at bounding box center [767, 284] width 96 height 30
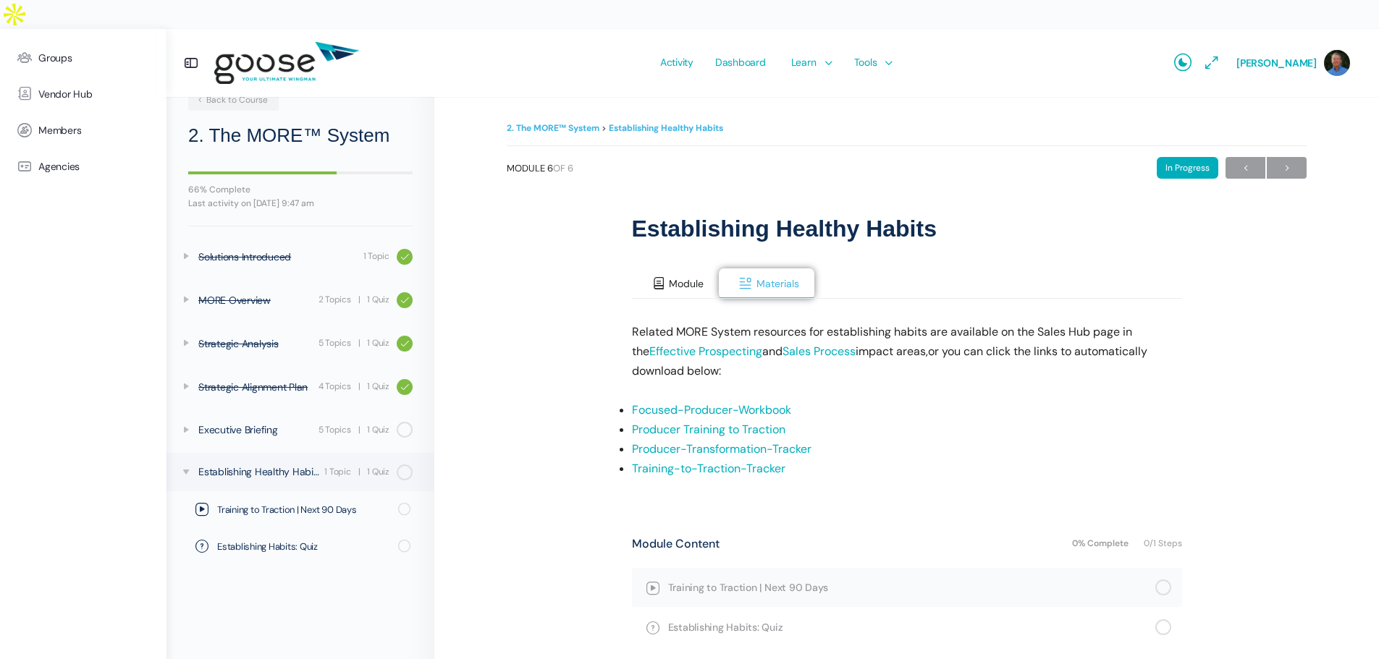
click at [679, 277] on span "Module" at bounding box center [686, 283] width 35 height 13
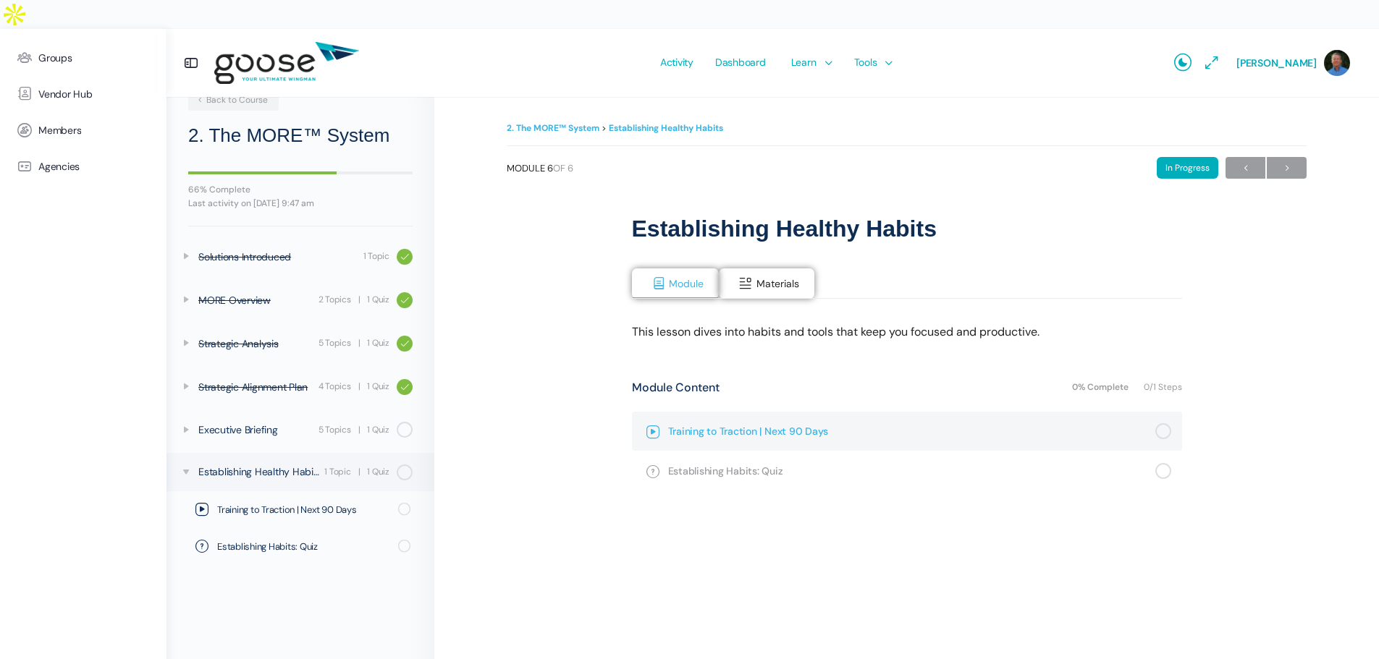
click at [712, 423] on span "Training to Traction | Next 90 Days" at bounding box center [911, 431] width 487 height 16
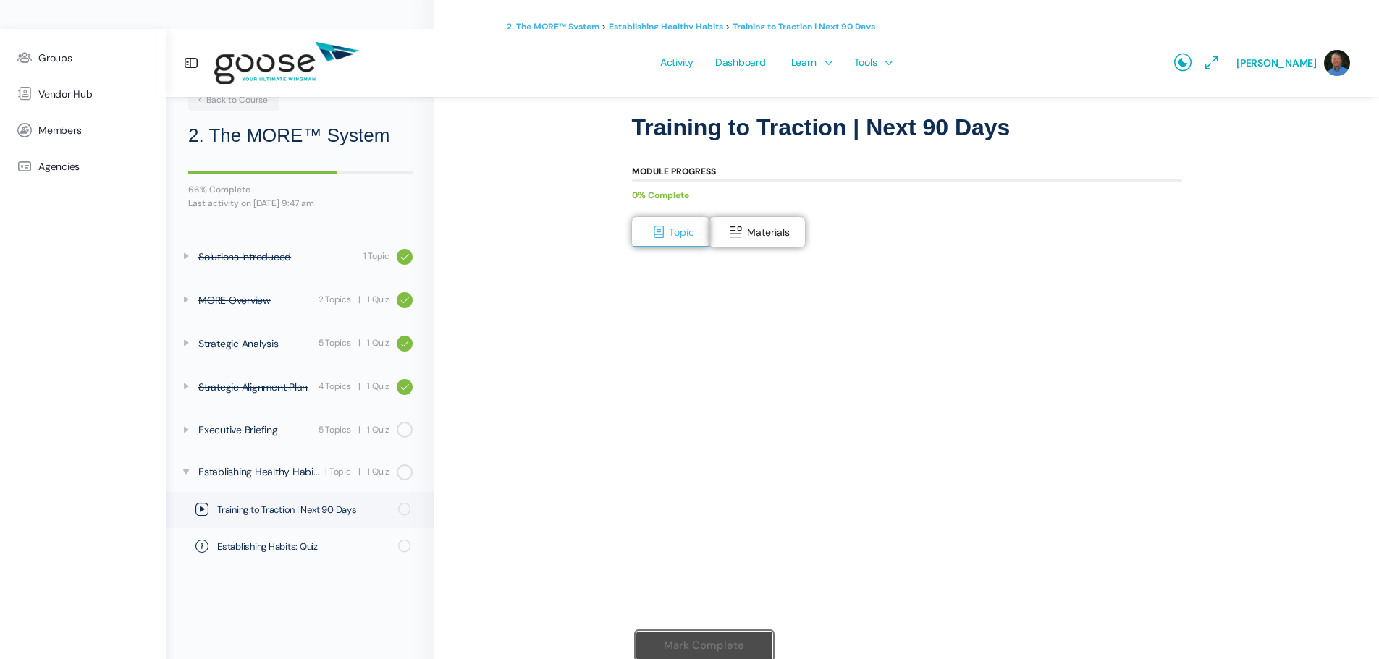
scroll to position [142, 0]
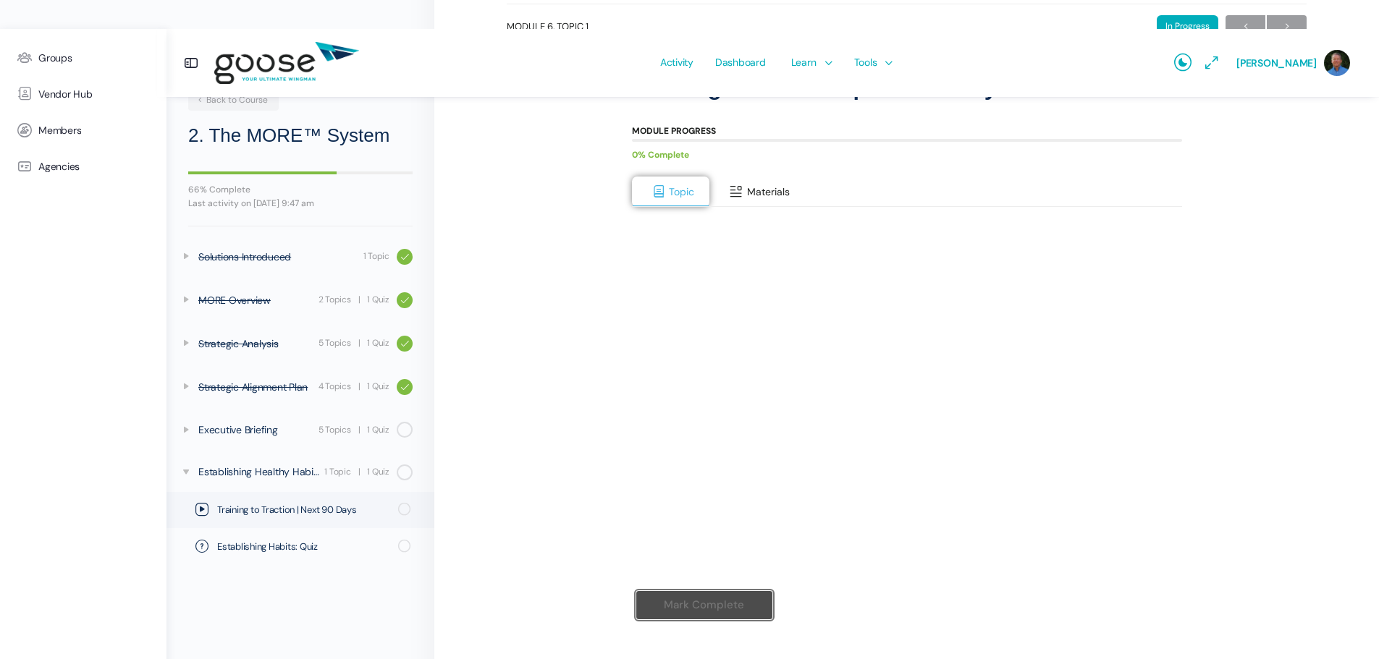
click at [774, 185] on span "Materials" at bounding box center [768, 191] width 43 height 13
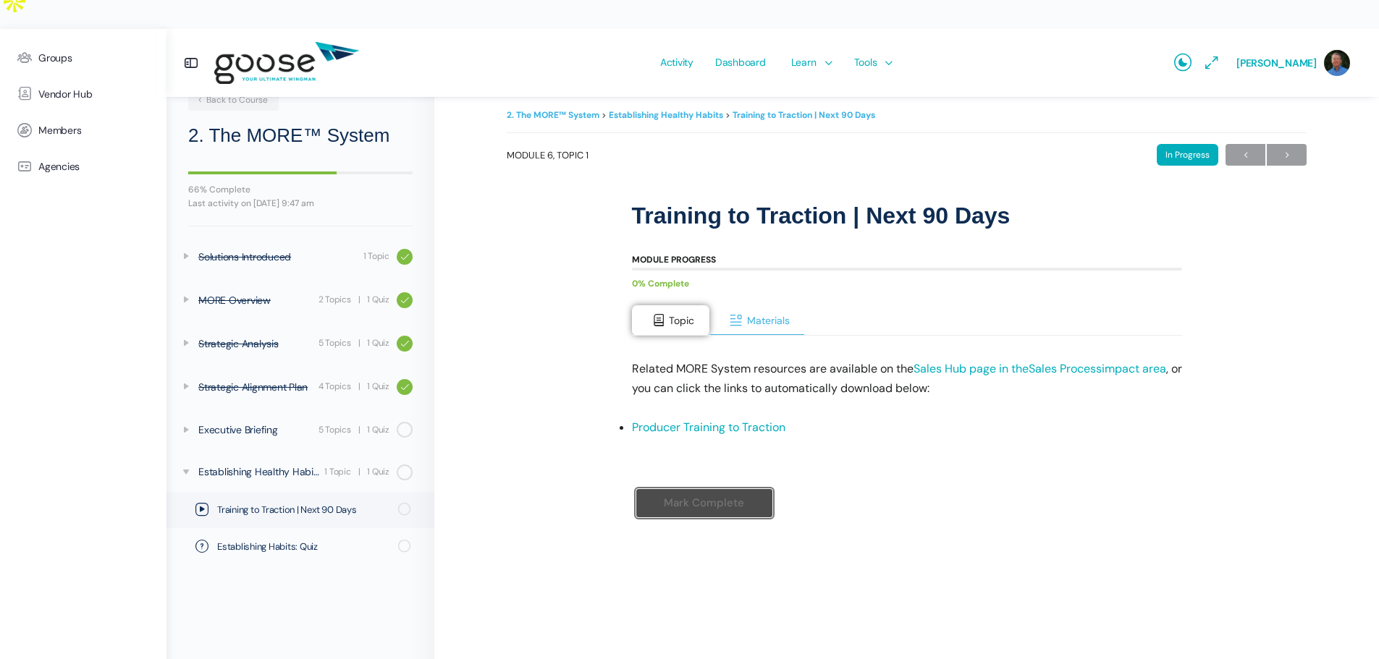
click at [755, 314] on span "Materials" at bounding box center [768, 320] width 43 height 13
click at [694, 314] on span "Topic" at bounding box center [681, 320] width 25 height 13
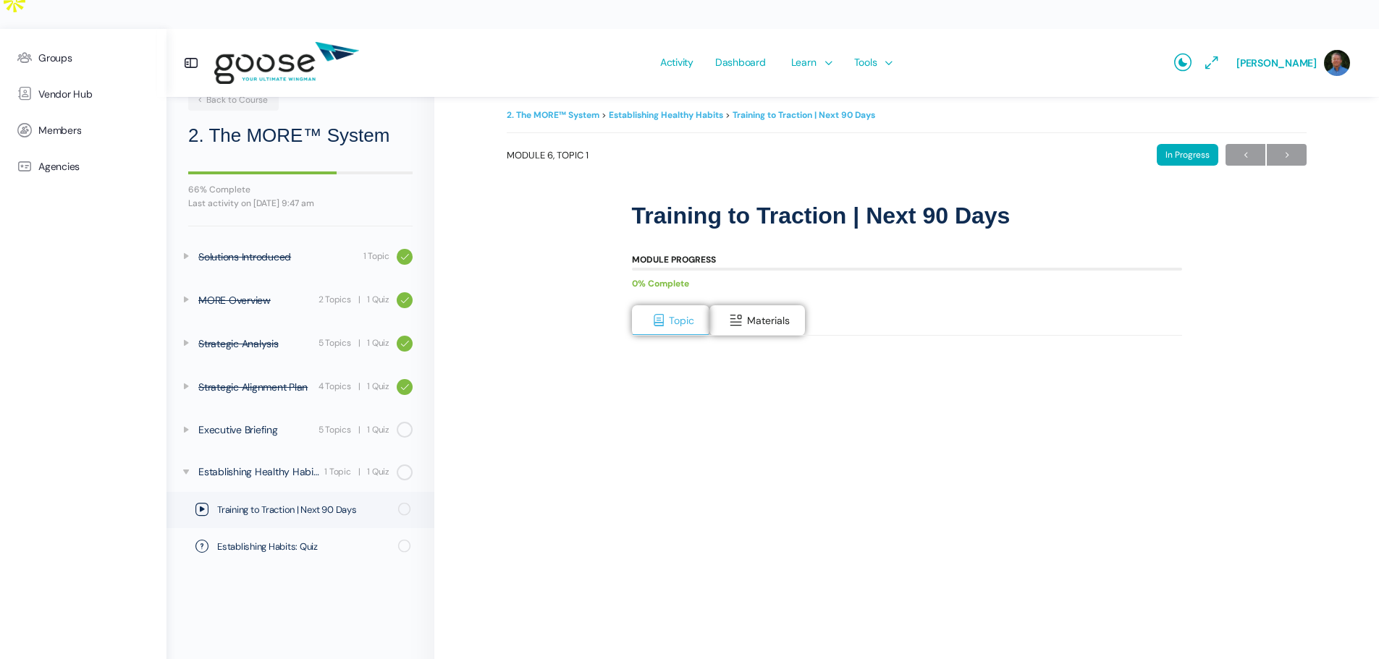
click at [564, 342] on div "2. The MORE™ System Establishing Healthy Habits Training to Traction | Next 90 …" at bounding box center [907, 447] width 800 height 682
click at [767, 314] on span "Materials" at bounding box center [768, 320] width 43 height 13
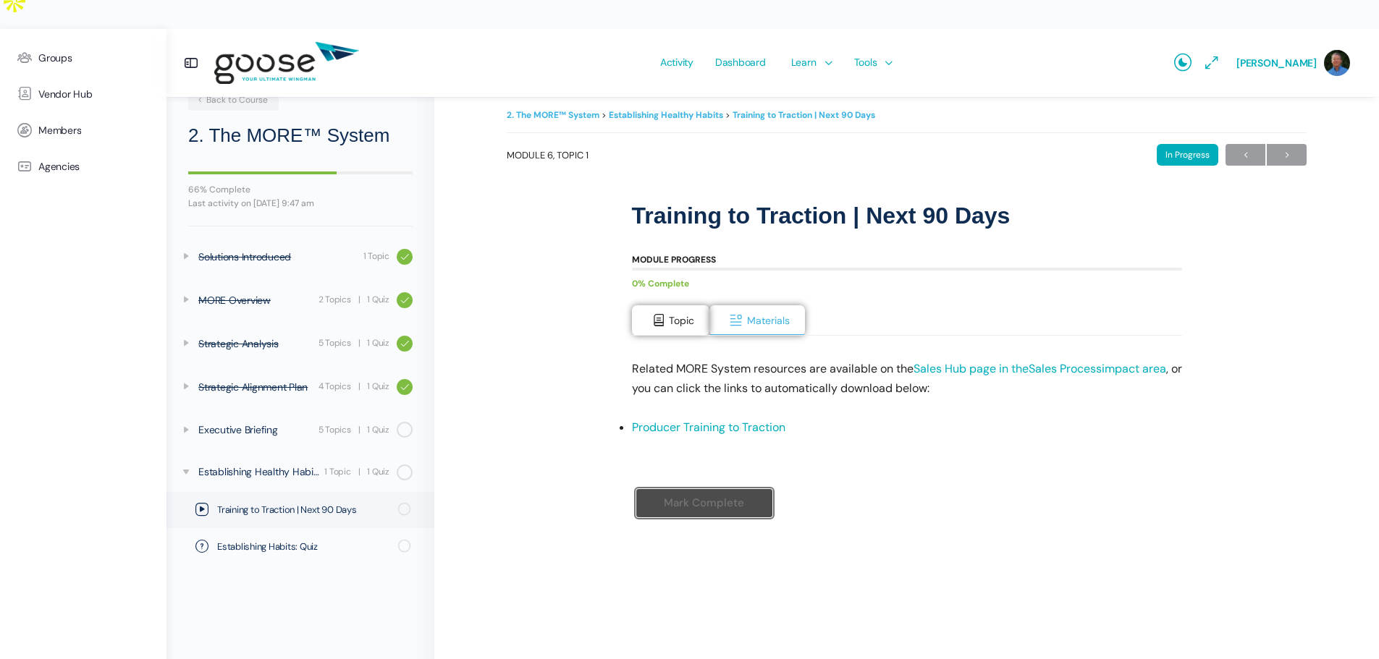
click at [711, 420] on link "Producer Training to Traction" at bounding box center [708, 427] width 153 height 15
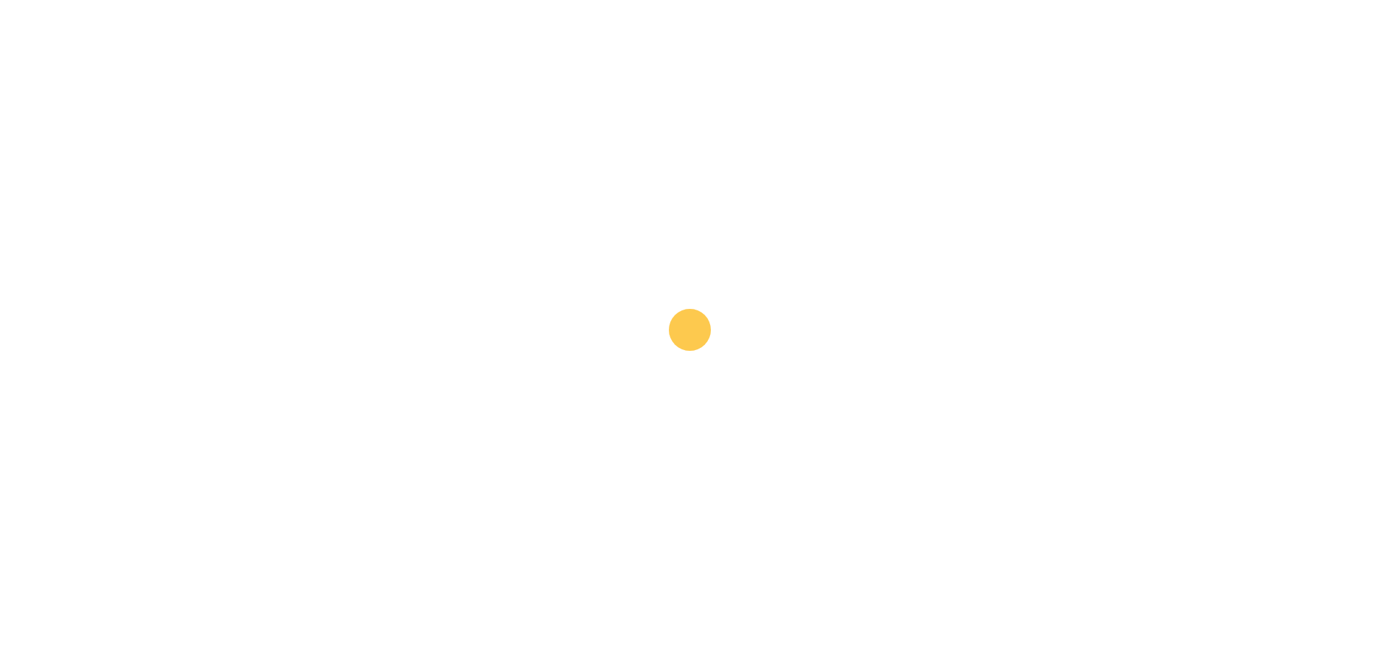
scroll to position [0, 0]
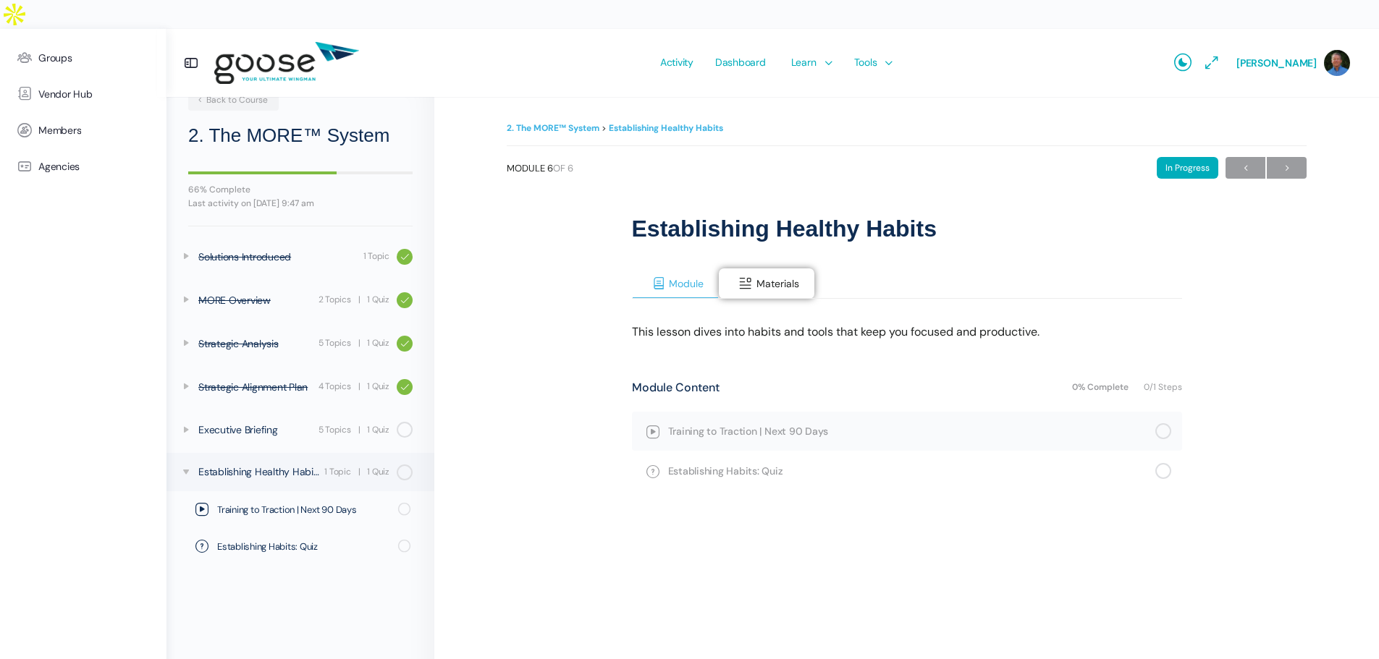
click at [692, 277] on span "Module" at bounding box center [686, 283] width 35 height 13
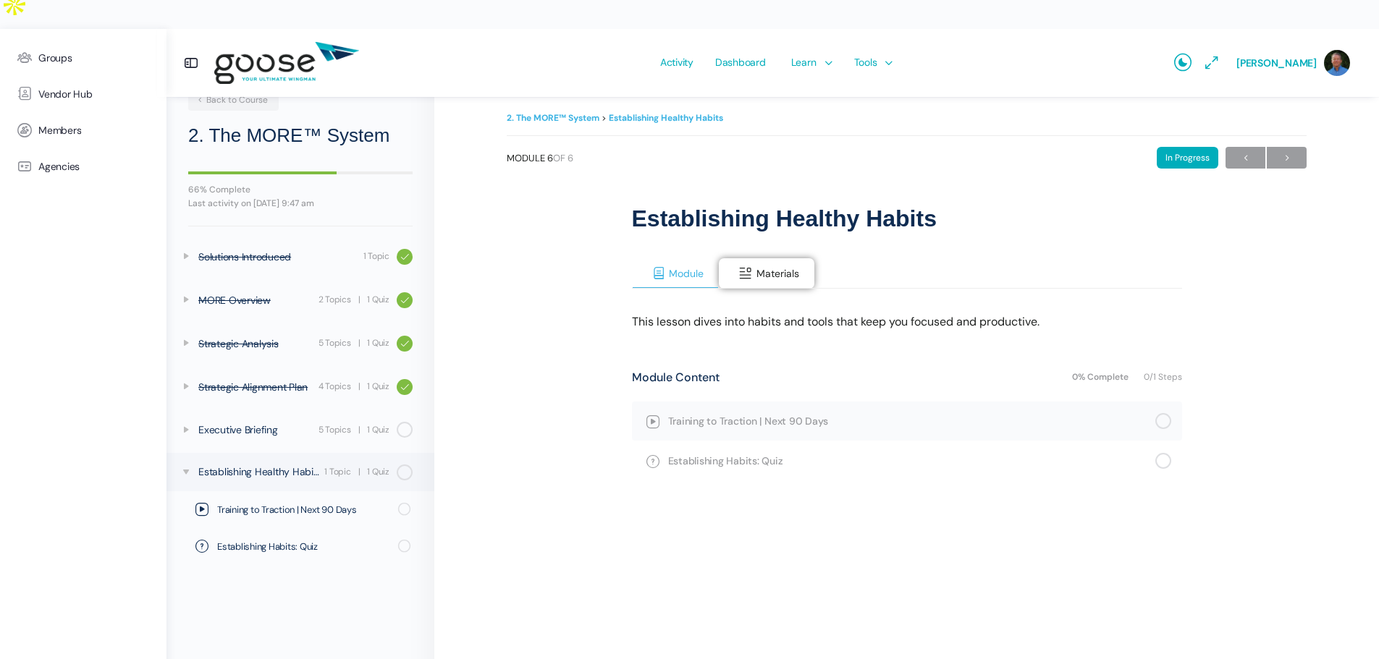
scroll to position [13, 0]
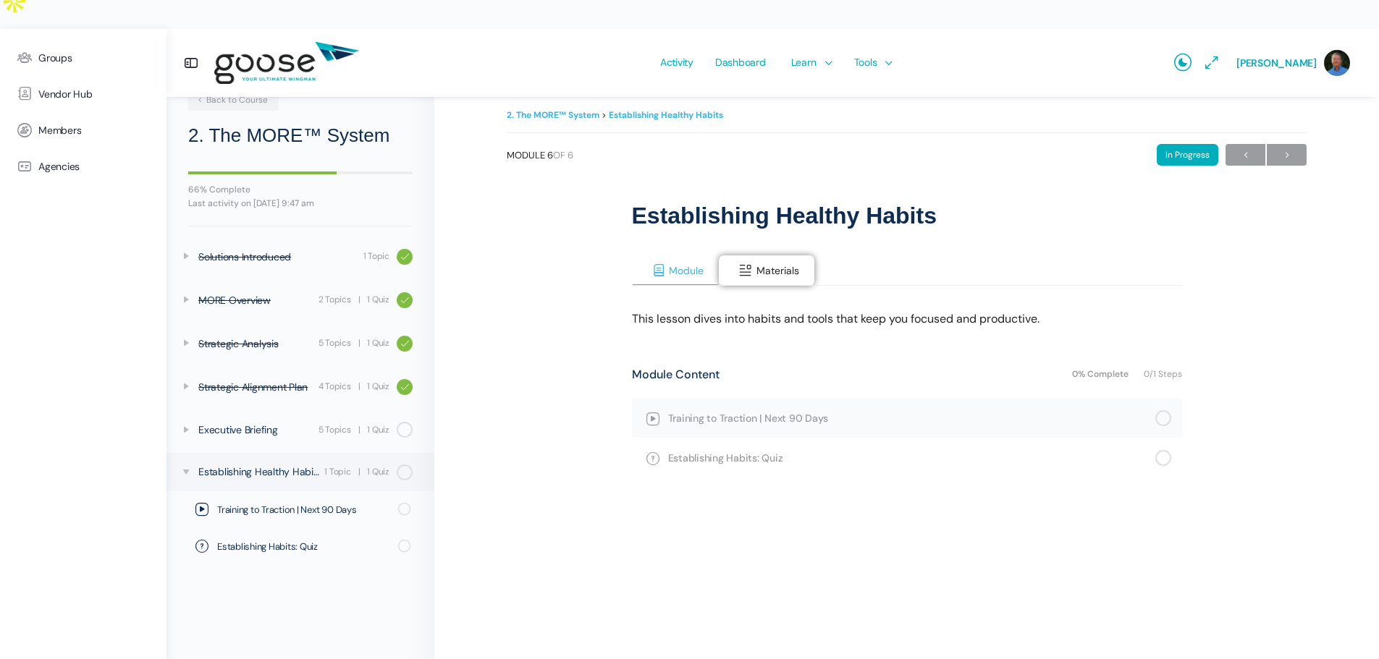
click at [688, 264] on span "Module" at bounding box center [686, 270] width 35 height 13
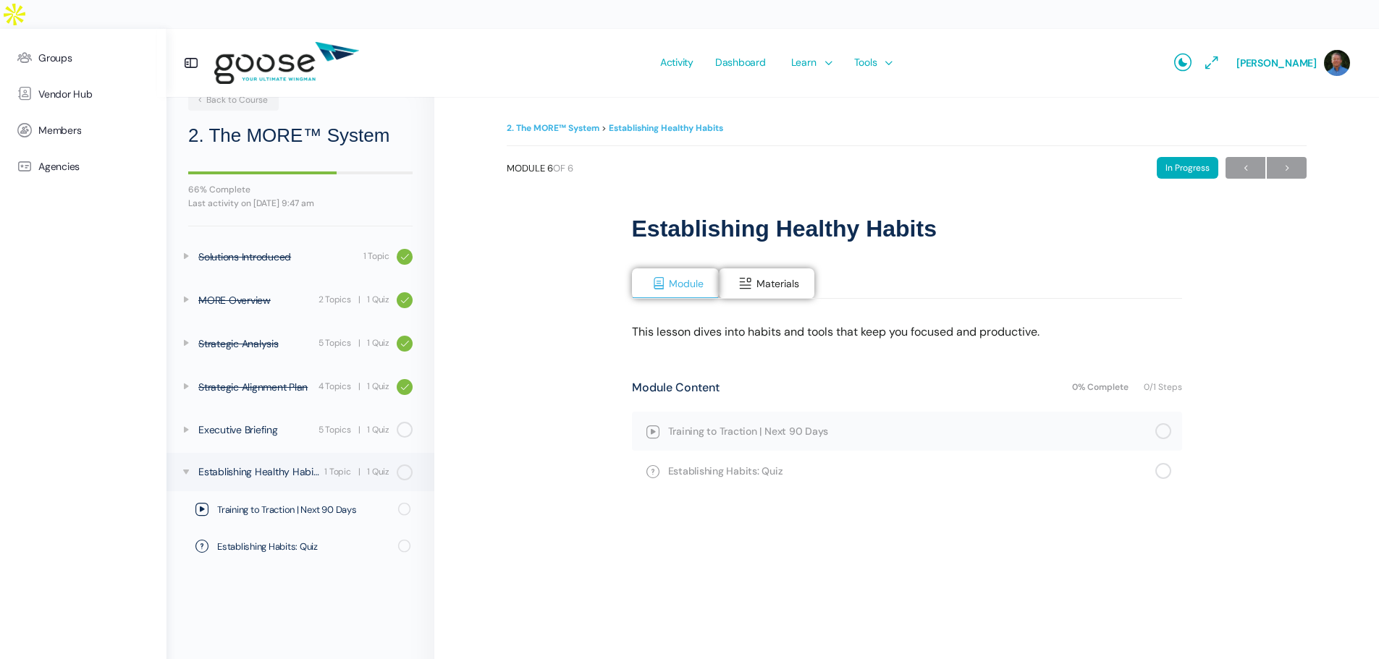
click at [1184, 157] on div "In Progress" at bounding box center [1188, 168] width 62 height 22
click at [664, 276] on span at bounding box center [658, 283] width 14 height 14
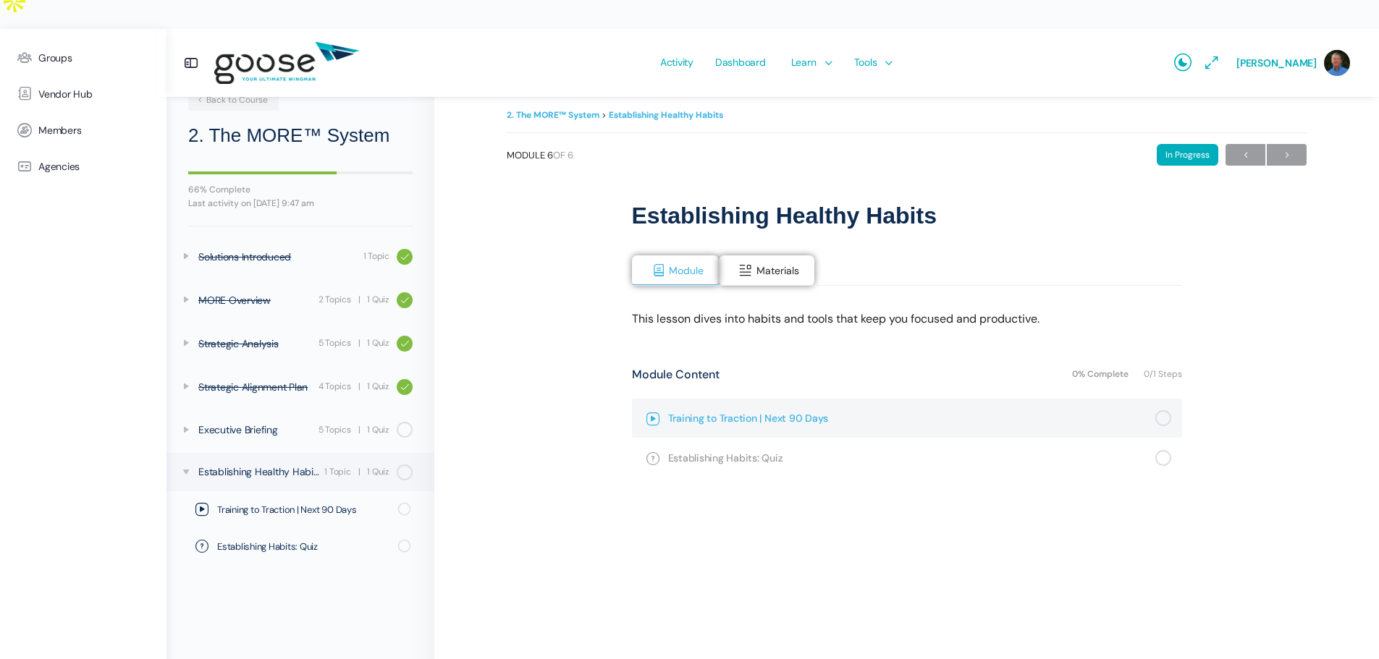
click at [1164, 410] on div "Not completed" at bounding box center [1163, 418] width 16 height 16
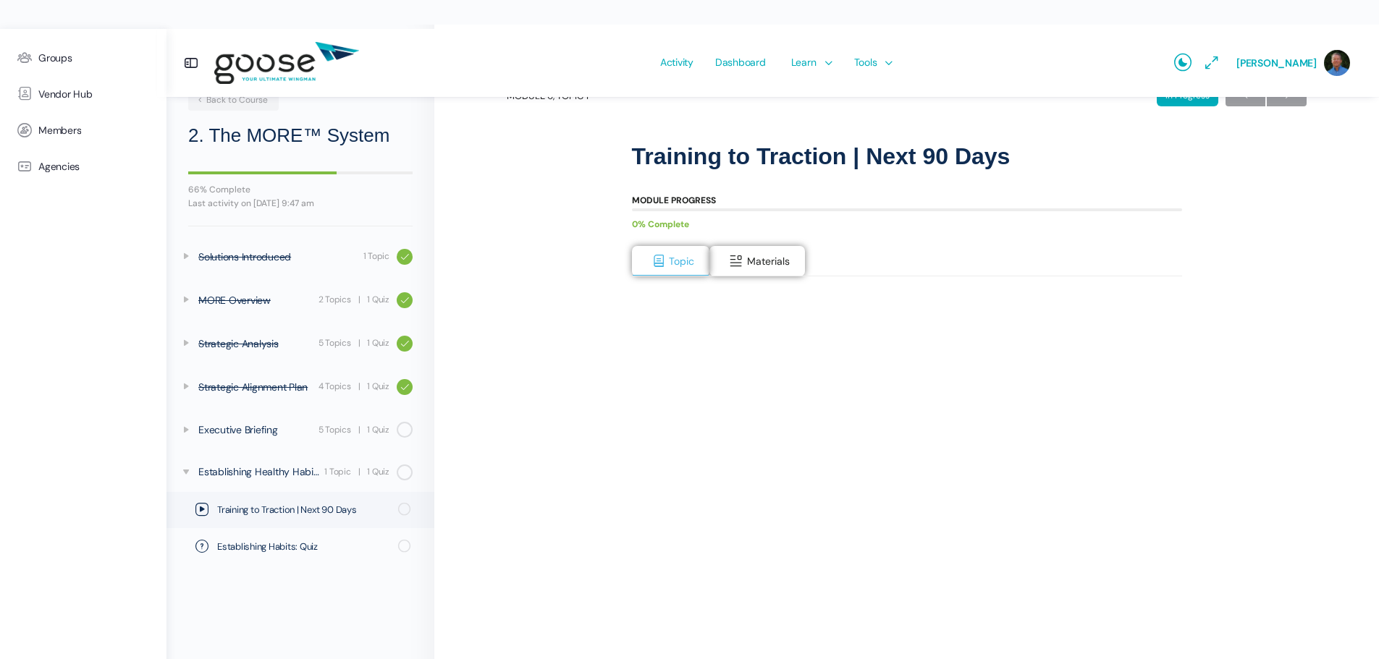
scroll to position [142, 0]
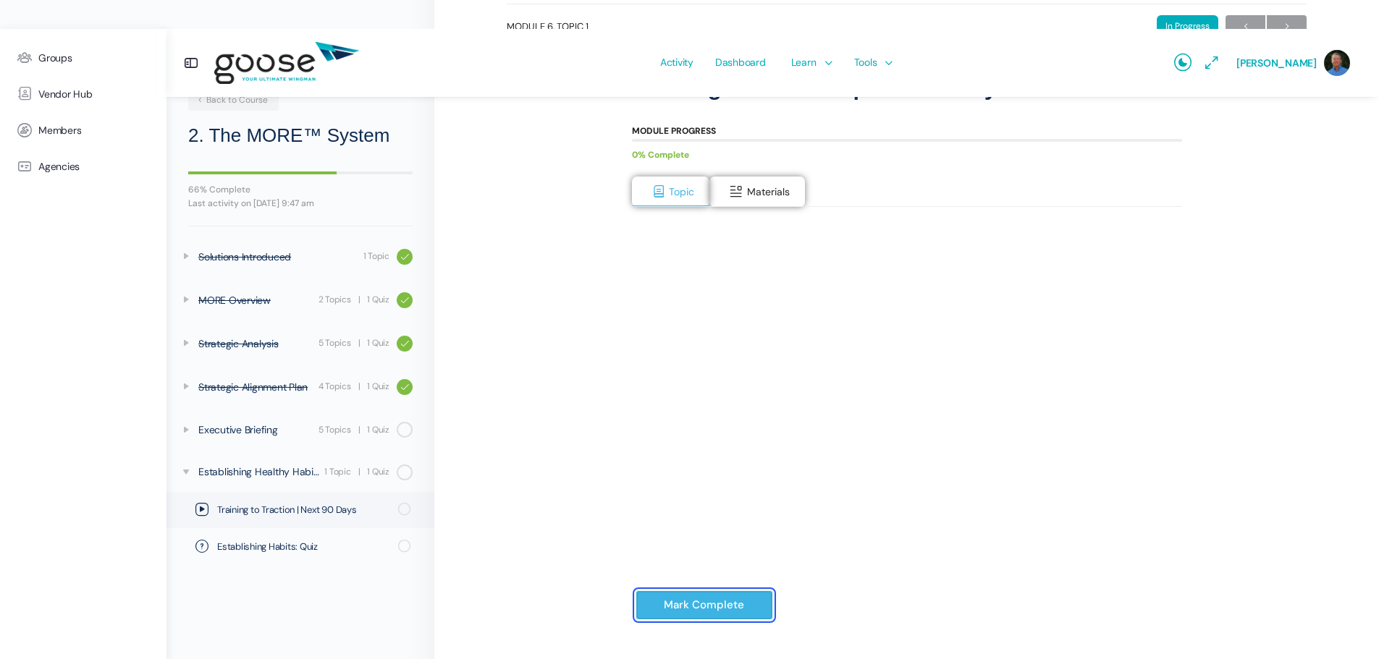
click at [689, 591] on input "Mark Complete" at bounding box center [704, 606] width 138 height 30
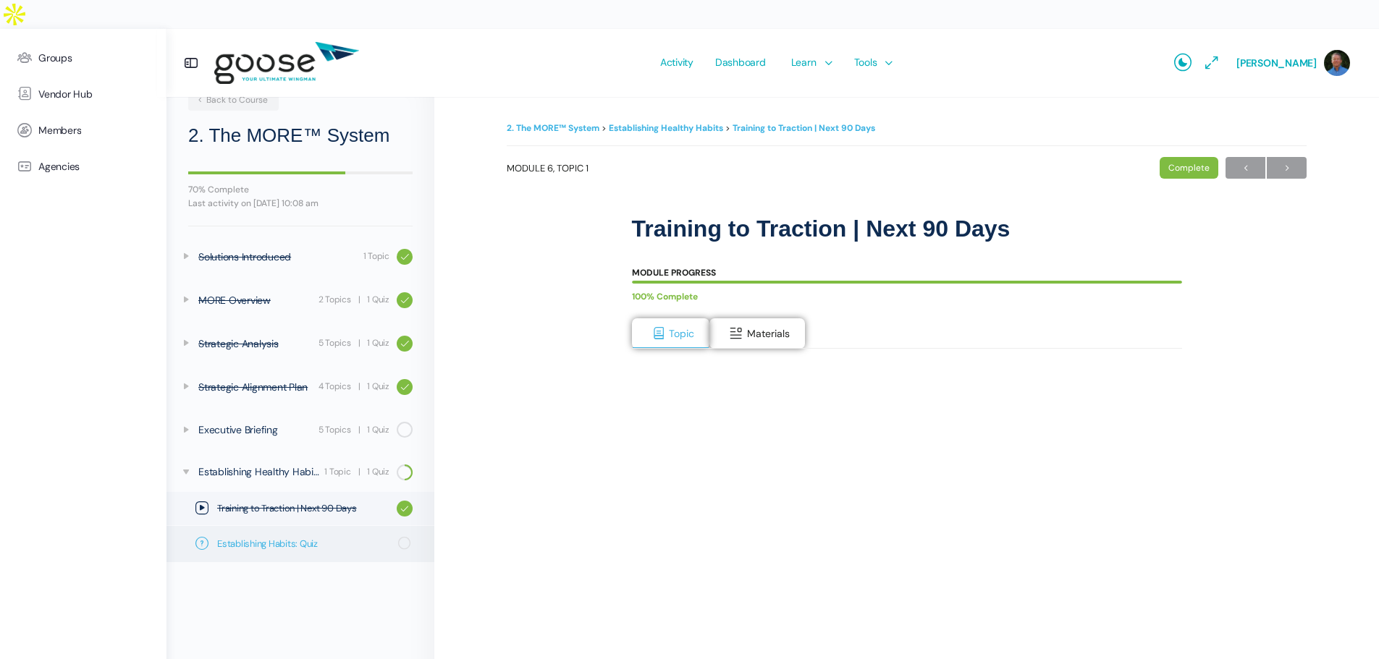
click at [296, 545] on span "Establishing Habits: Quiz" at bounding box center [303, 544] width 172 height 14
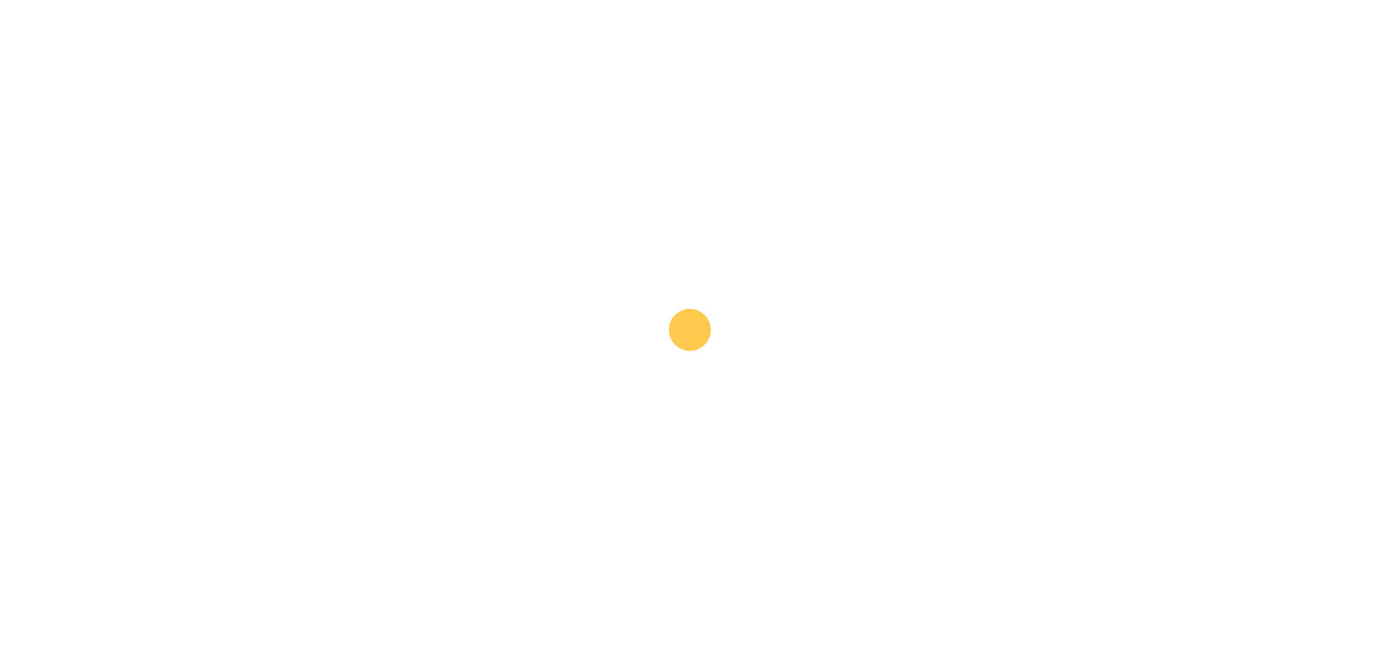
scroll to position [89, 0]
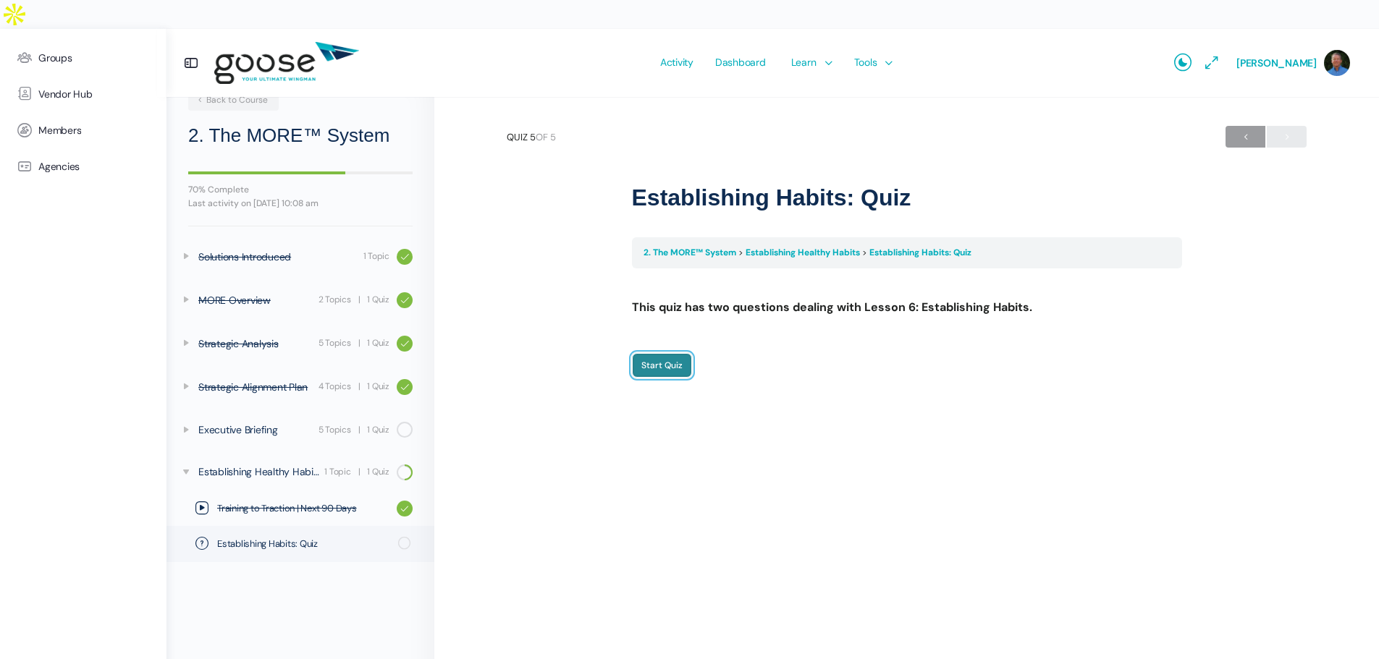
click at [651, 353] on input "Start Quiz" at bounding box center [662, 365] width 60 height 25
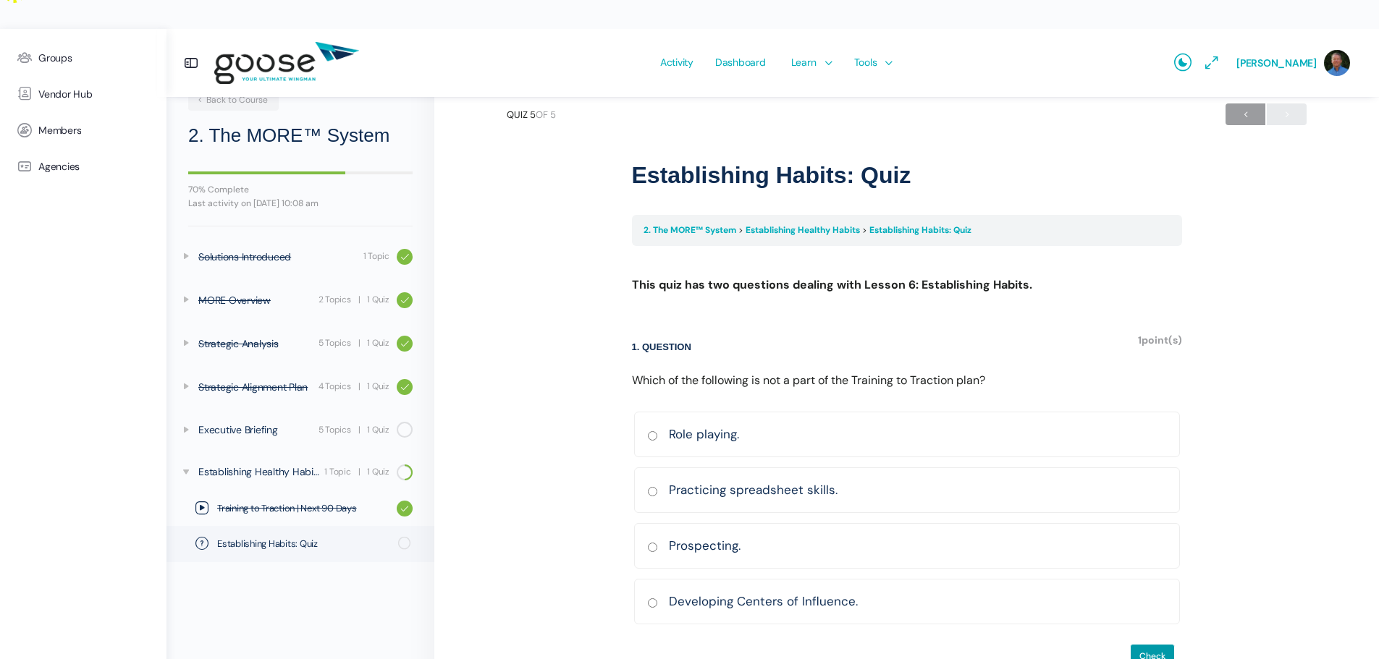
scroll to position [33, 0]
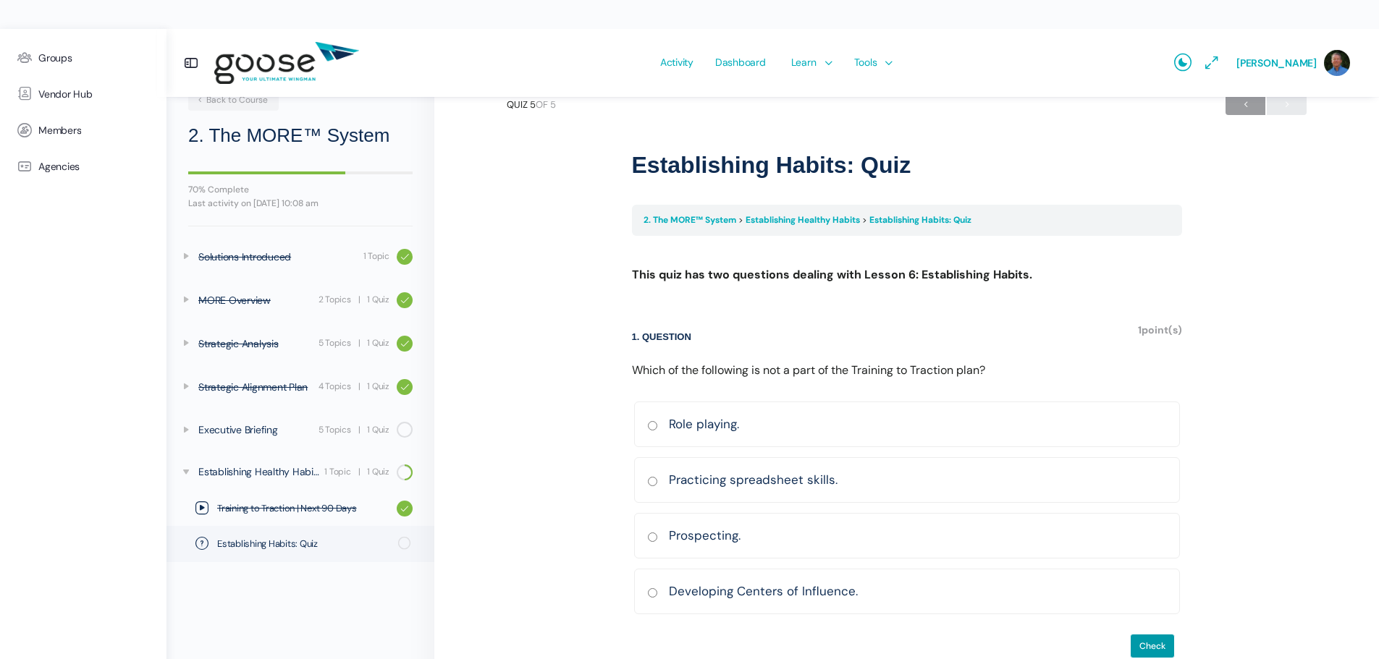
click at [655, 477] on input "Practicing spreadsheet skills. Correct Incorrect Correct answer" at bounding box center [652, 481] width 11 height 9
radio input "true"
click at [1146, 634] on input "Check" at bounding box center [1152, 646] width 45 height 25
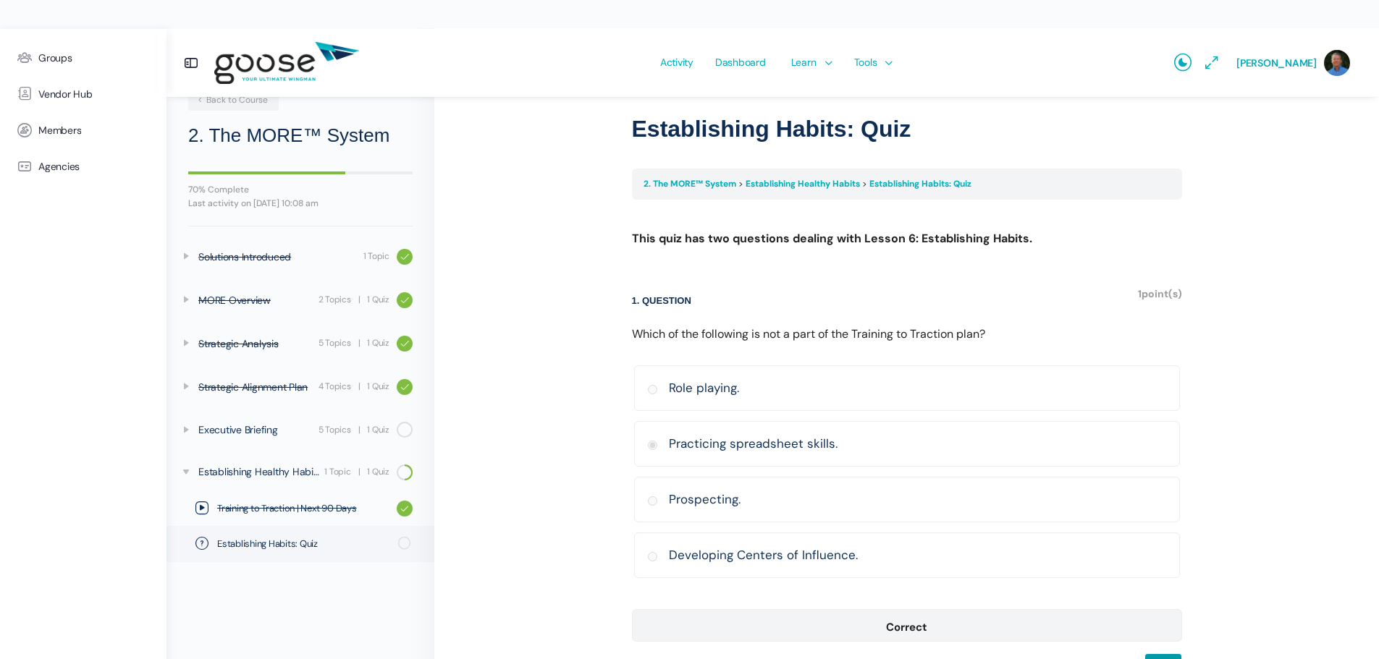
scroll to position [88, 0]
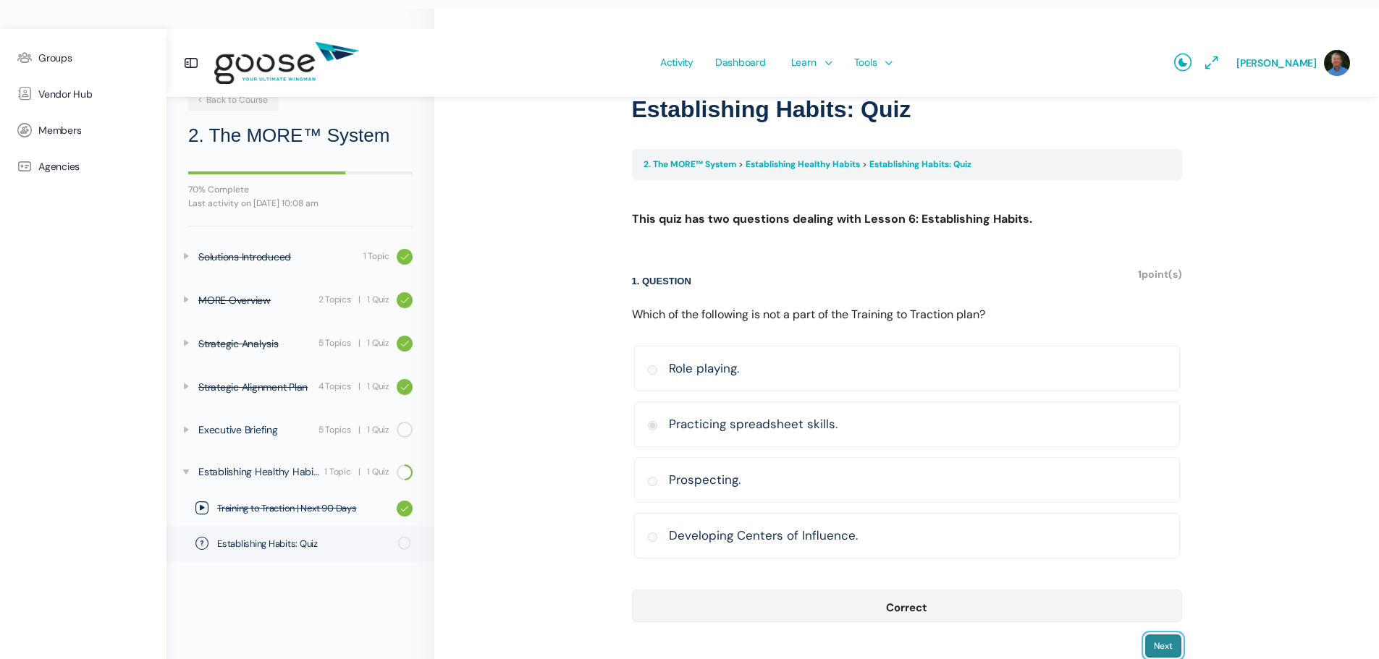
click at [1171, 634] on input "Next" at bounding box center [1163, 646] width 38 height 25
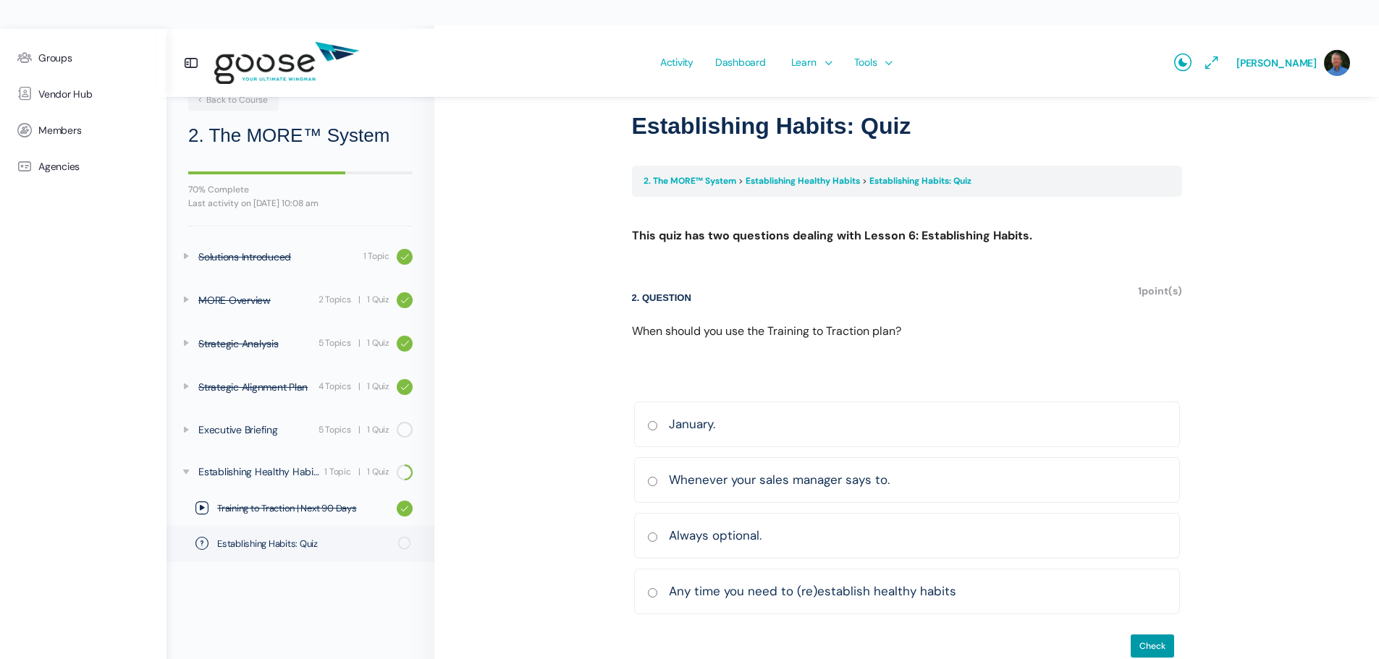
click at [652, 588] on input "Any time you need to (re)establish healthy habits Correct Incorrect Correct ans…" at bounding box center [652, 592] width 11 height 9
radio input "true"
click at [1144, 634] on input "Check" at bounding box center [1152, 646] width 45 height 25
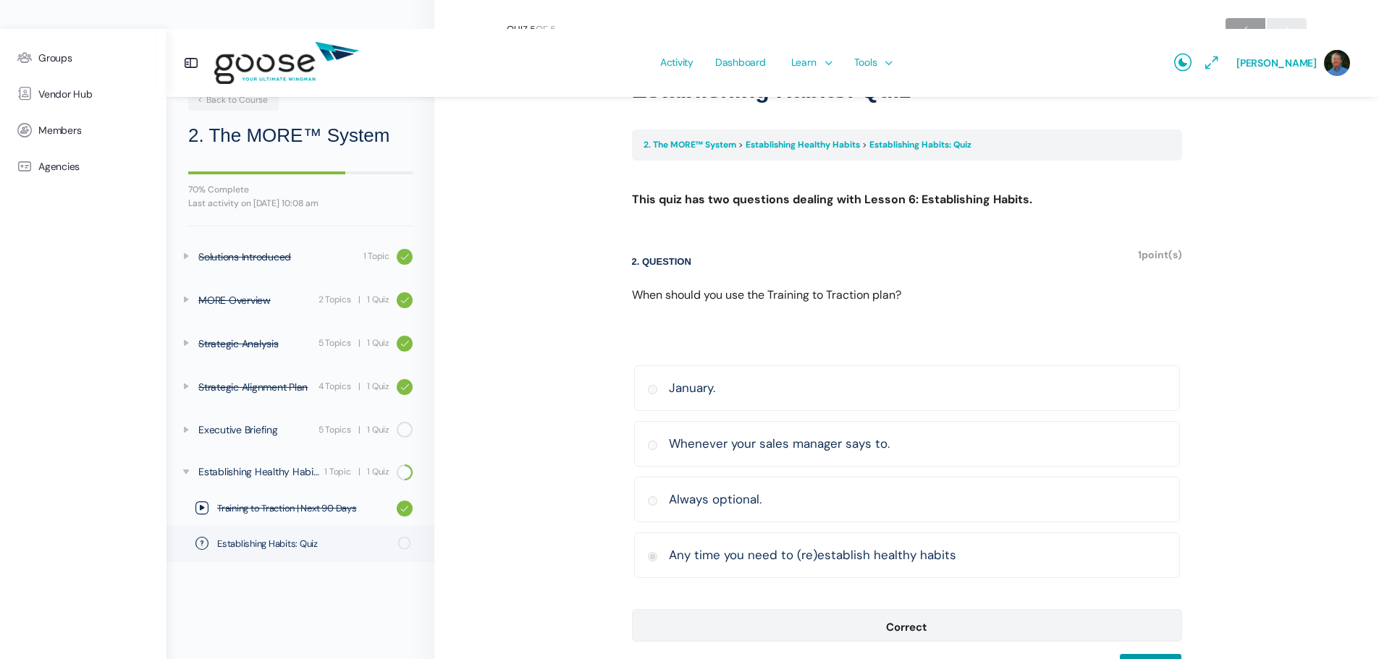
scroll to position [127, 0]
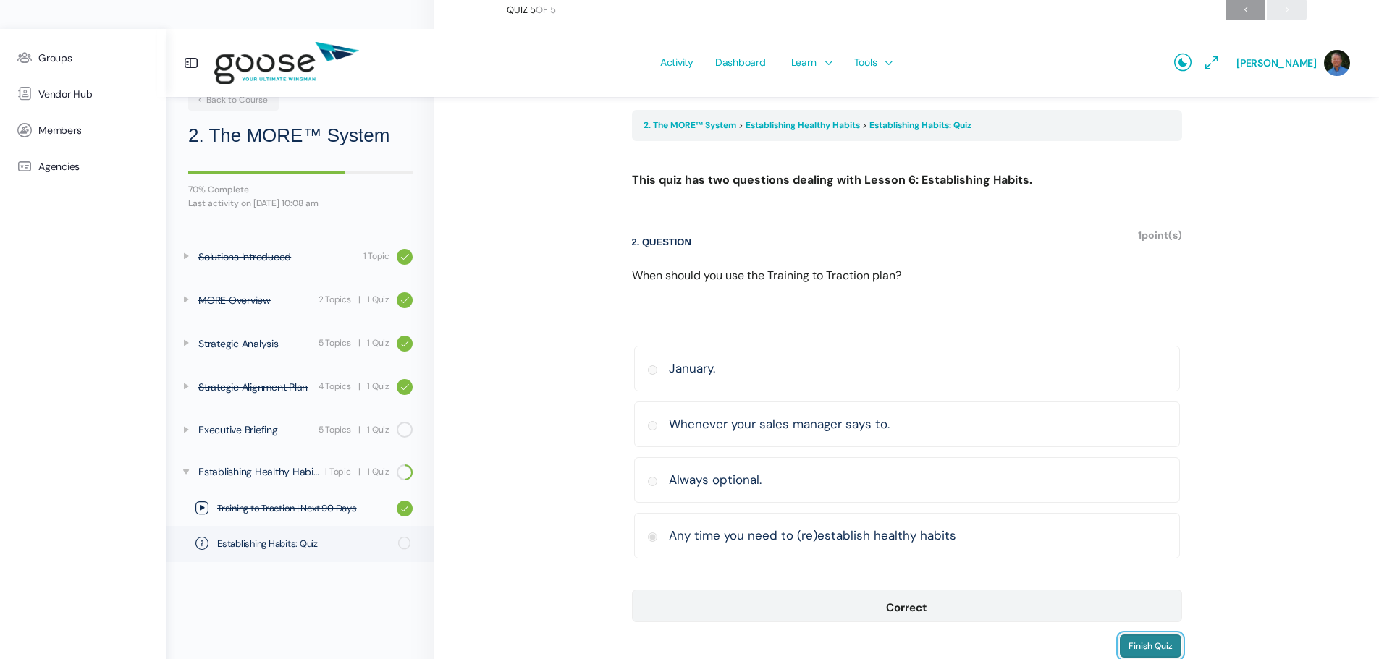
click at [1149, 634] on input "Finish Quiz" at bounding box center [1150, 646] width 63 height 25
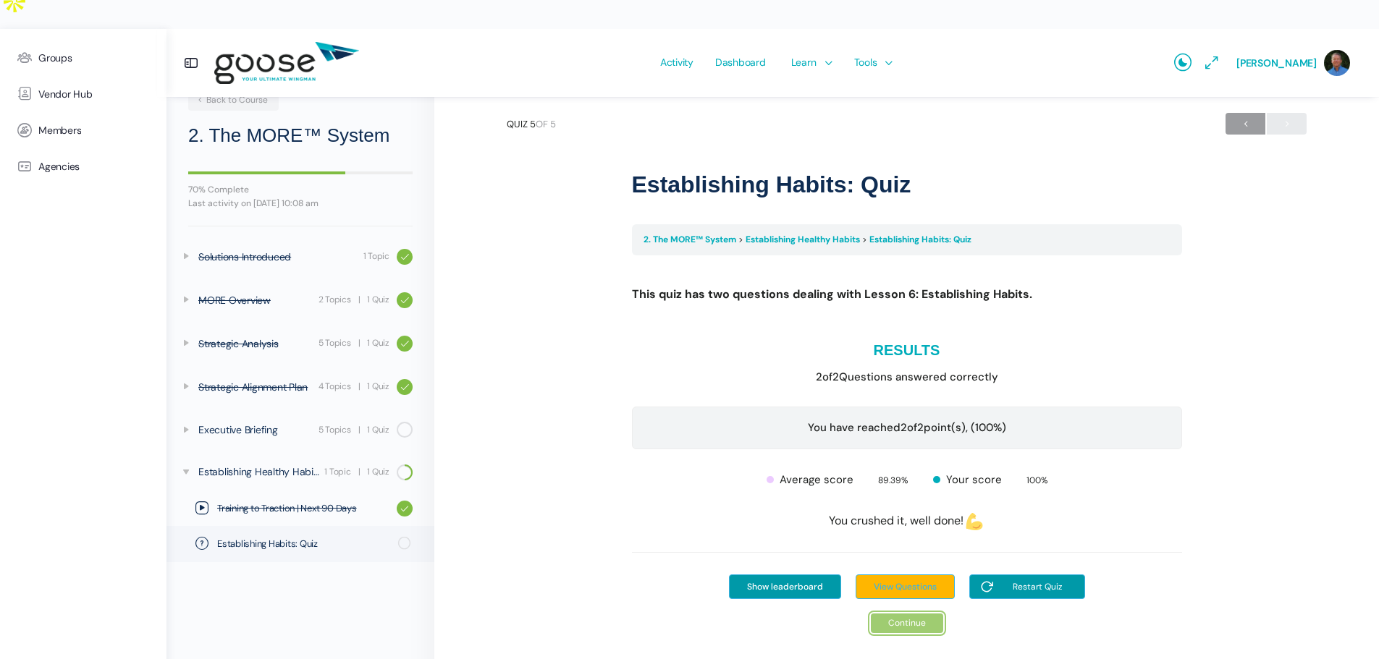
click at [934, 614] on link "Continue" at bounding box center [907, 624] width 72 height 20
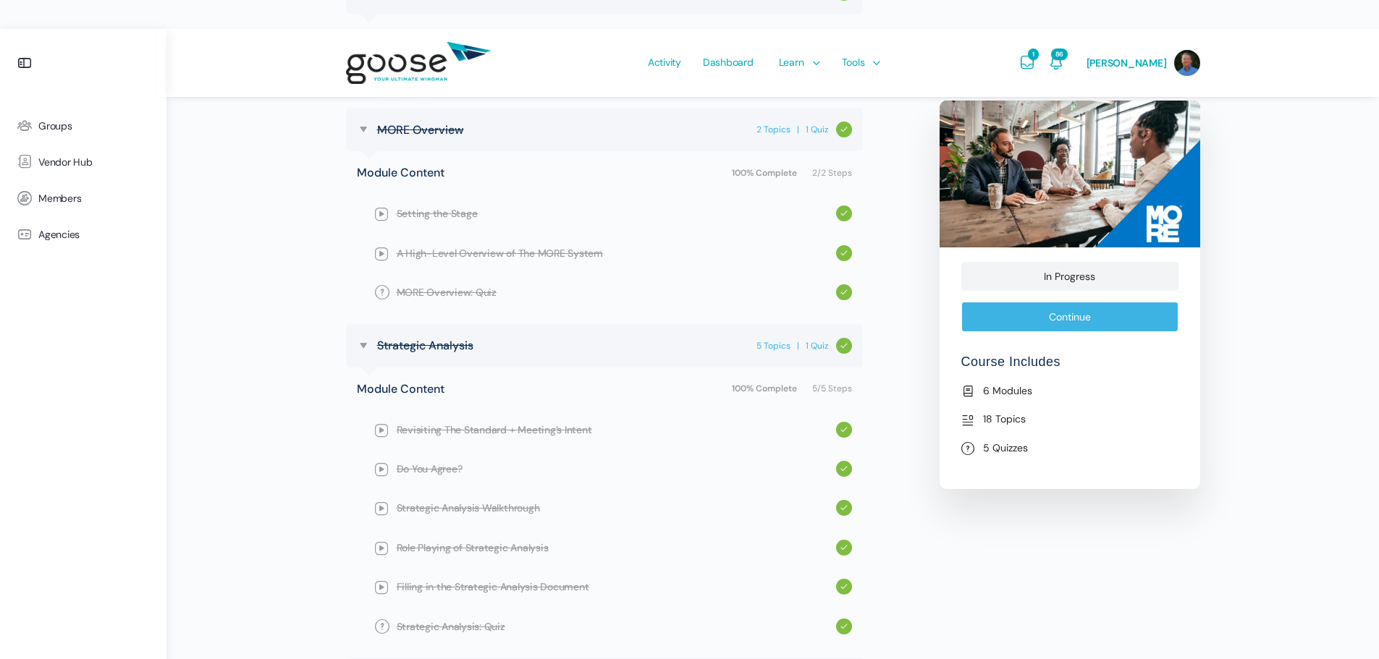
scroll to position [724, 0]
